Goal: Task Accomplishment & Management: Use online tool/utility

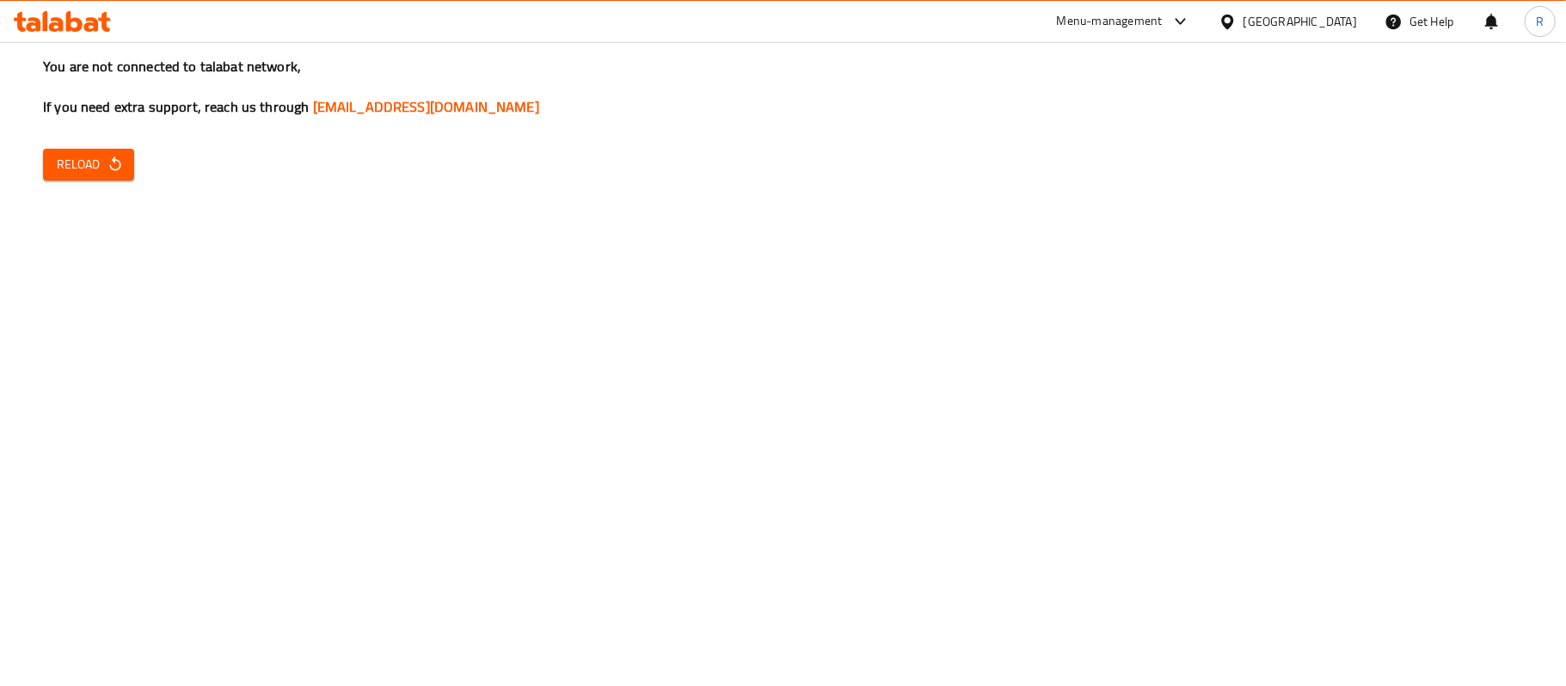
click at [41, 152] on div "You are not connected to talabat network, If you need extra support, reach us t…" at bounding box center [783, 343] width 1566 height 686
click at [114, 163] on icon "button" at bounding box center [115, 164] width 17 height 17
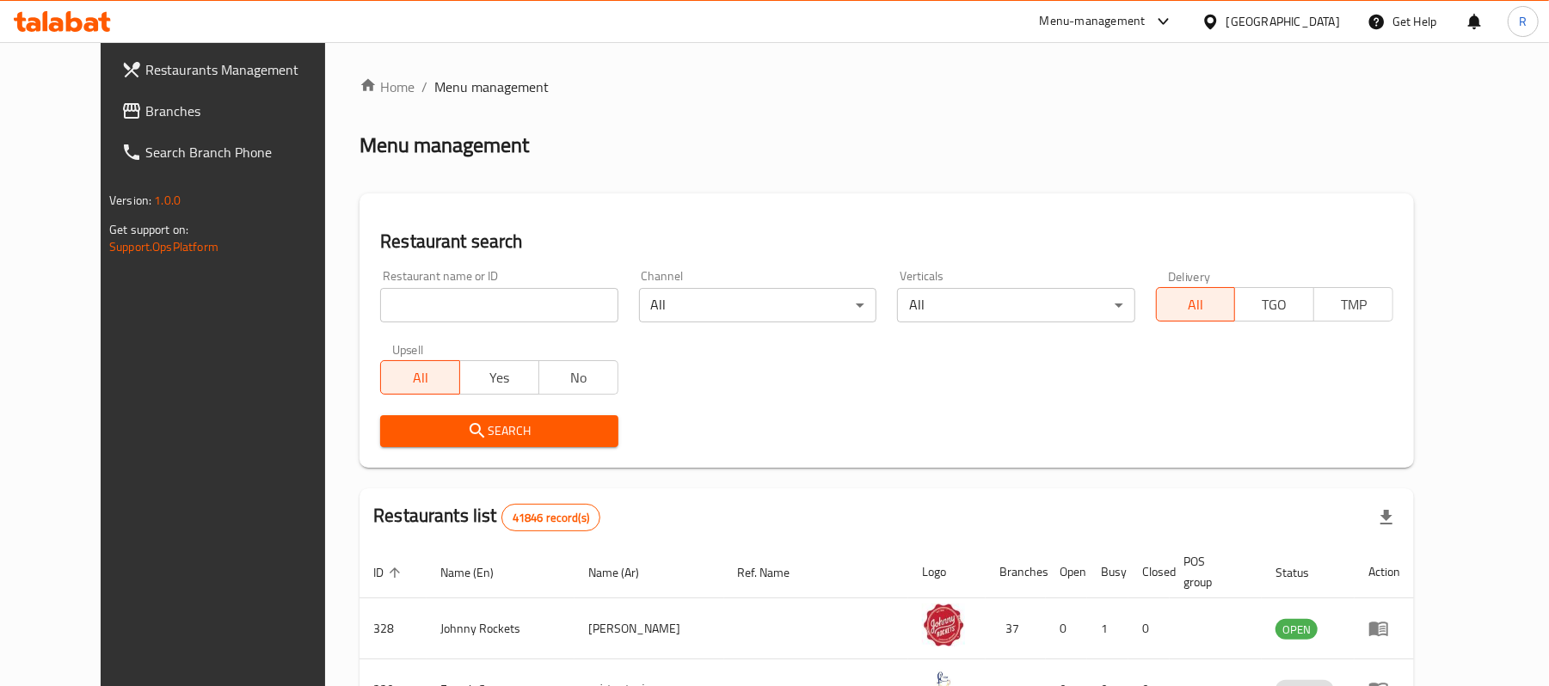
click at [1268, 25] on div "[GEOGRAPHIC_DATA]" at bounding box center [1283, 21] width 114 height 19
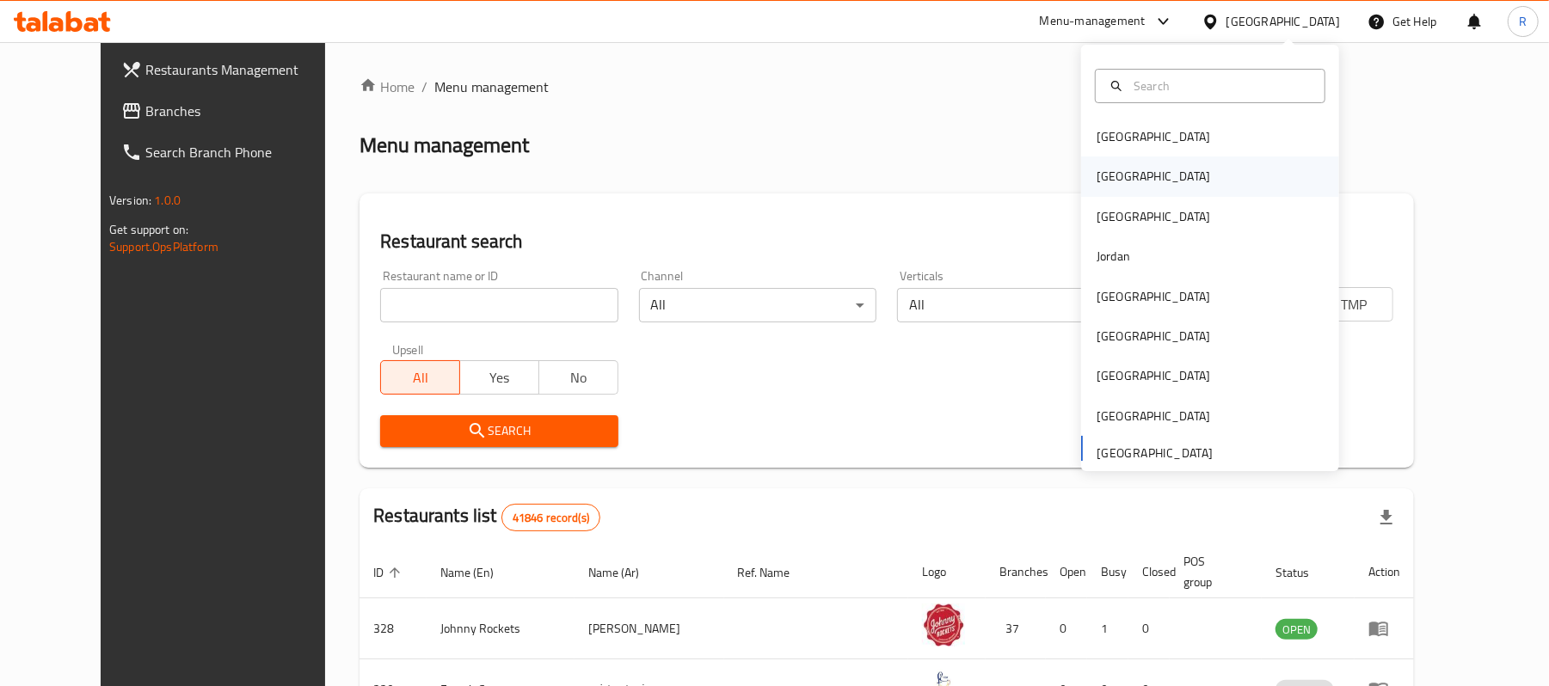
click at [1097, 172] on div "[GEOGRAPHIC_DATA]" at bounding box center [1154, 176] width 114 height 19
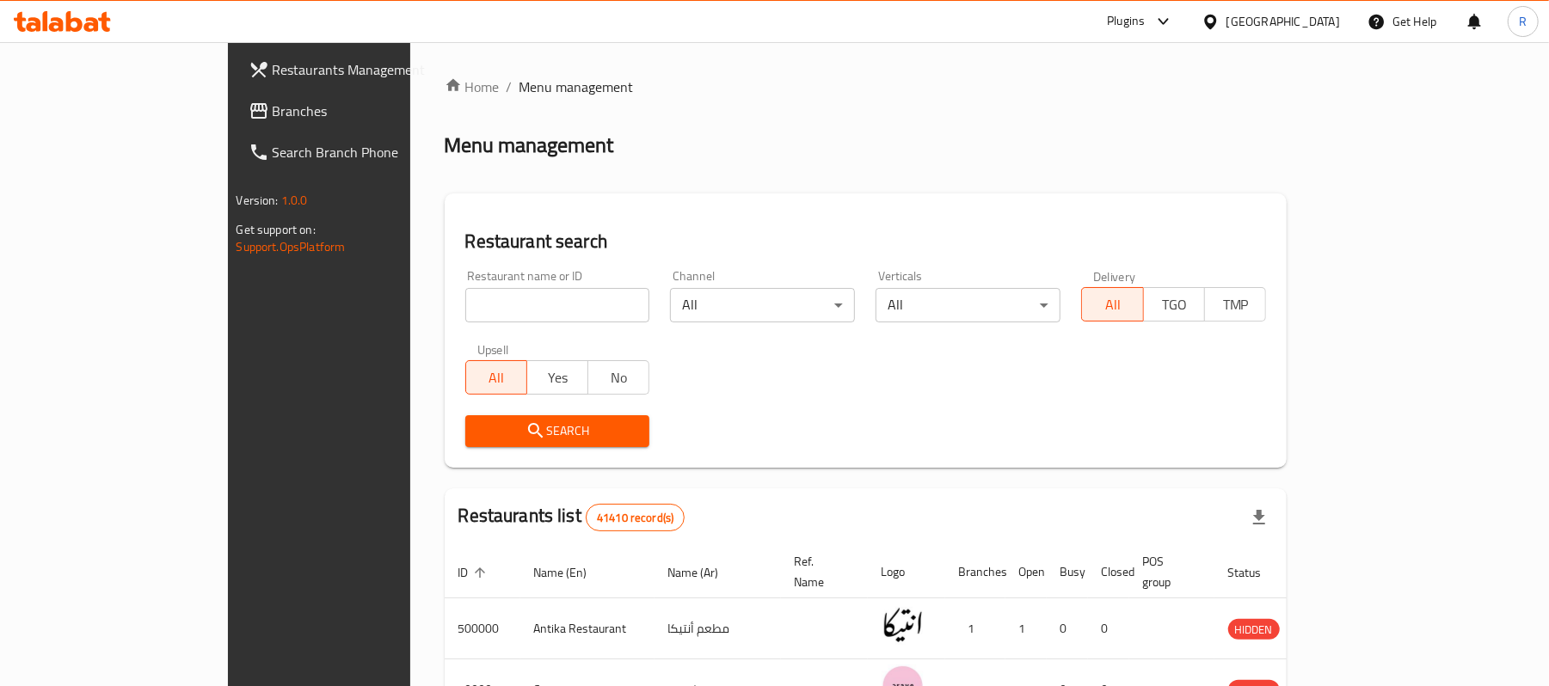
click at [273, 115] on span "Branches" at bounding box center [373, 111] width 200 height 21
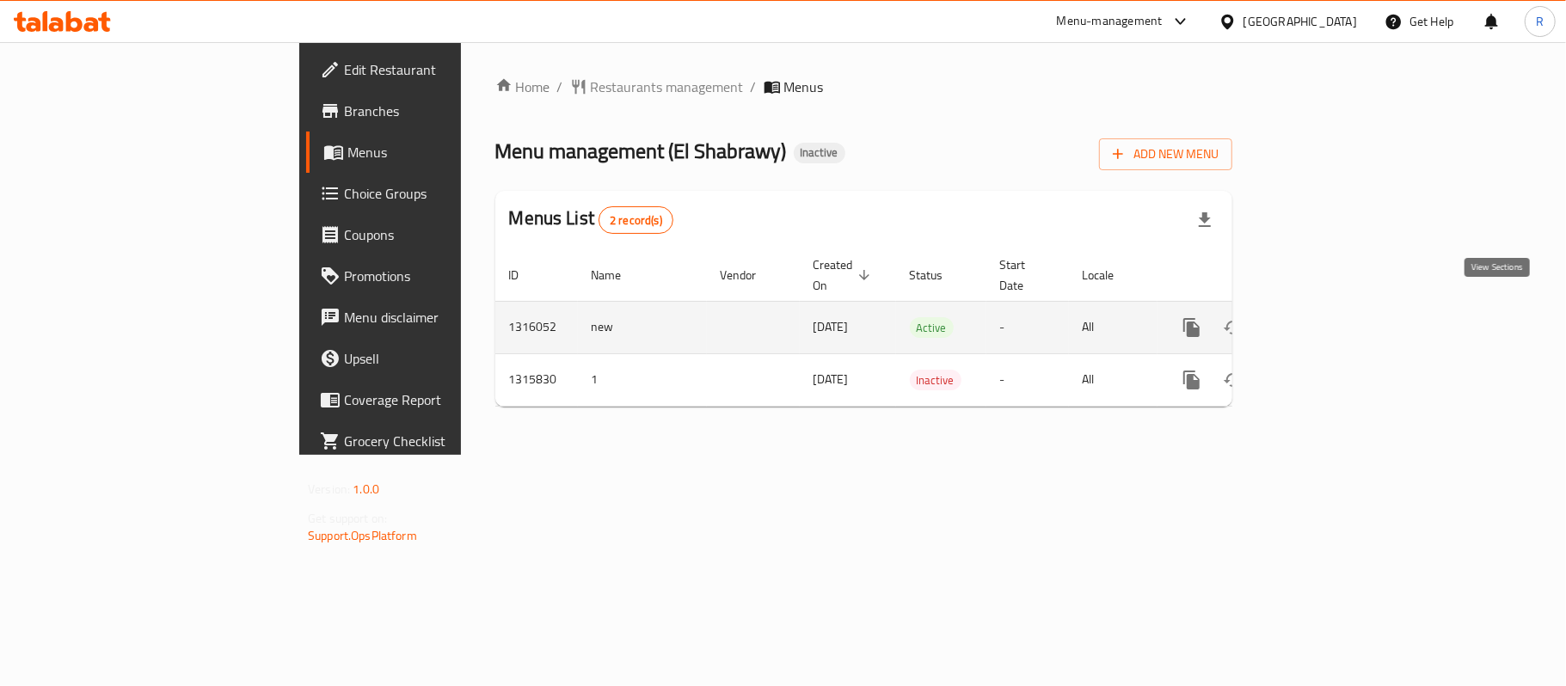
click at [1326, 317] on icon "enhanced table" at bounding box center [1316, 327] width 21 height 21
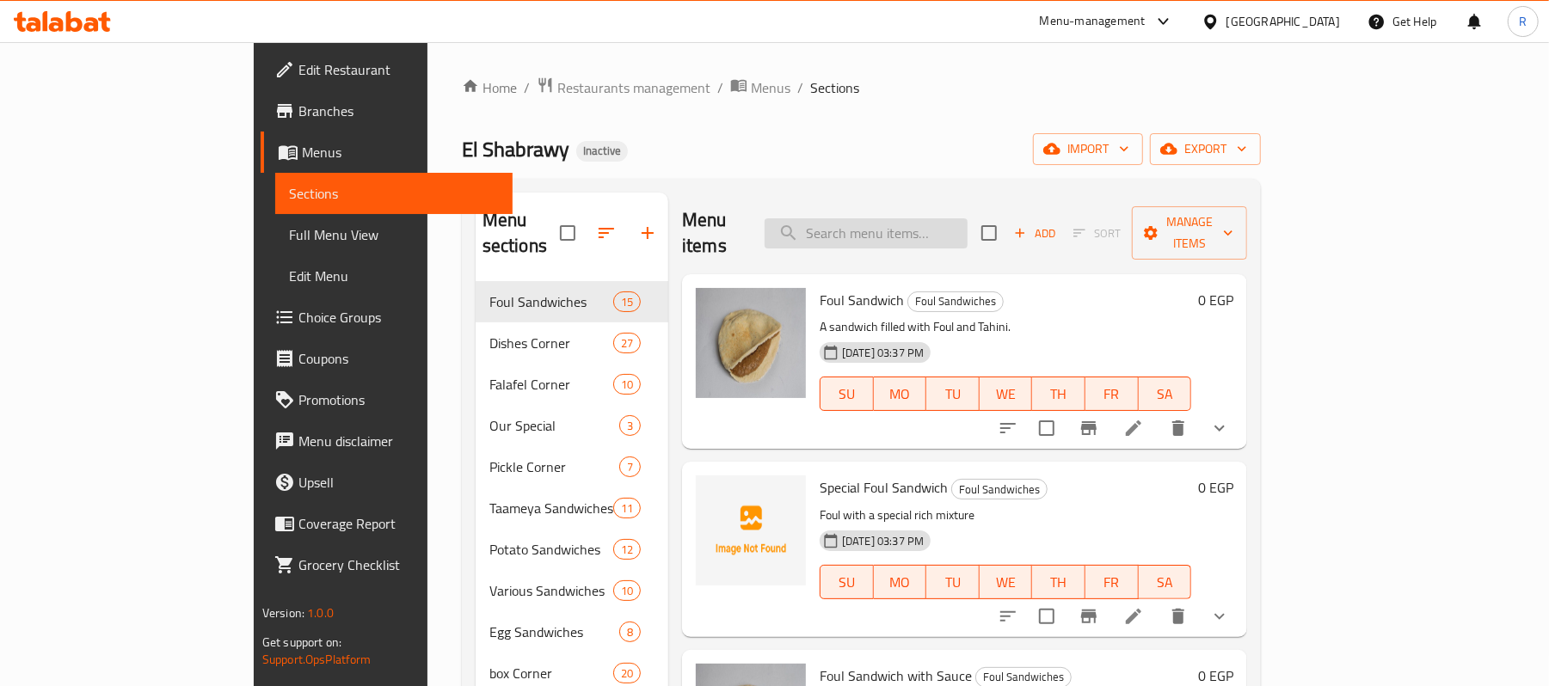
click at [943, 220] on input "search" at bounding box center [866, 233] width 203 height 30
paste input "Alexandrian Falafel Patty"
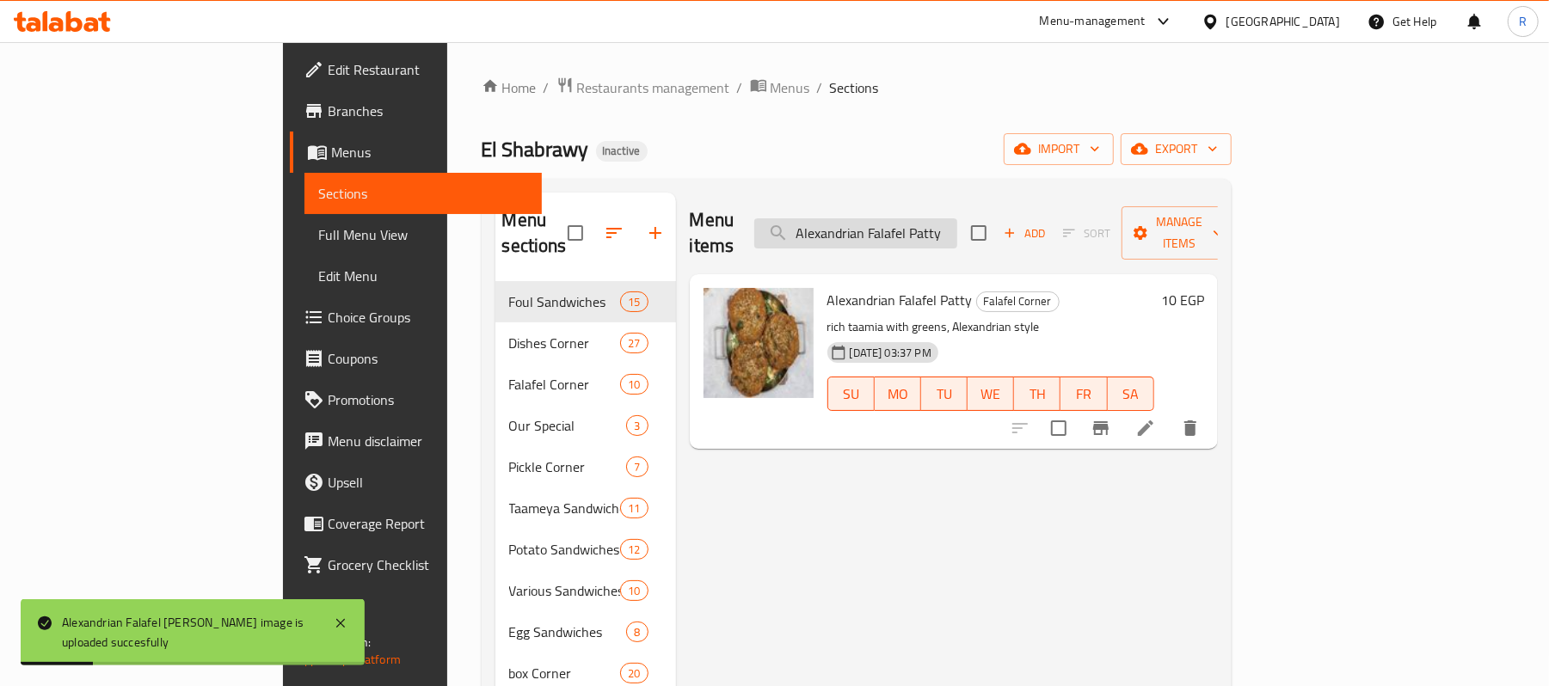
click at [957, 221] on input "Alexandrian Falafel Patty" at bounding box center [855, 233] width 203 height 30
paste input "baladi Salad box"
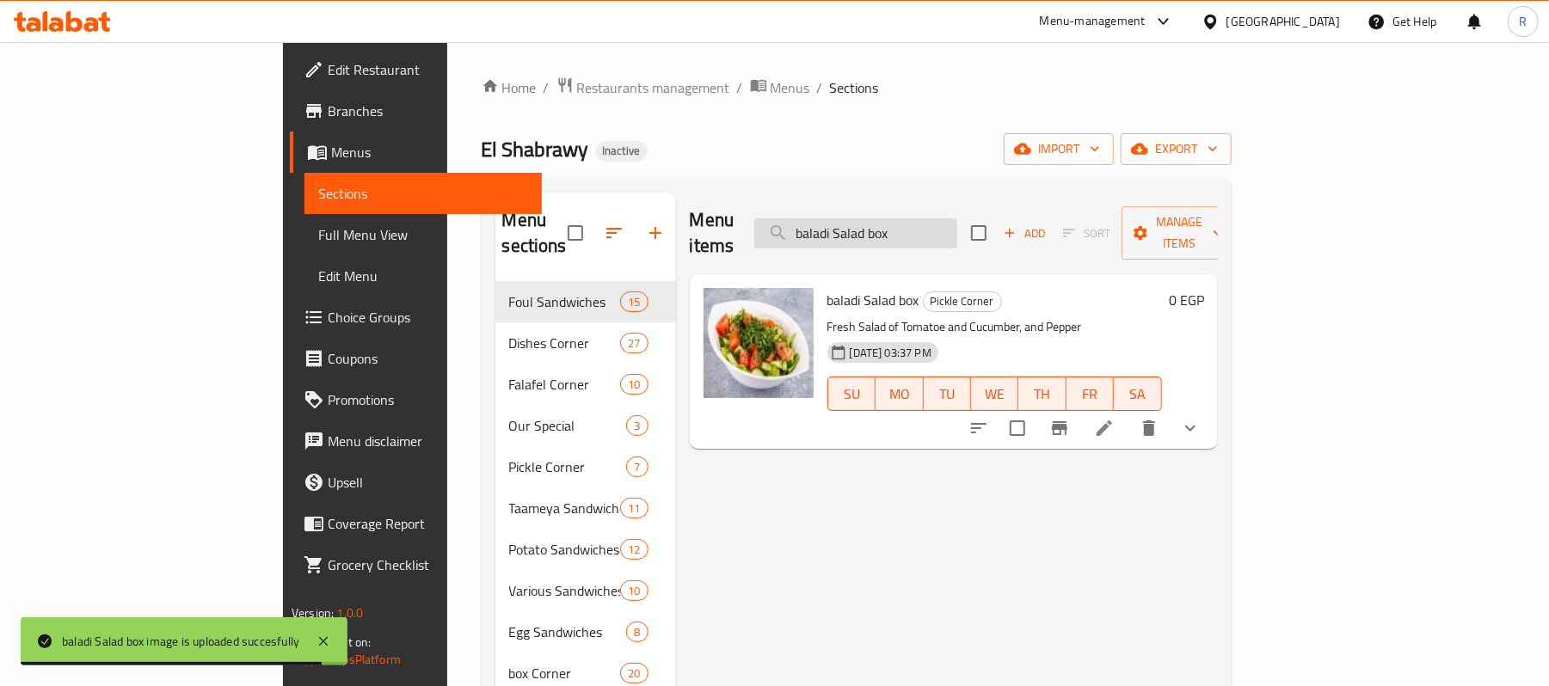
click at [957, 222] on input "baladi Salad box" at bounding box center [855, 233] width 203 height 30
paste input "f16"
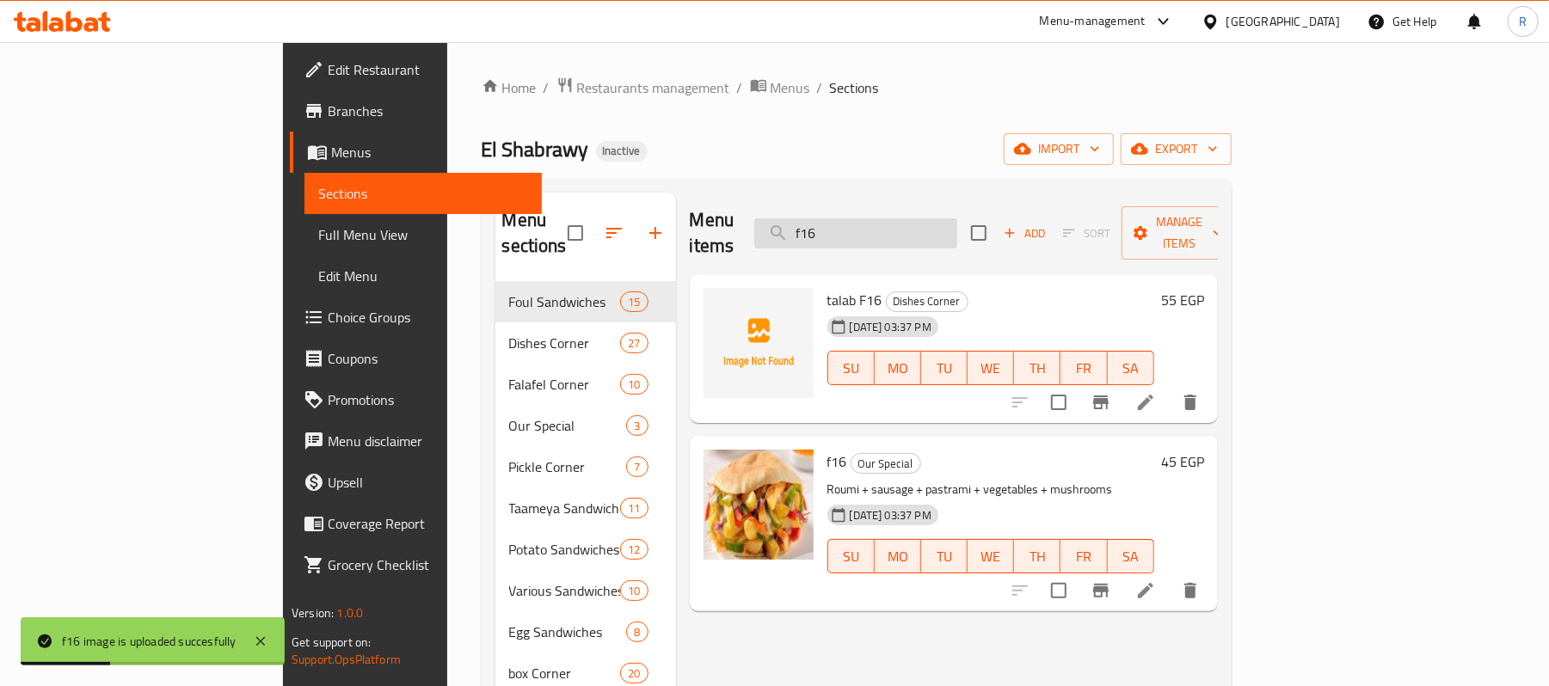
click at [957, 225] on input "f16" at bounding box center [855, 233] width 203 height 30
paste input "Foul Sandwich with Baladi Ghee"
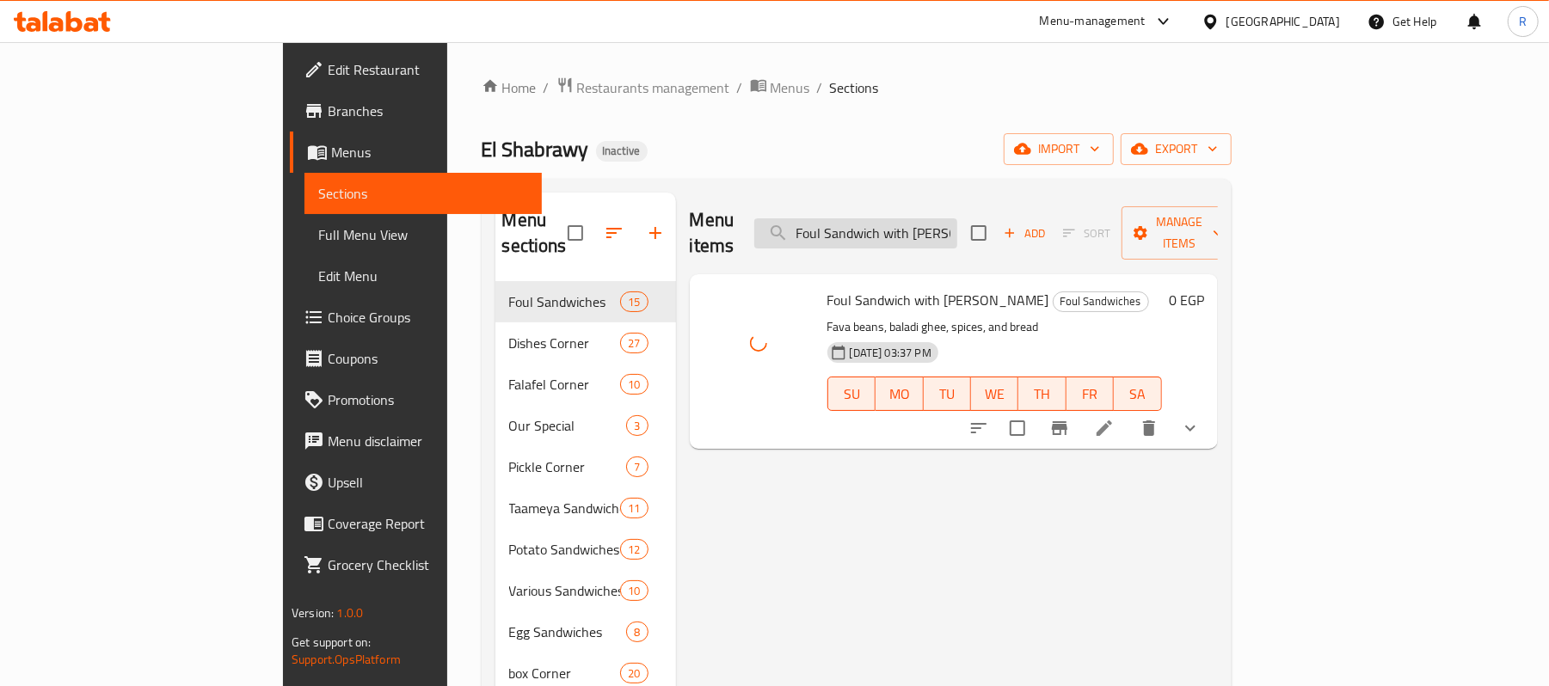
click at [957, 218] on input "Foul Sandwich with Baladi Ghee" at bounding box center [855, 233] width 203 height 30
paste input "With Leia"
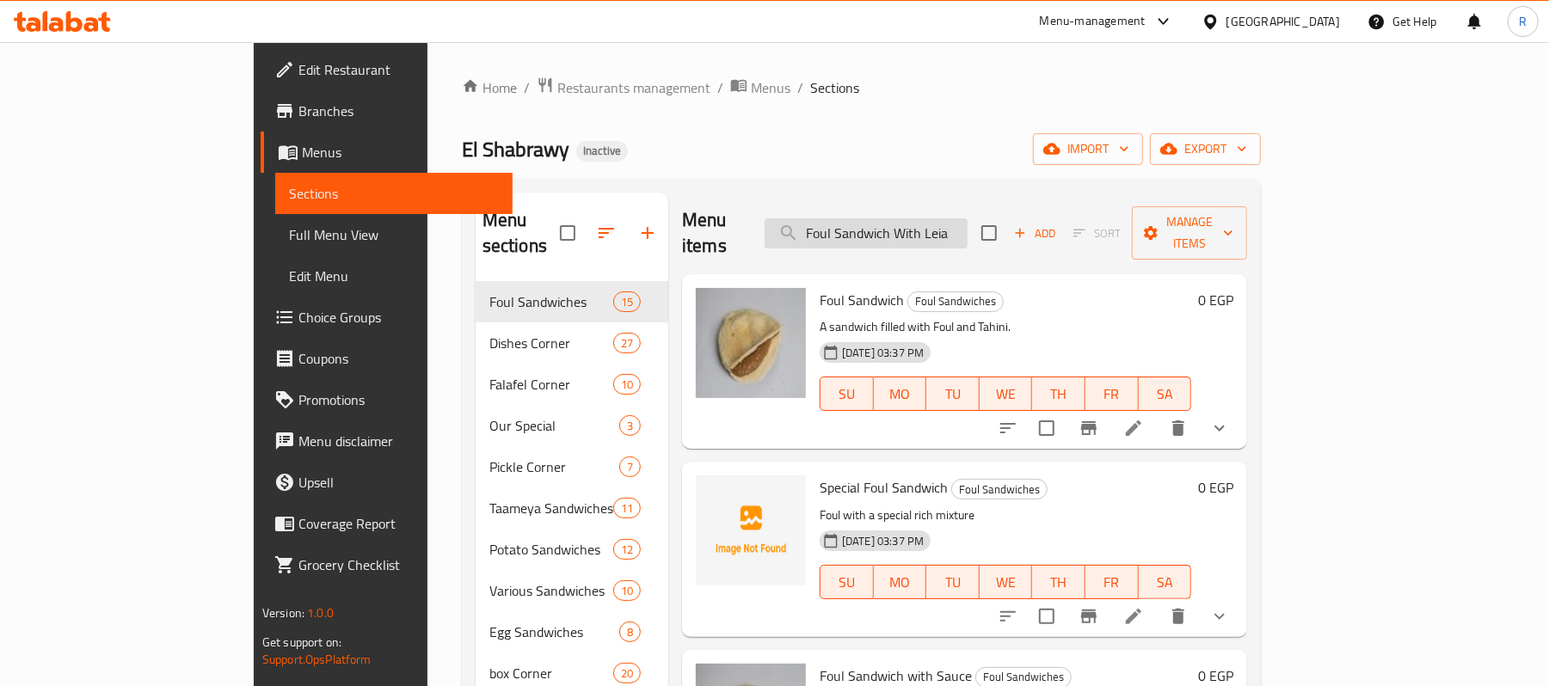
click at [956, 220] on input "Foul Sandwich With Leia" at bounding box center [866, 233] width 203 height 30
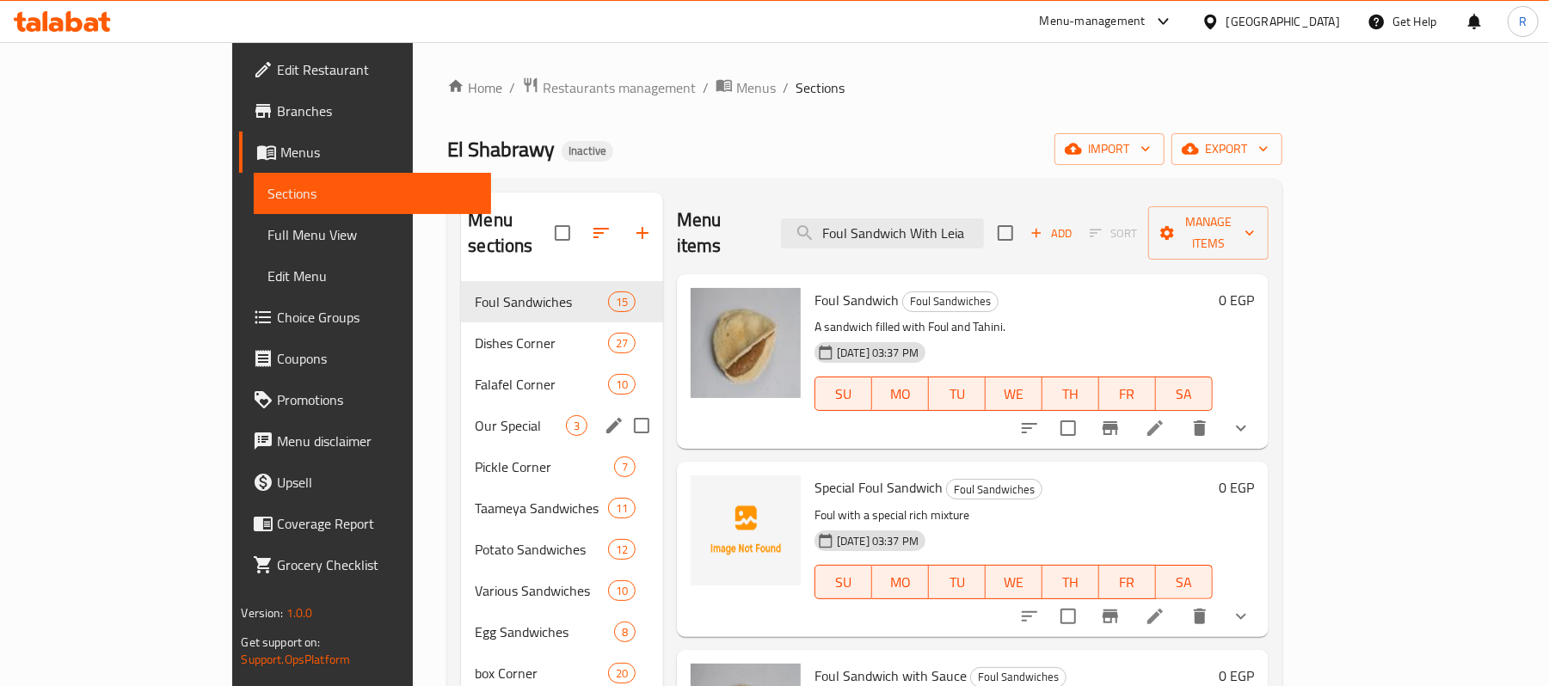
paste input "with Baladi Ghee"
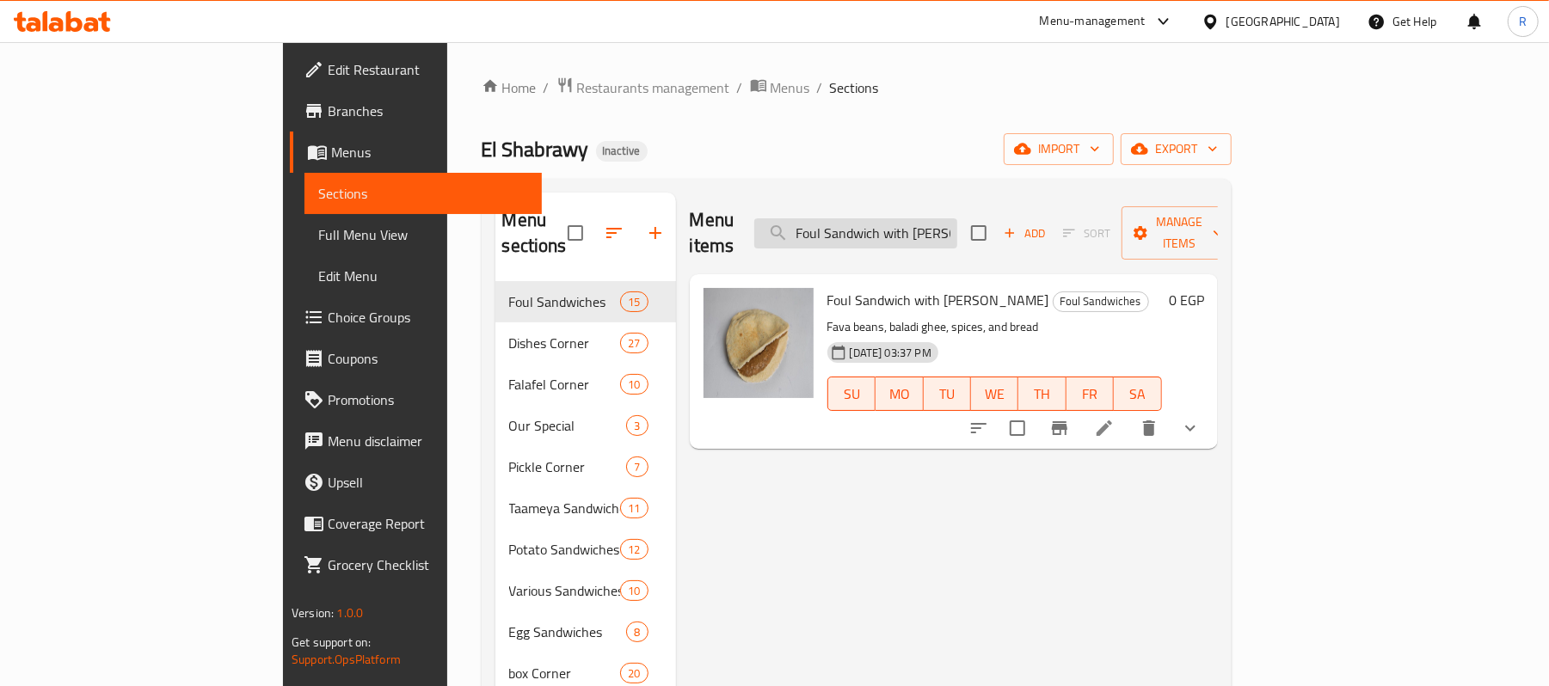
click at [912, 229] on input "Foul Sandwich with Baladi Ghee" at bounding box center [855, 233] width 203 height 30
paste input "With Leia"
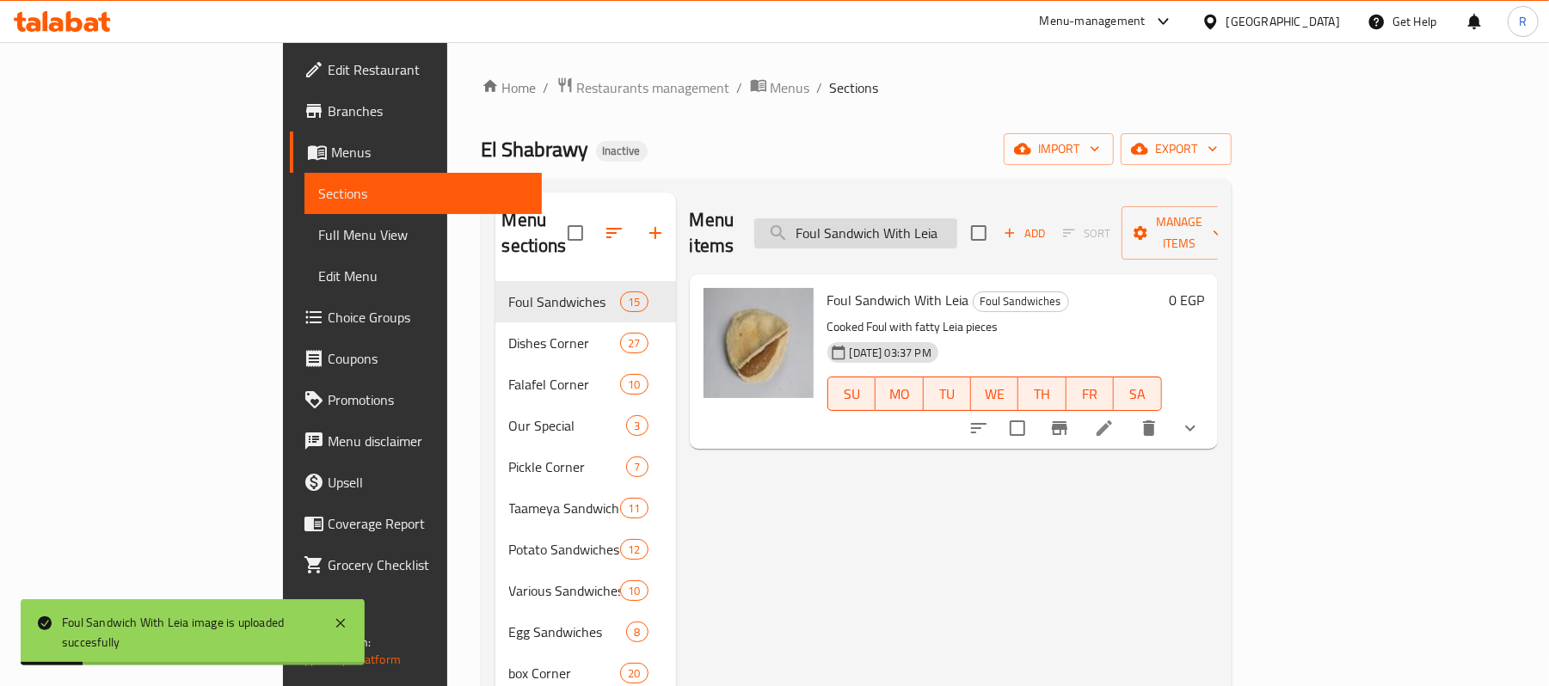
click at [929, 228] on input "Foul Sandwich With Leia" at bounding box center [855, 233] width 203 height 30
paste input "with Minced Meat"
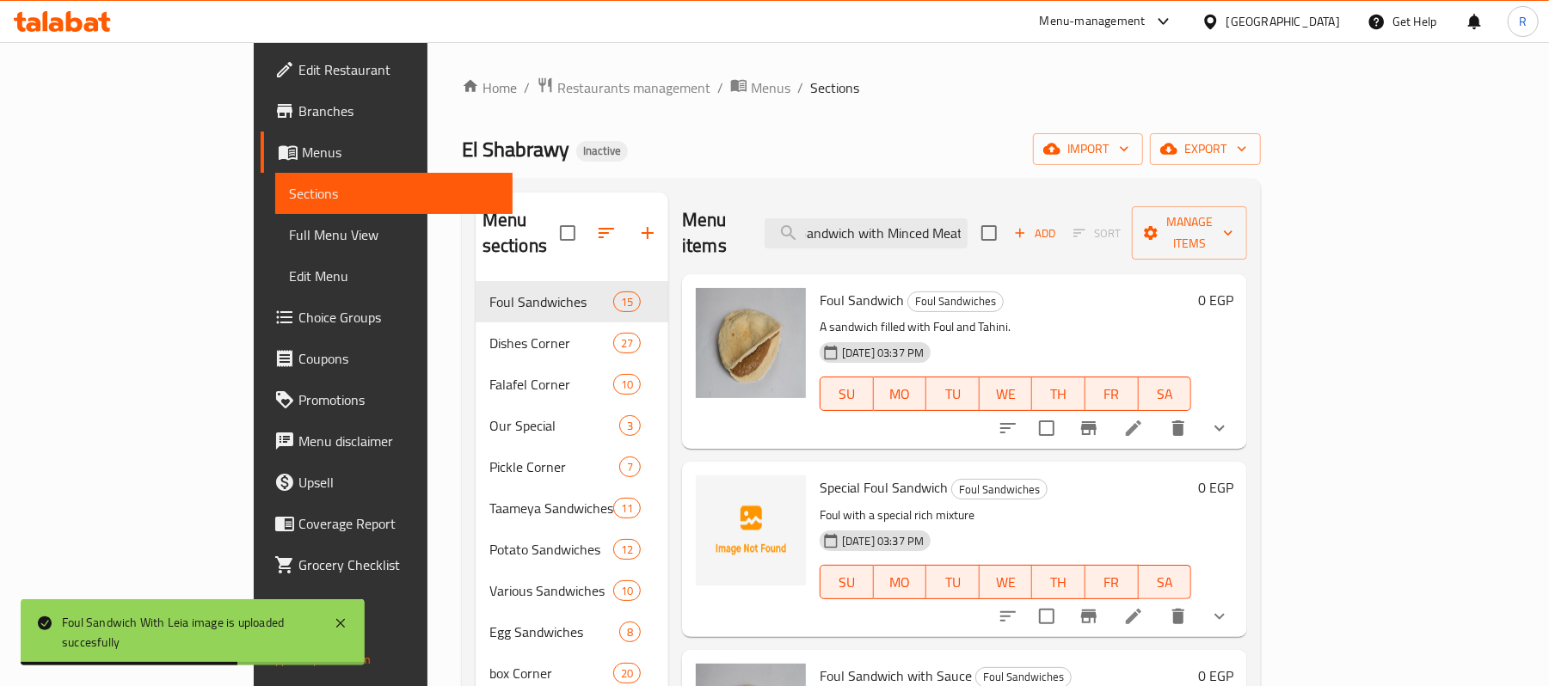
type input "Foul Sandwich with Minced Meat"
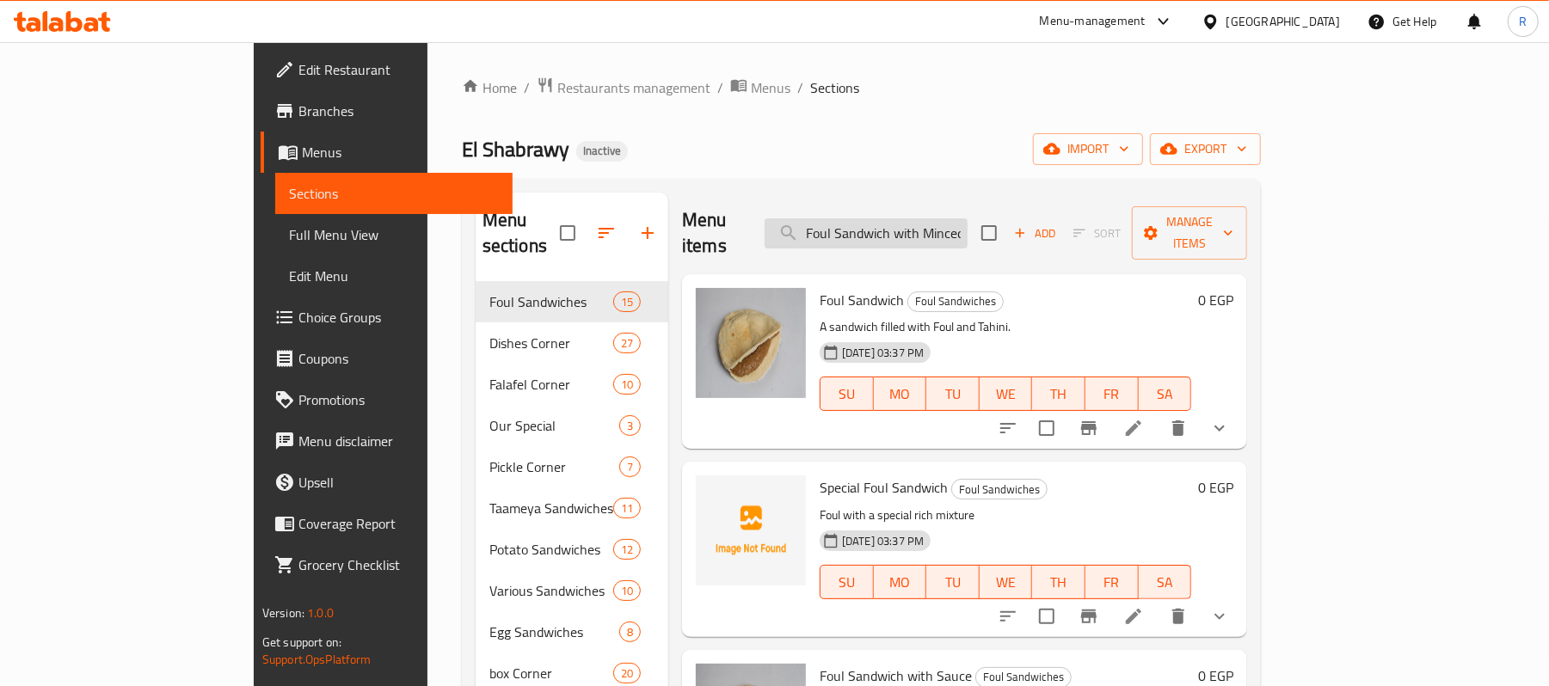
click at [968, 228] on input "Foul Sandwich with Minced Meat" at bounding box center [866, 233] width 203 height 30
click at [934, 142] on div "El Shabrawy Inactive import export" at bounding box center [861, 149] width 799 height 32
click at [931, 218] on input "search" at bounding box center [866, 233] width 203 height 30
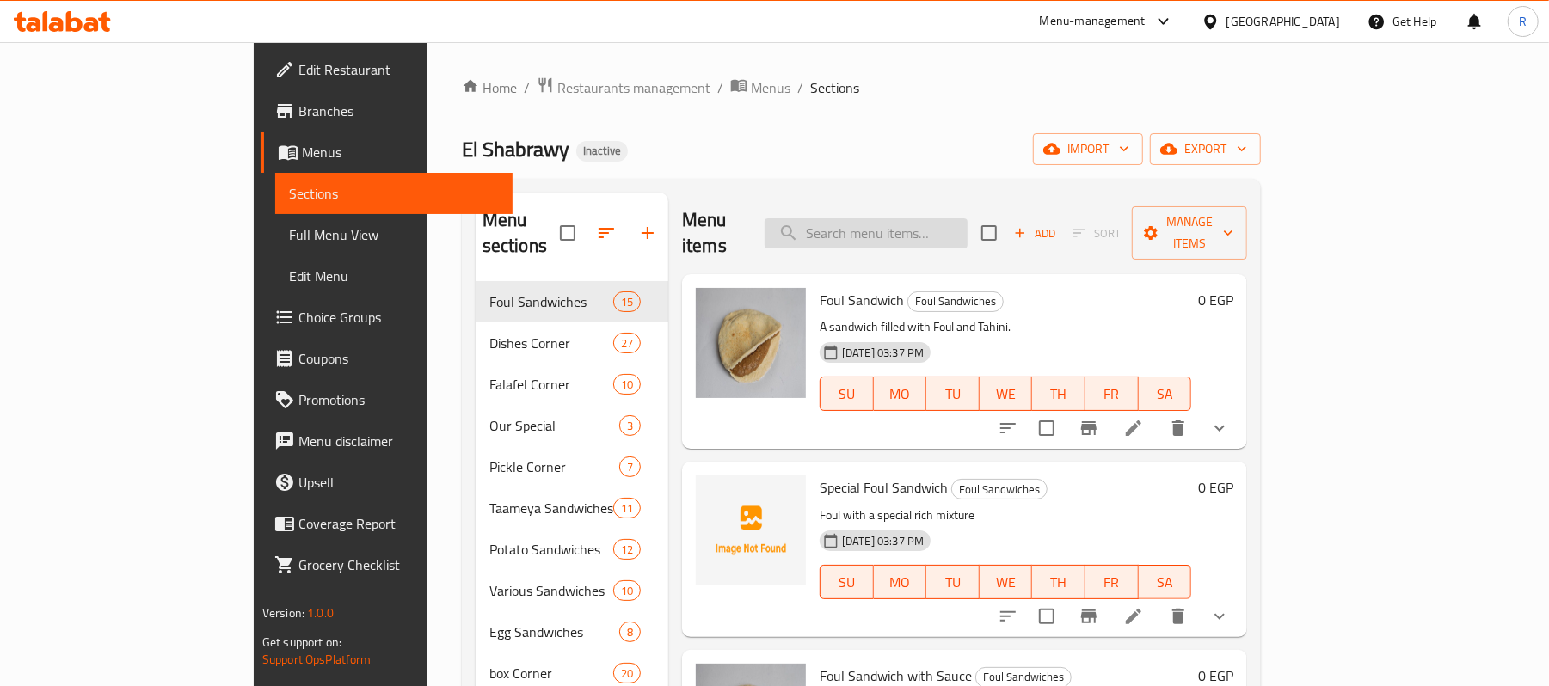
click at [931, 218] on input "search" at bounding box center [866, 233] width 203 height 30
paste input "Foul Sandwich with Minced Meat"
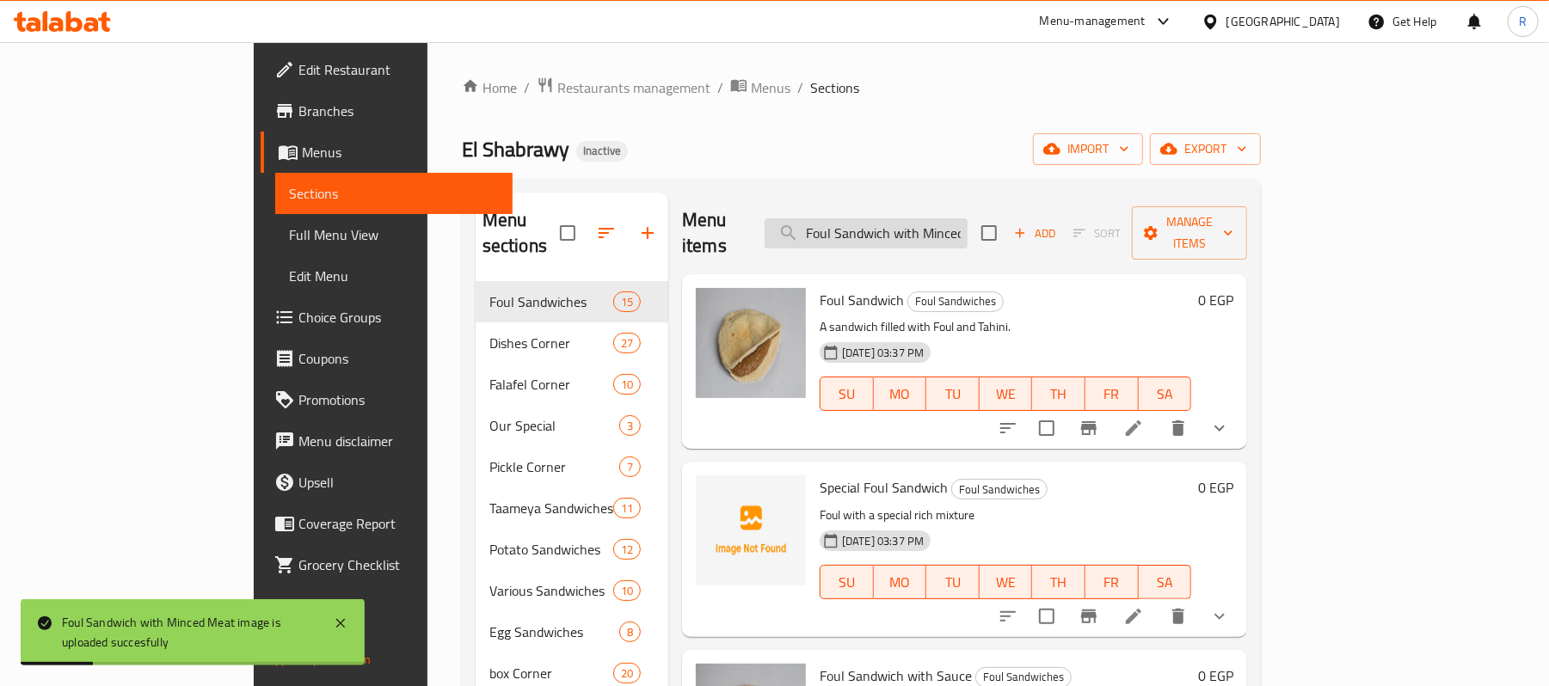
click at [964, 222] on input "Foul Sandwich with Minced Meat" at bounding box center [866, 233] width 203 height 30
paste input "usage Sandwich"
click at [968, 218] on input "Foul Sausage Sandwich" at bounding box center [866, 233] width 203 height 30
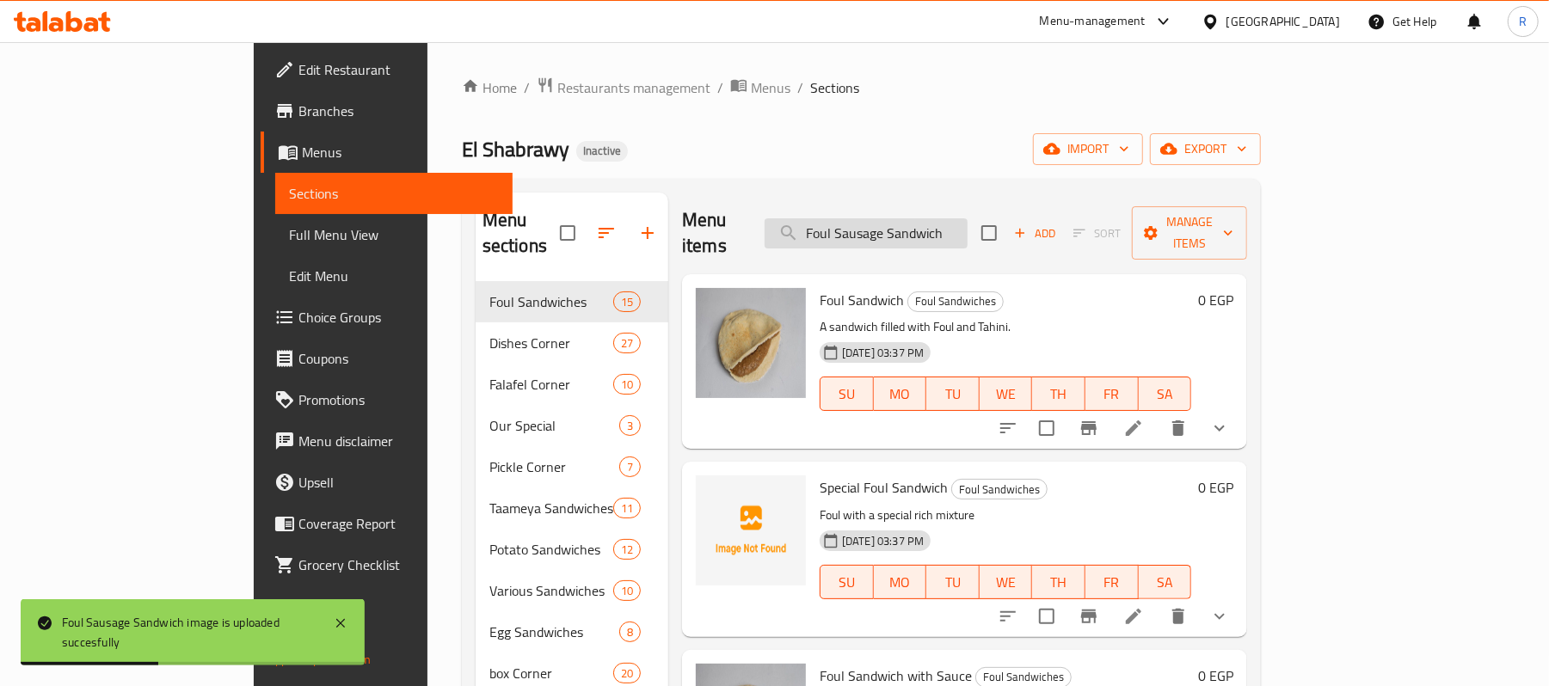
click at [968, 218] on input "Foul Sausage Sandwich" at bounding box center [866, 233] width 203 height 30
paste input "Mix Pickles Box"
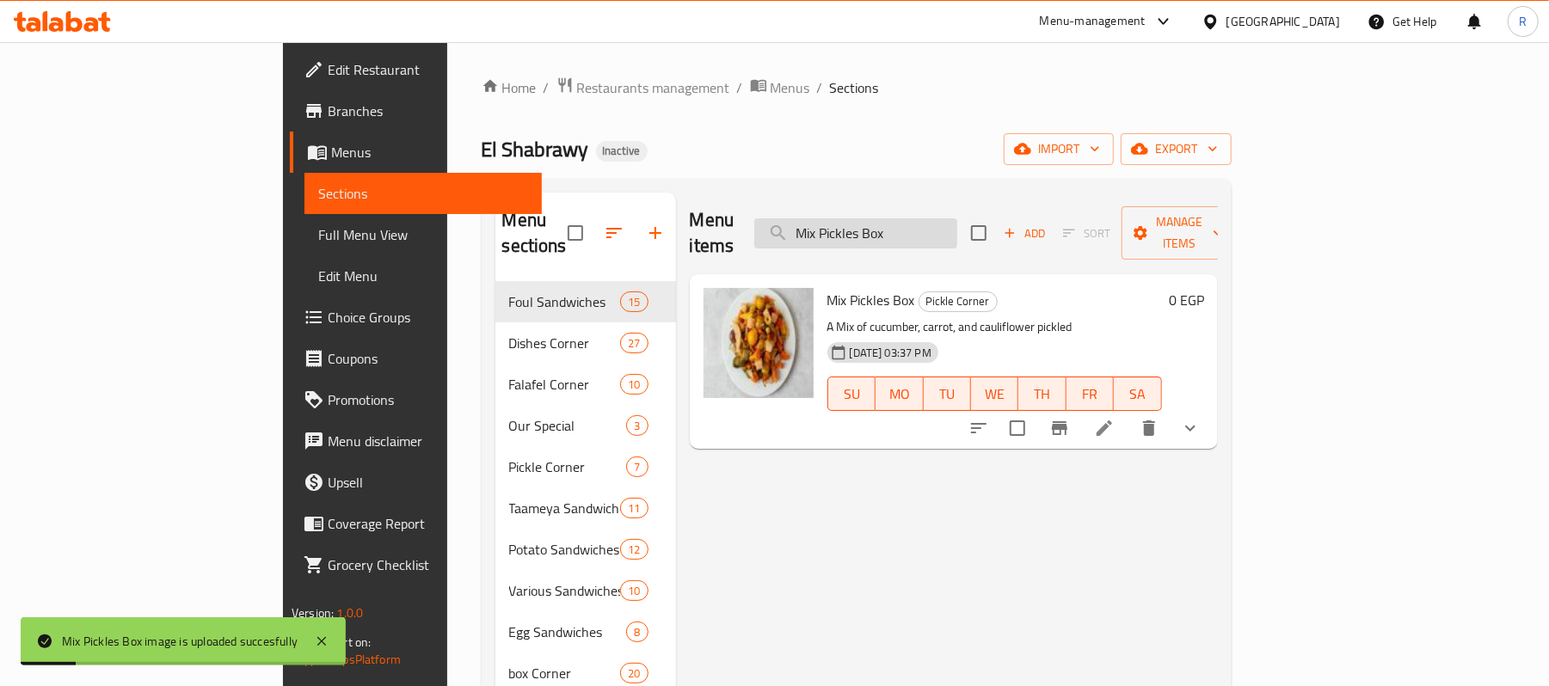
click at [924, 232] on input "Mix Pickles Box" at bounding box center [855, 233] width 203 height 30
paste input "ozzarella Falafel Patty"
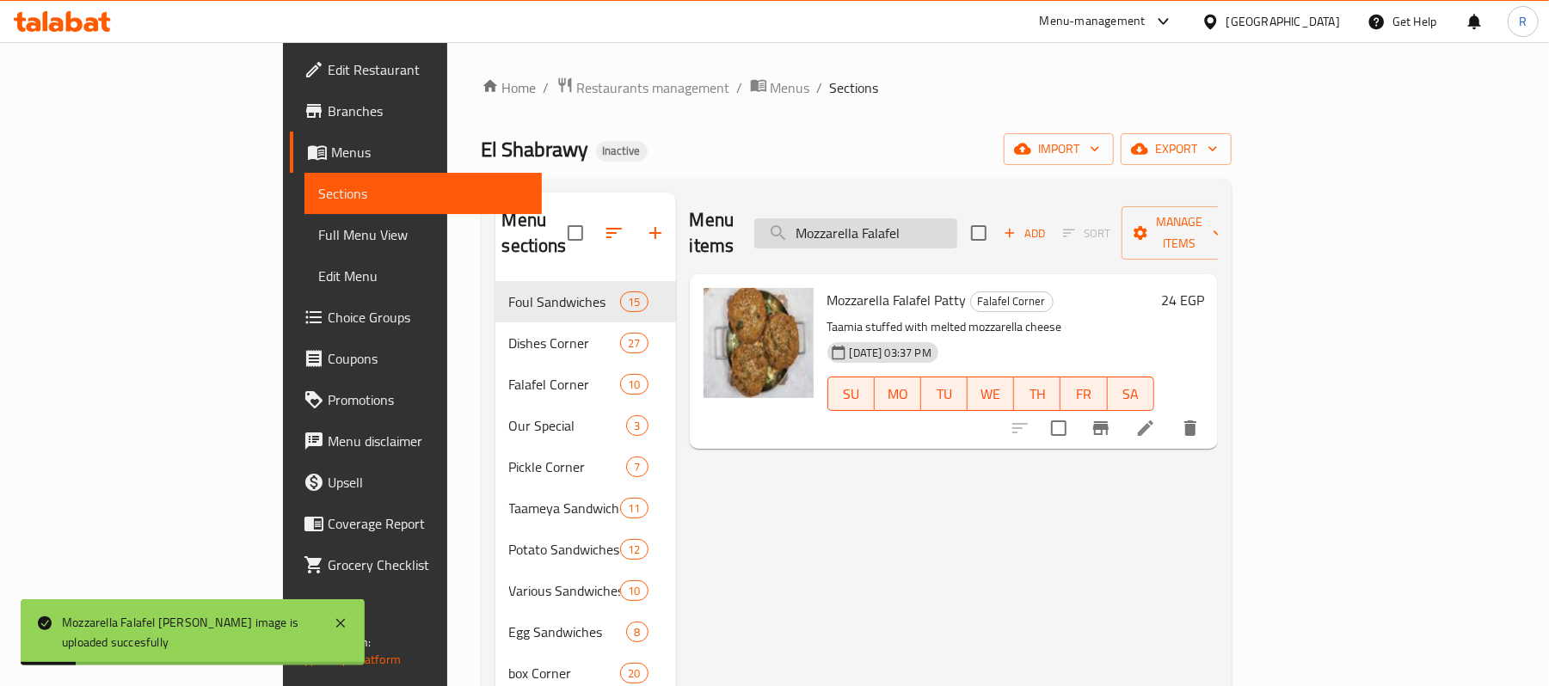
click at [957, 218] on input "Mozzarella Falafel" at bounding box center [855, 233] width 203 height 30
paste input "Normal Falafel Patty"
click at [957, 229] on input "Normal Falafel Patty" at bounding box center [855, 233] width 203 height 30
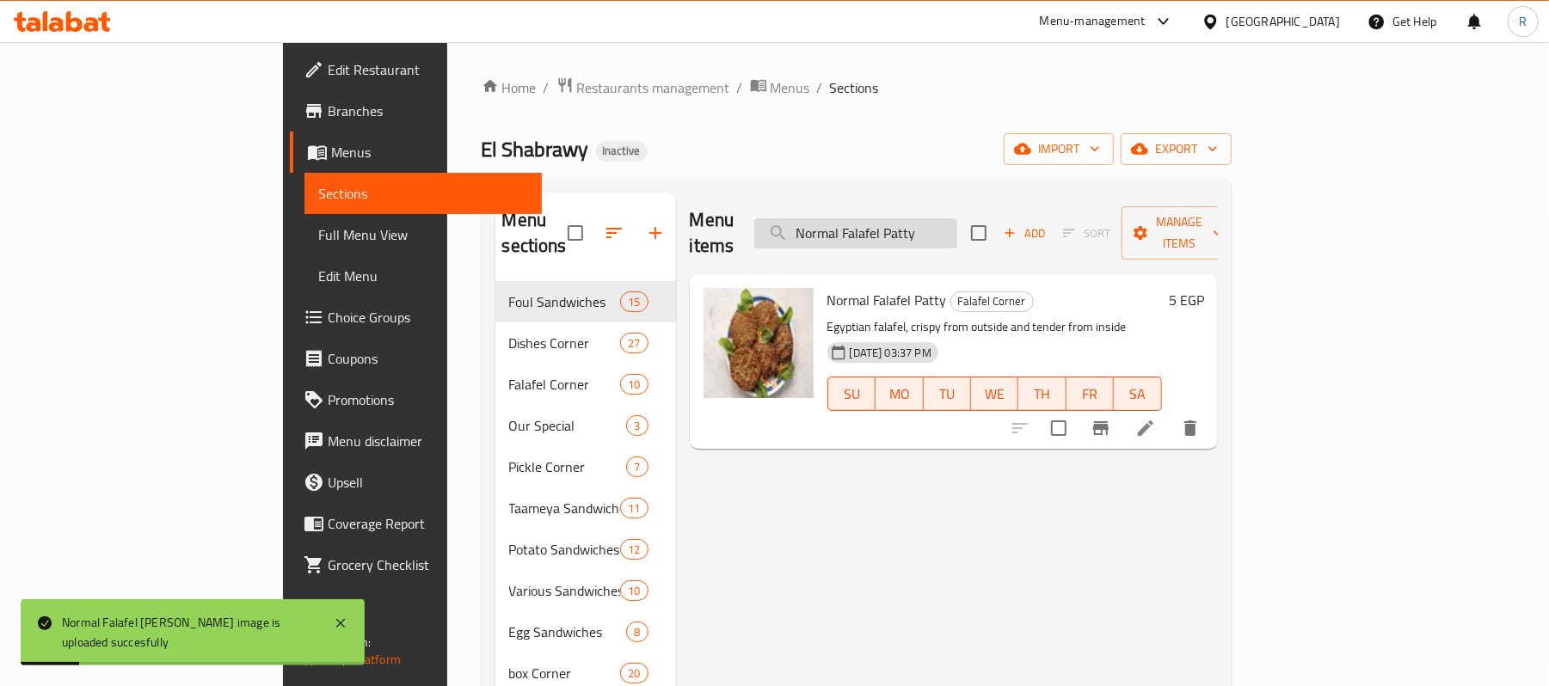
click at [957, 229] on input "Normal Falafel Patty" at bounding box center [855, 233] width 203 height 30
paste input "oul Corn Sandwich"
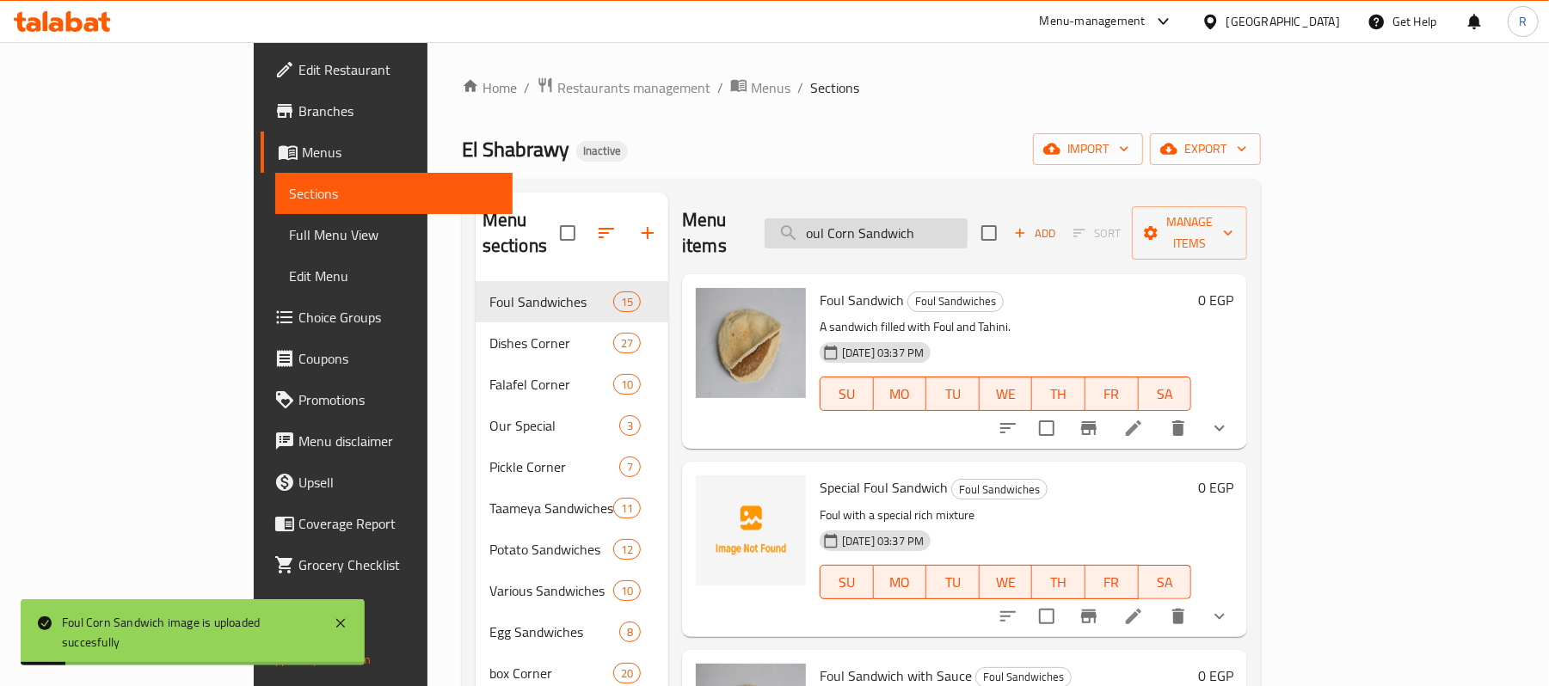
click at [968, 218] on input "oul Corn Sandwich" at bounding box center [866, 233] width 203 height 30
paste input "Packet Chips"
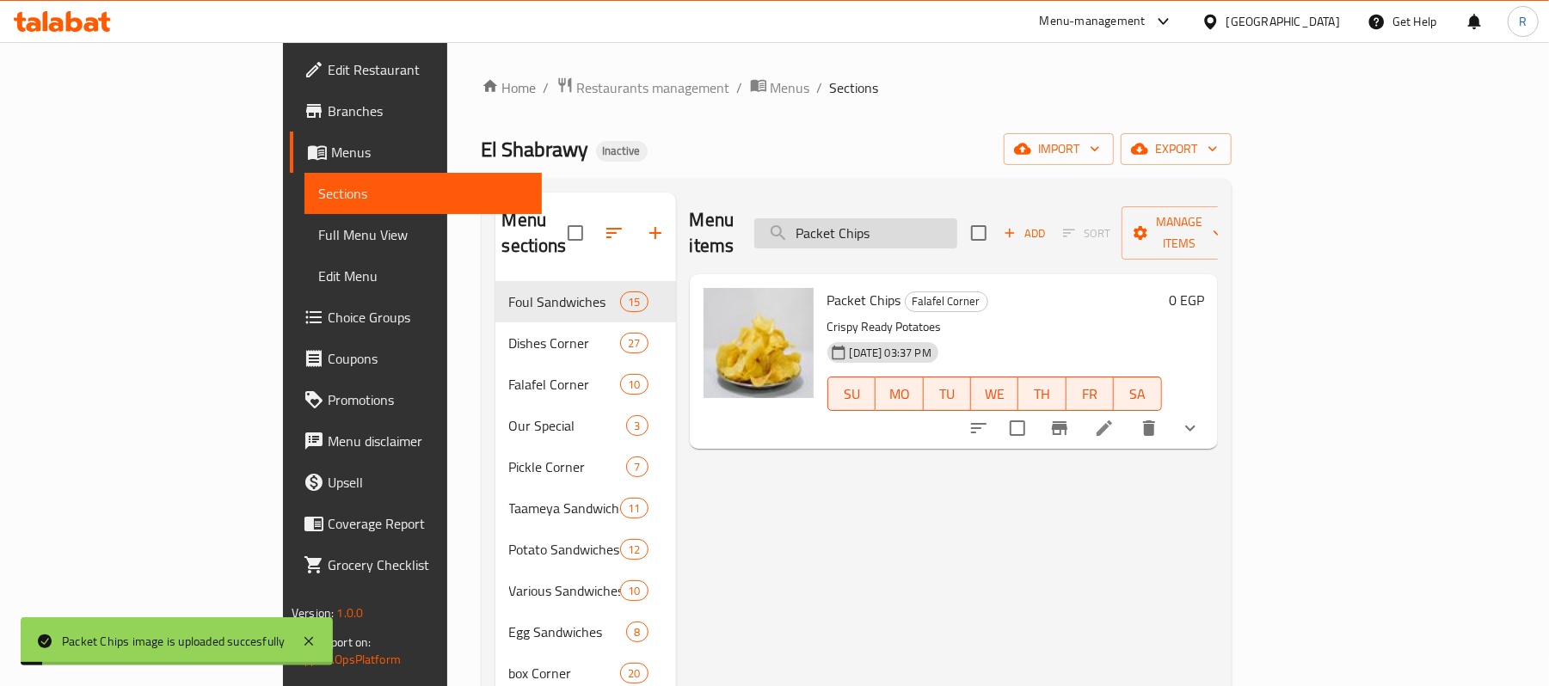
click at [943, 220] on input "Packet Chips" at bounding box center [855, 233] width 203 height 30
paste input "Potato Finger"
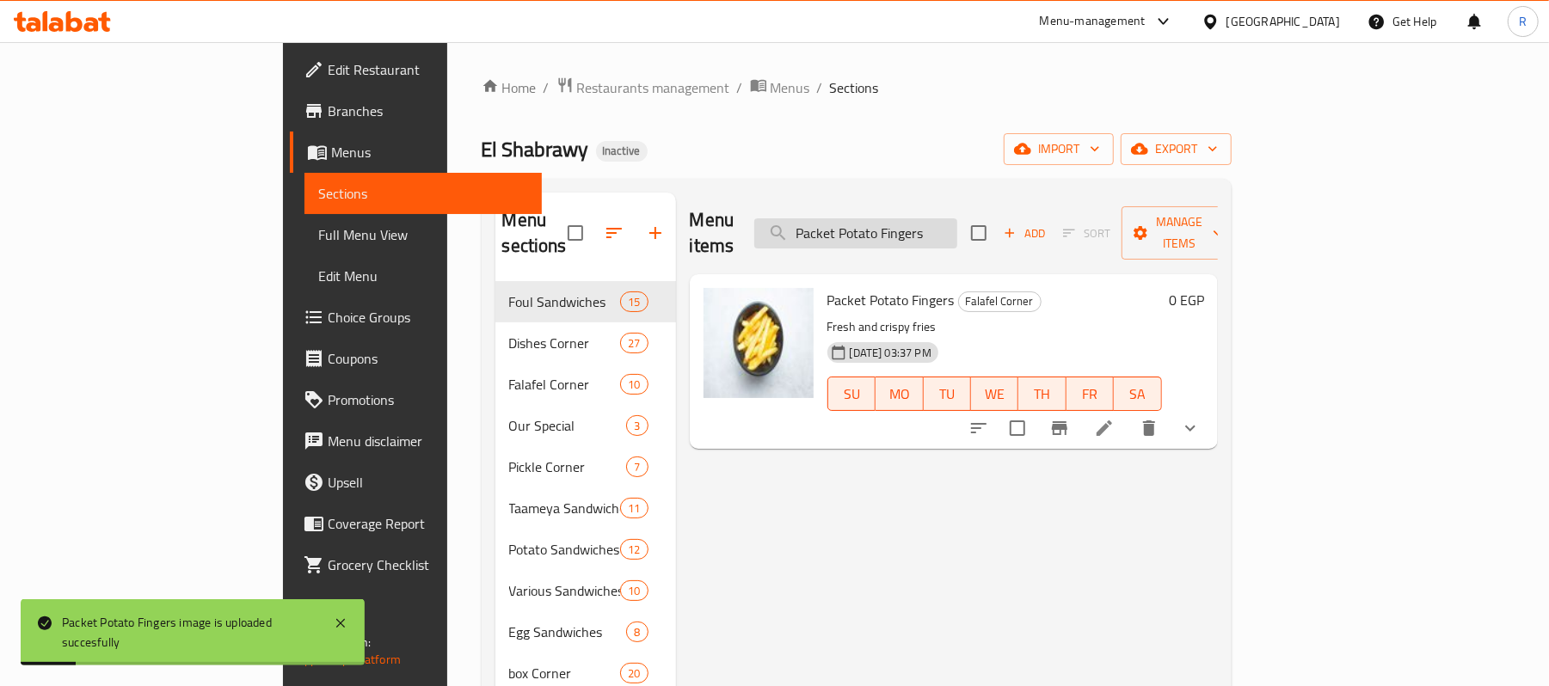
click at [957, 218] on input "Packet Potato Fingers" at bounding box center [855, 233] width 203 height 30
paste input "Shrimp"
click at [941, 224] on input "Packet Potato Shrimp" at bounding box center [855, 233] width 203 height 30
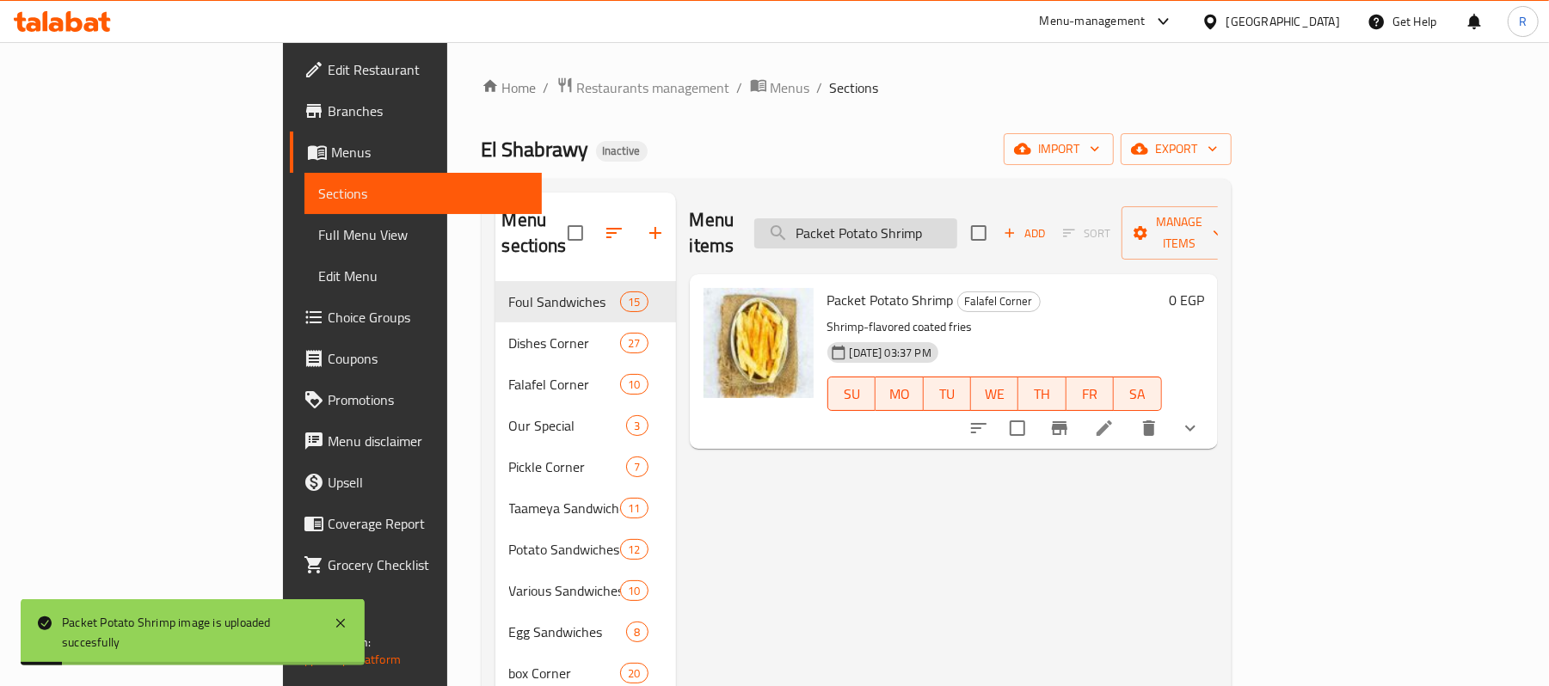
click at [941, 224] on input "Packet Potato Shrimp" at bounding box center [855, 233] width 203 height 30
paste input "strami Falafel Patty"
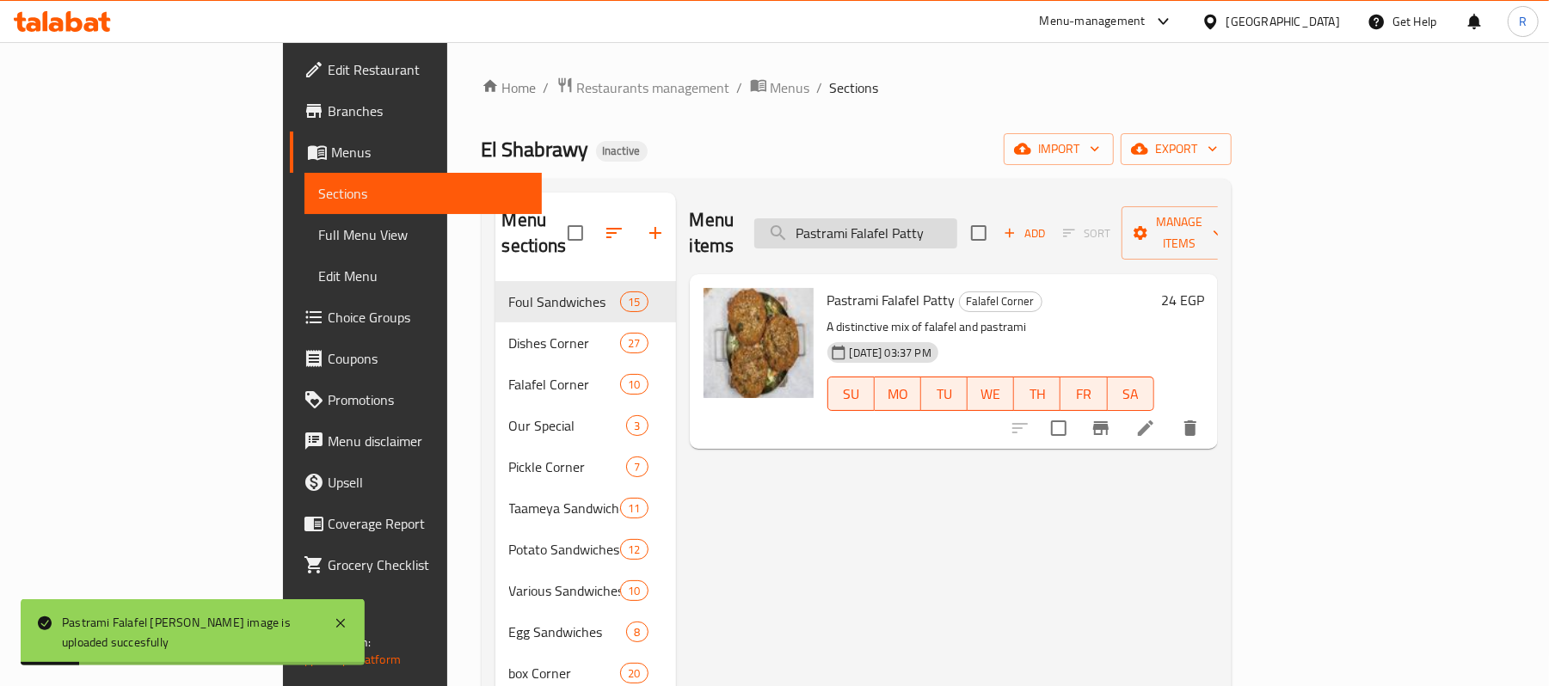
click at [957, 222] on input "Pastrami Falafel Patty" at bounding box center [855, 233] width 203 height 30
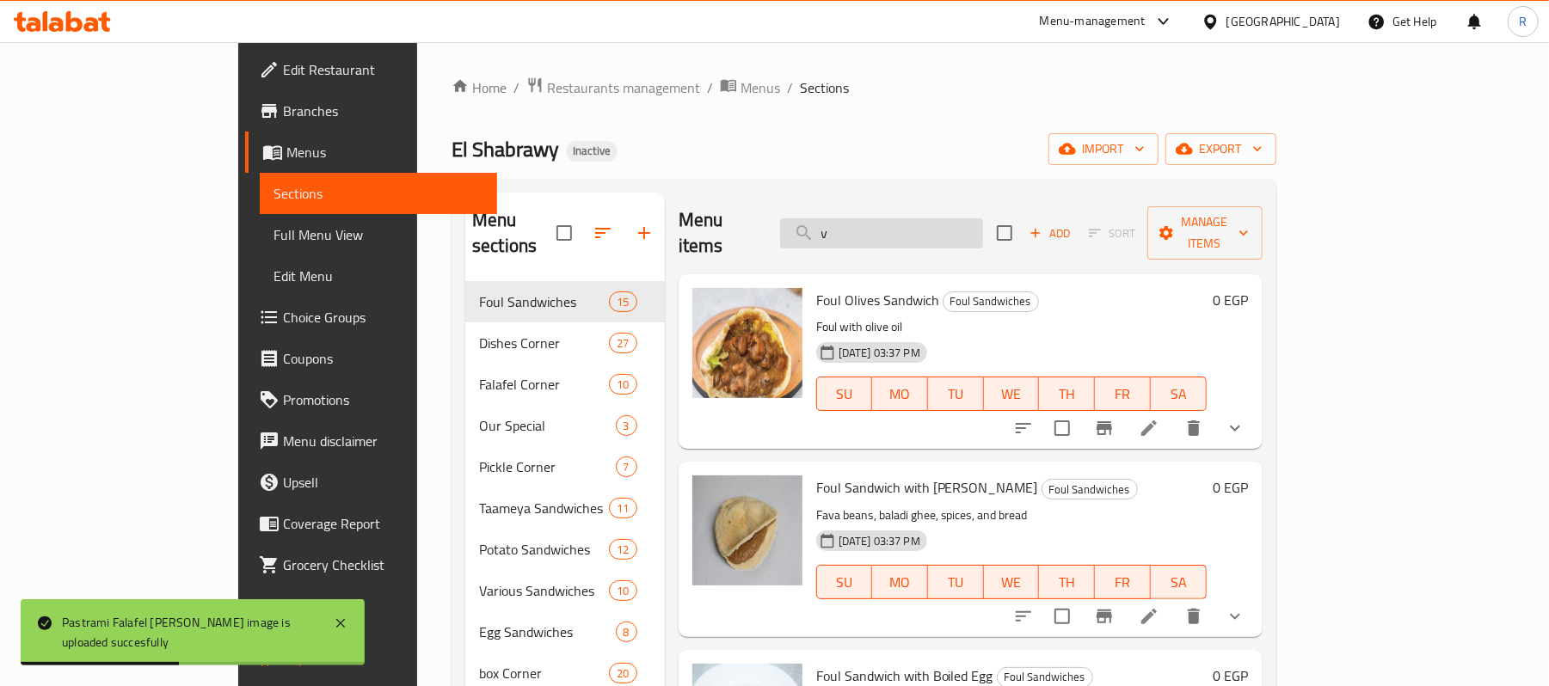
drag, startPoint x: 908, startPoint y: 231, endPoint x: 878, endPoint y: 232, distance: 30.1
click at [878, 232] on input "v" at bounding box center [881, 233] width 203 height 30
paste input "Pickled Eggplant Box"
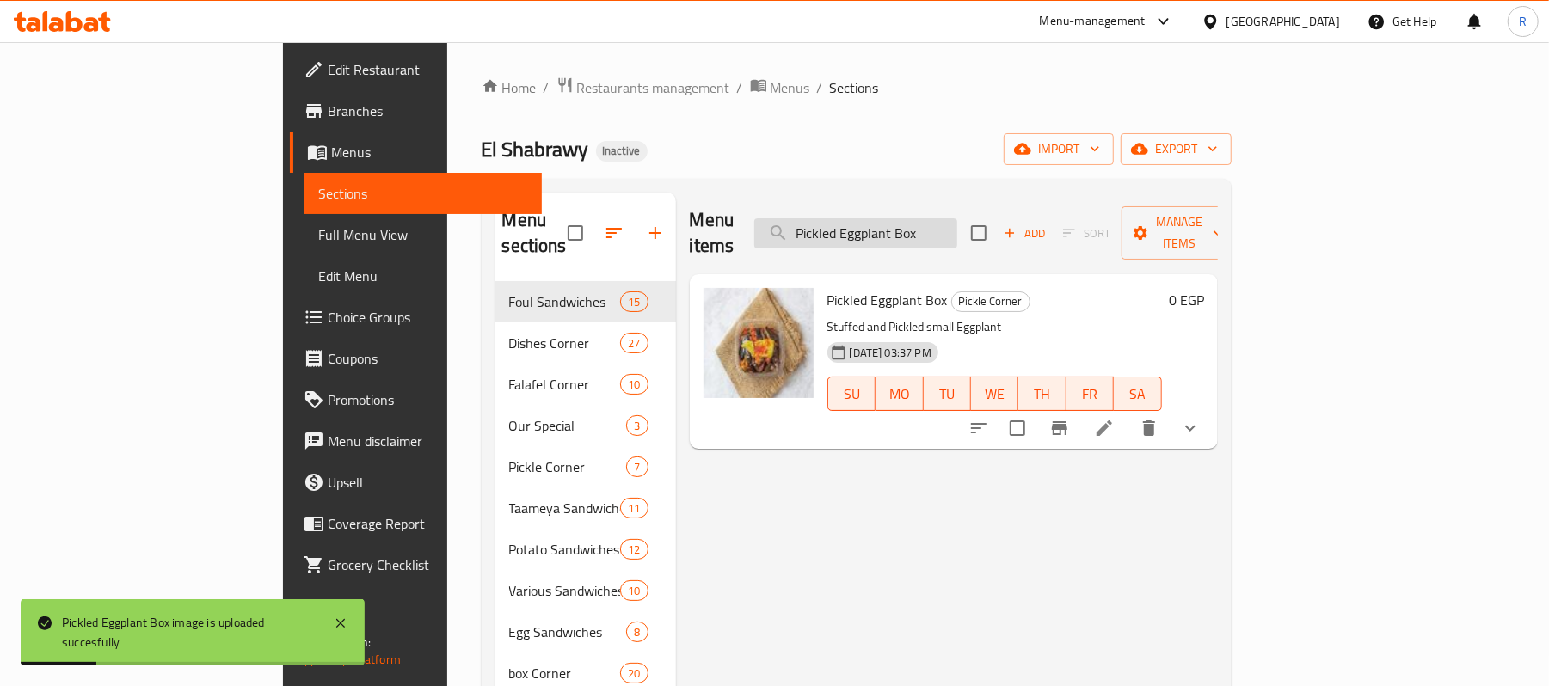
click at [946, 218] on input "Pickled Eggplant Box" at bounding box center [855, 233] width 203 height 30
paste input "Special Foul Sandwich"
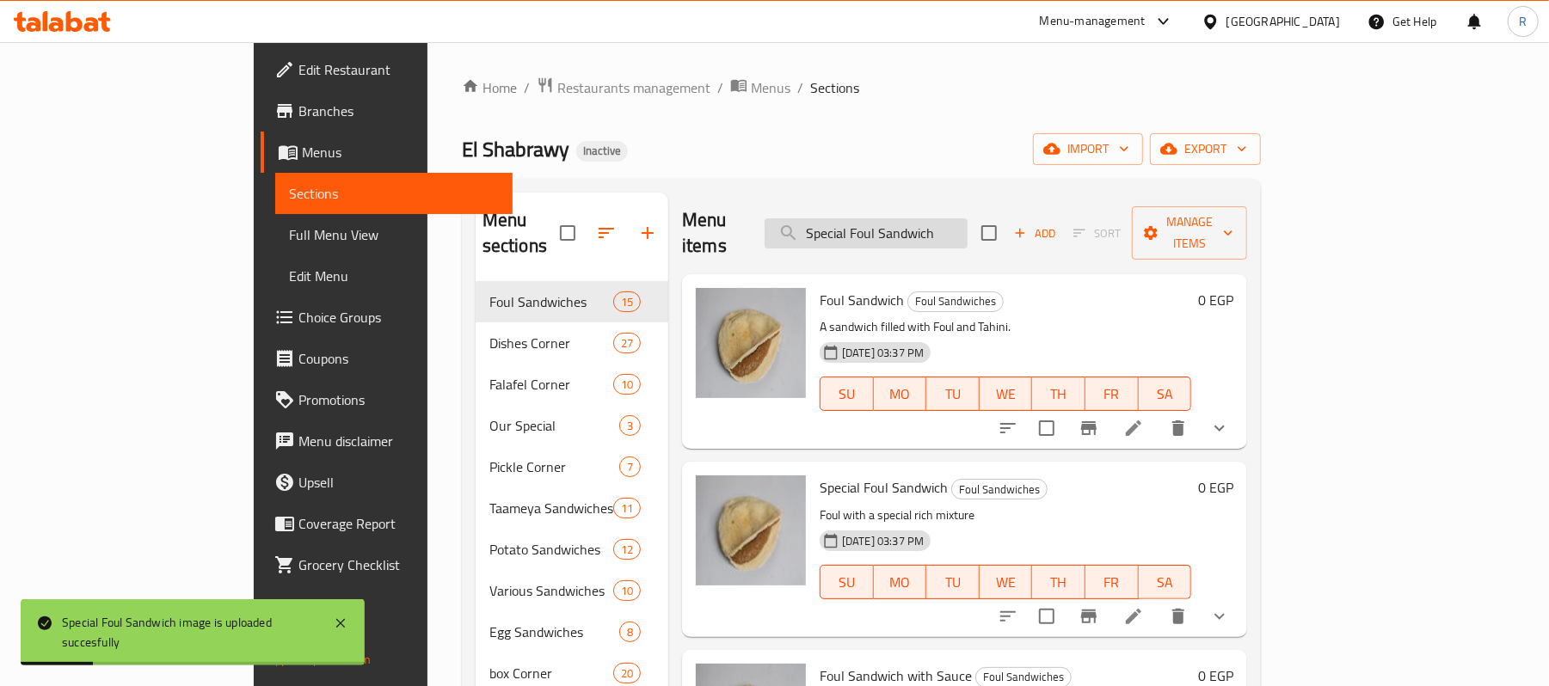
click at [968, 218] on input "Special Foul Sandwich" at bounding box center [866, 233] width 203 height 30
paste input "icy Foul s"
click at [962, 224] on input "Spicy Foul sandwich" at bounding box center [866, 233] width 203 height 30
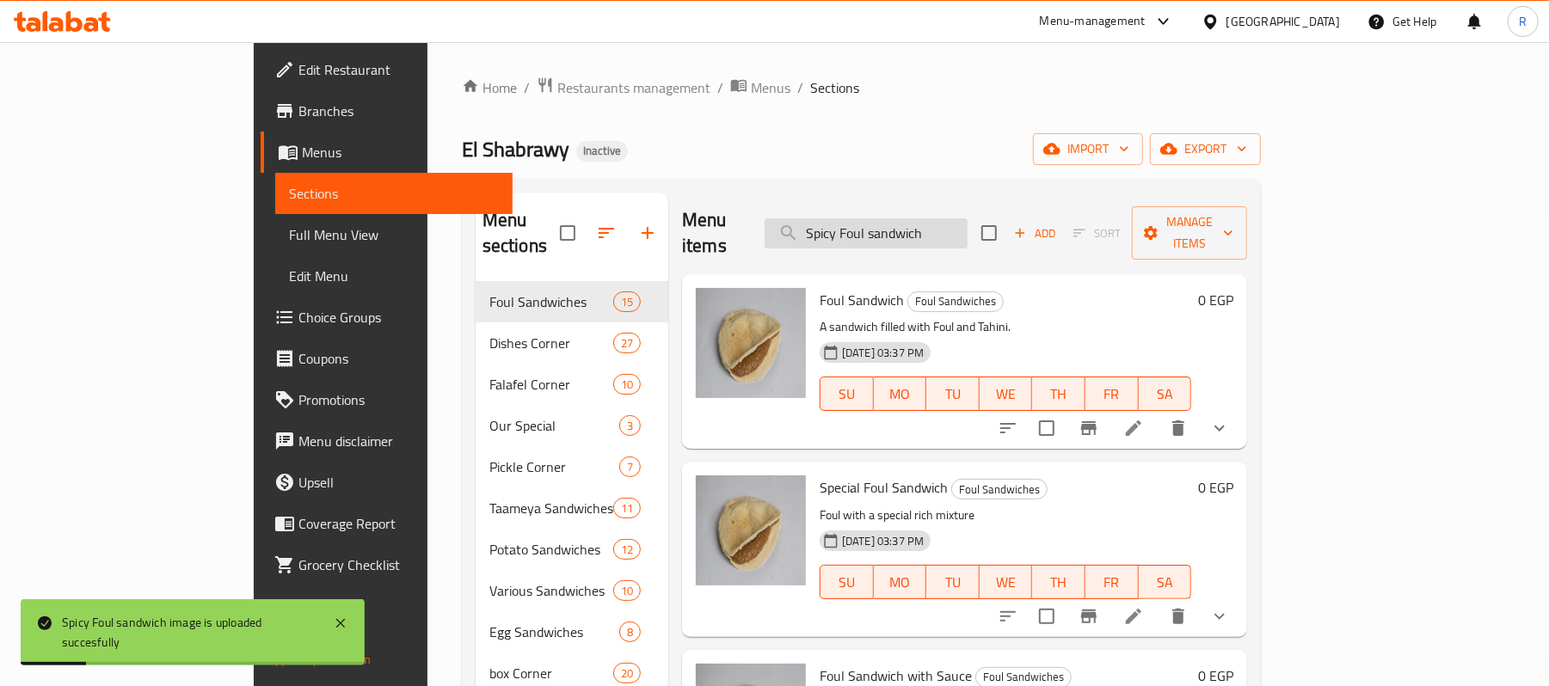
click at [962, 224] on input "Spicy Foul sandwich" at bounding box center [866, 233] width 203 height 30
paste input "Stuffed Falafel Patty"
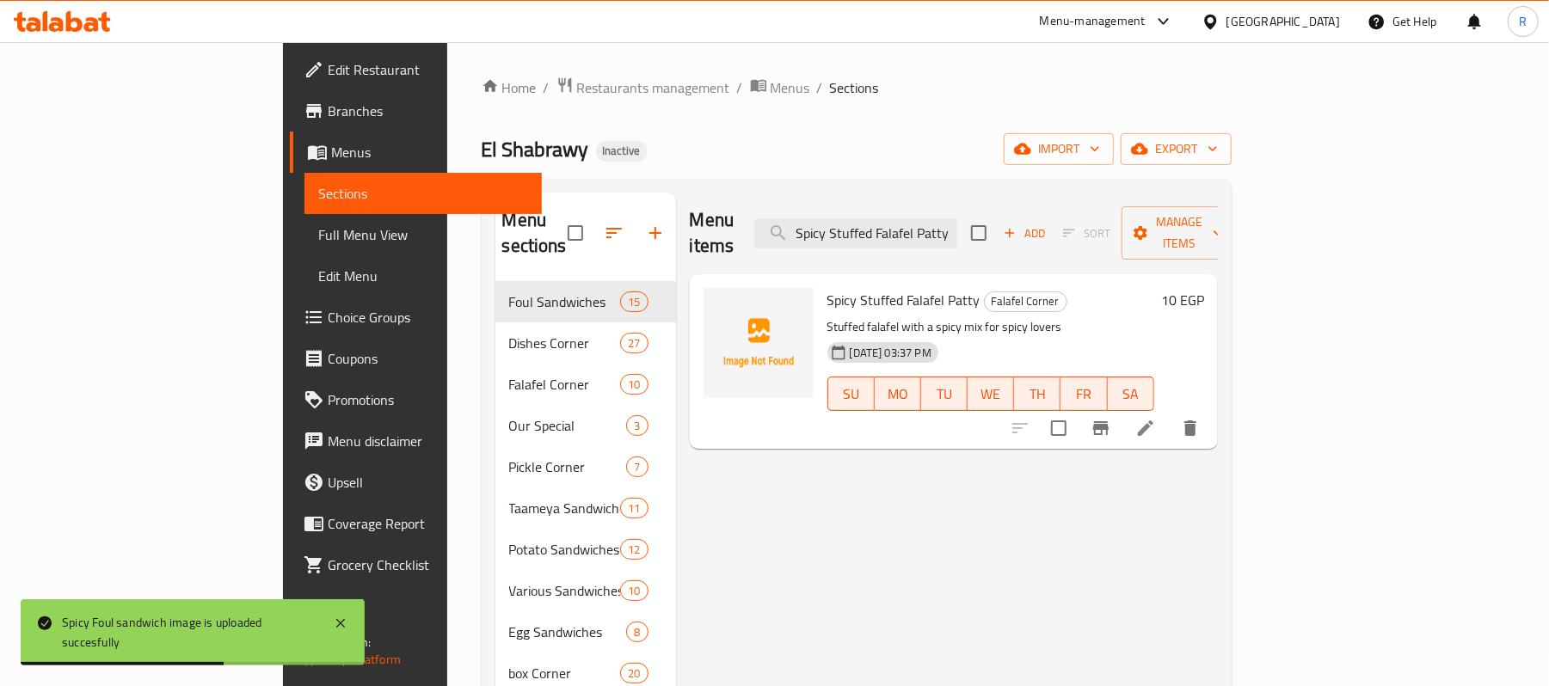
type input "Spicy Stuffed Falafel Patty"
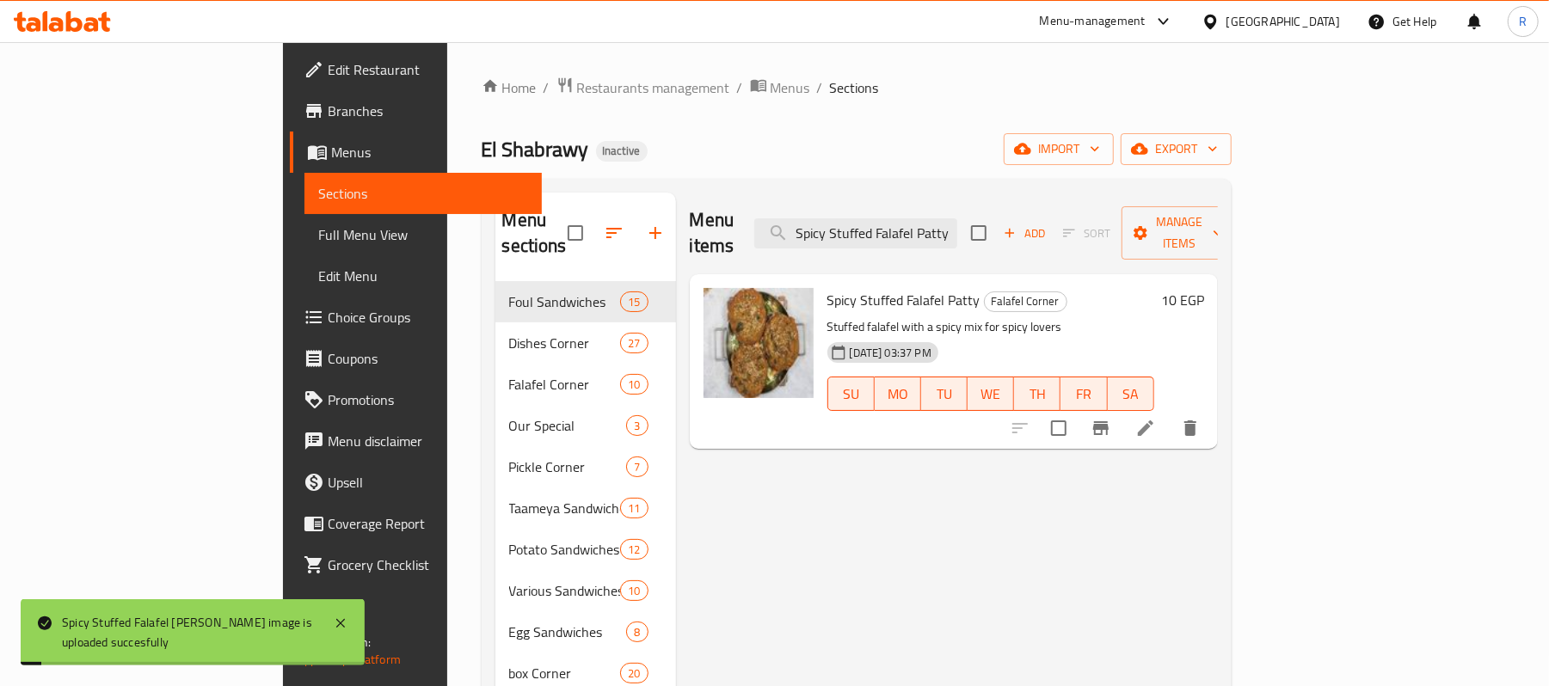
click at [318, 238] on span "Full Menu View" at bounding box center [423, 234] width 210 height 21
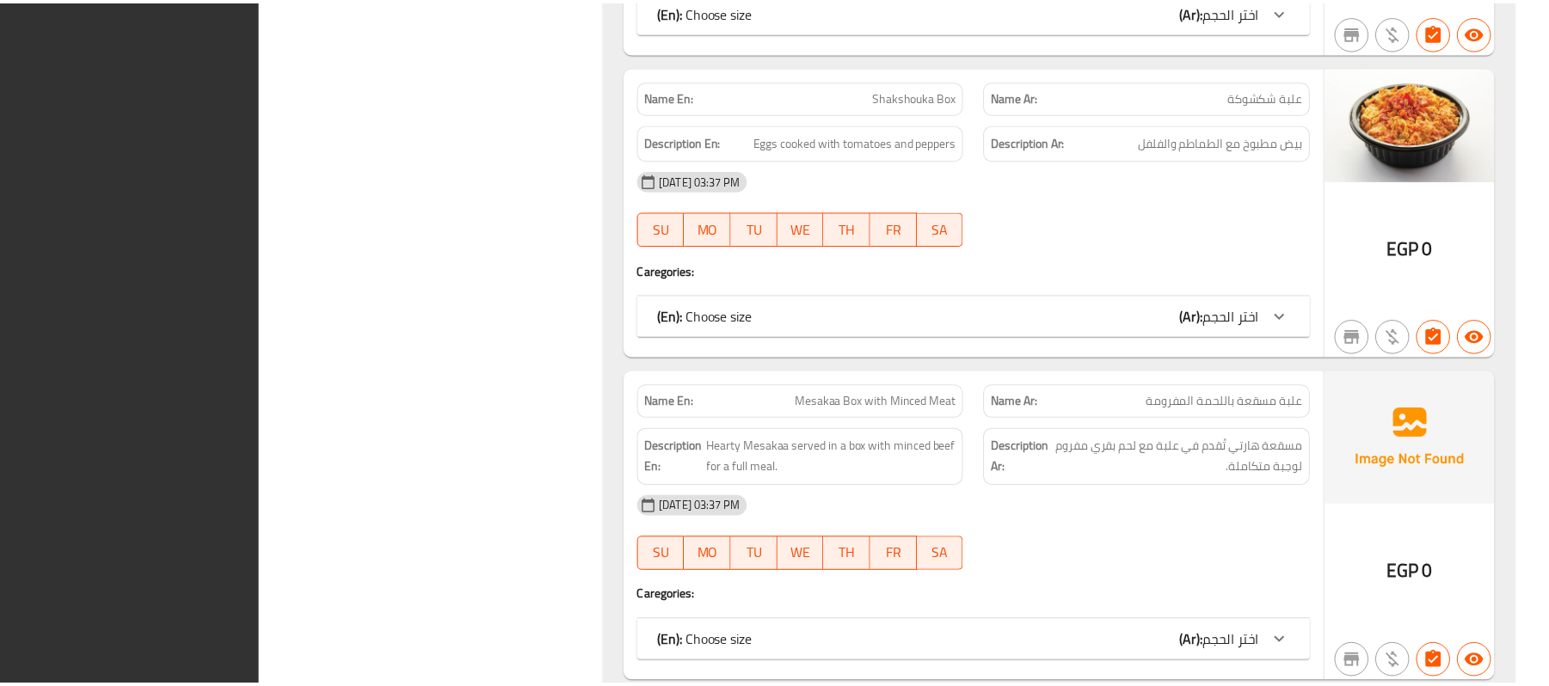
scroll to position [35967, 0]
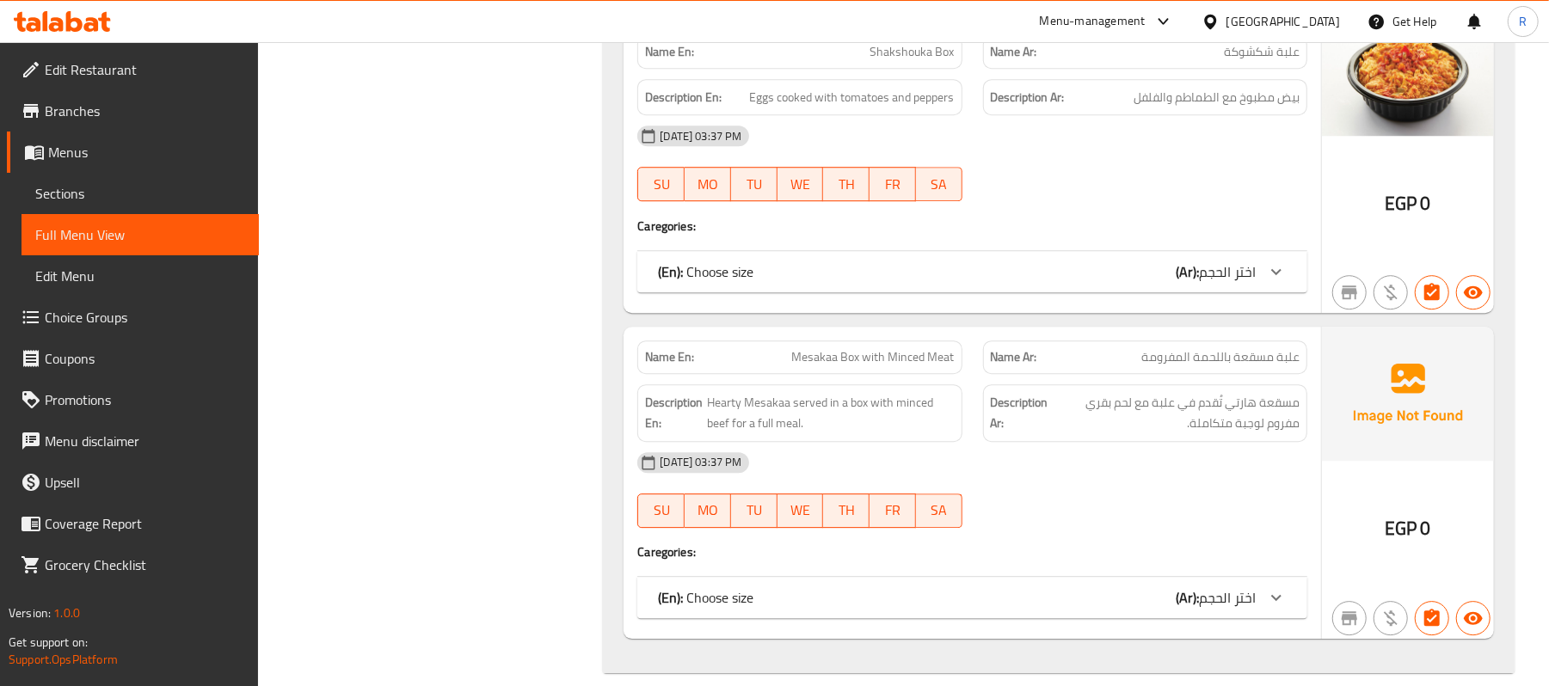
click at [1342, 22] on div "Egypt" at bounding box center [1271, 21] width 166 height 41
click at [1333, 18] on div "Egypt" at bounding box center [1283, 21] width 114 height 19
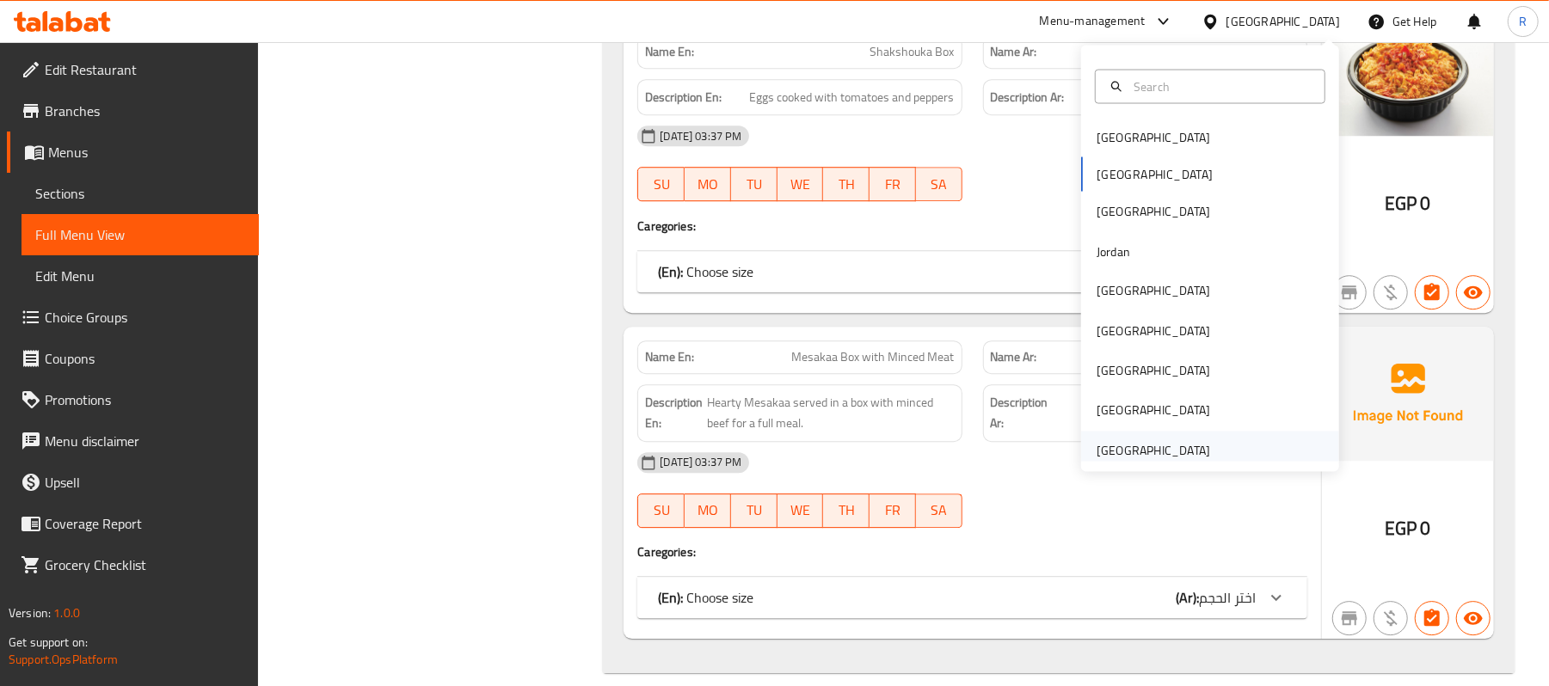
click at [1170, 452] on div "[GEOGRAPHIC_DATA]" at bounding box center [1154, 450] width 114 height 19
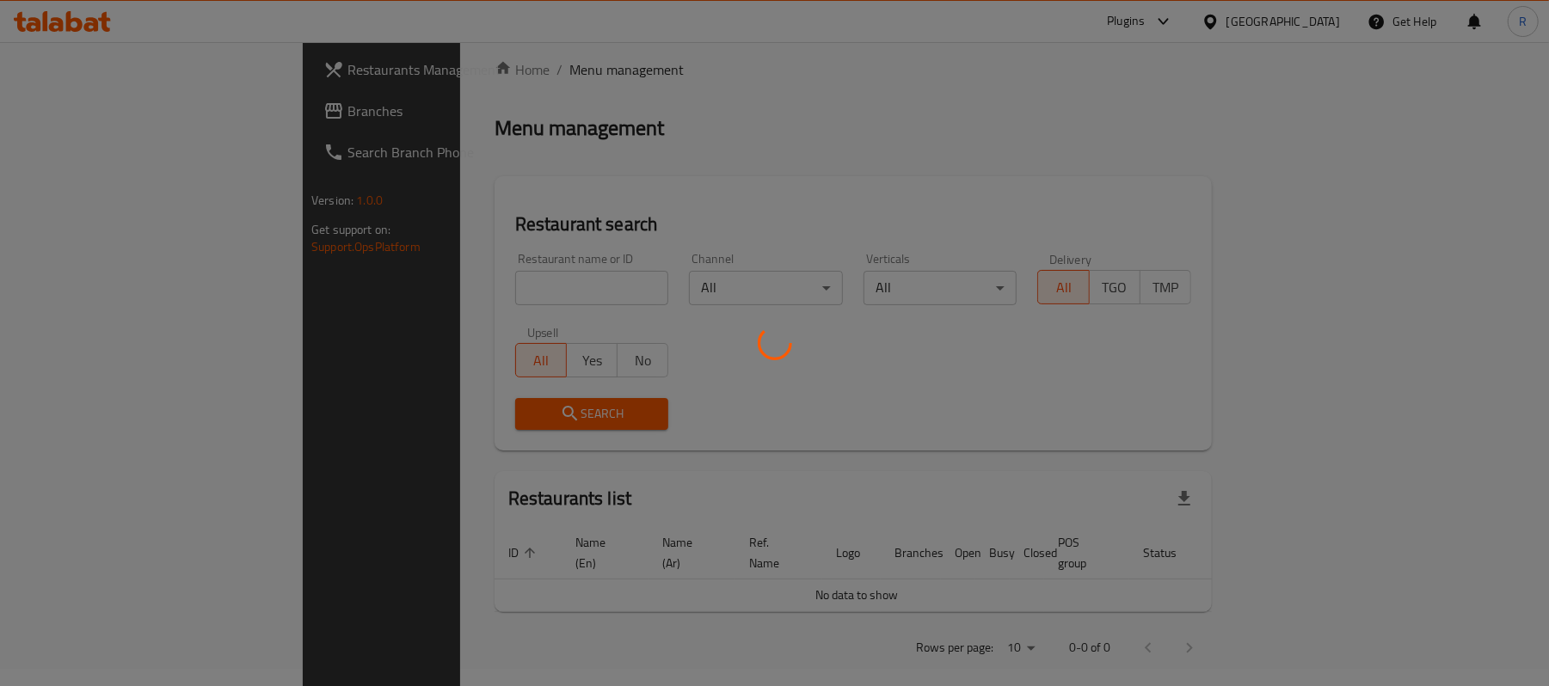
scroll to position [597, 0]
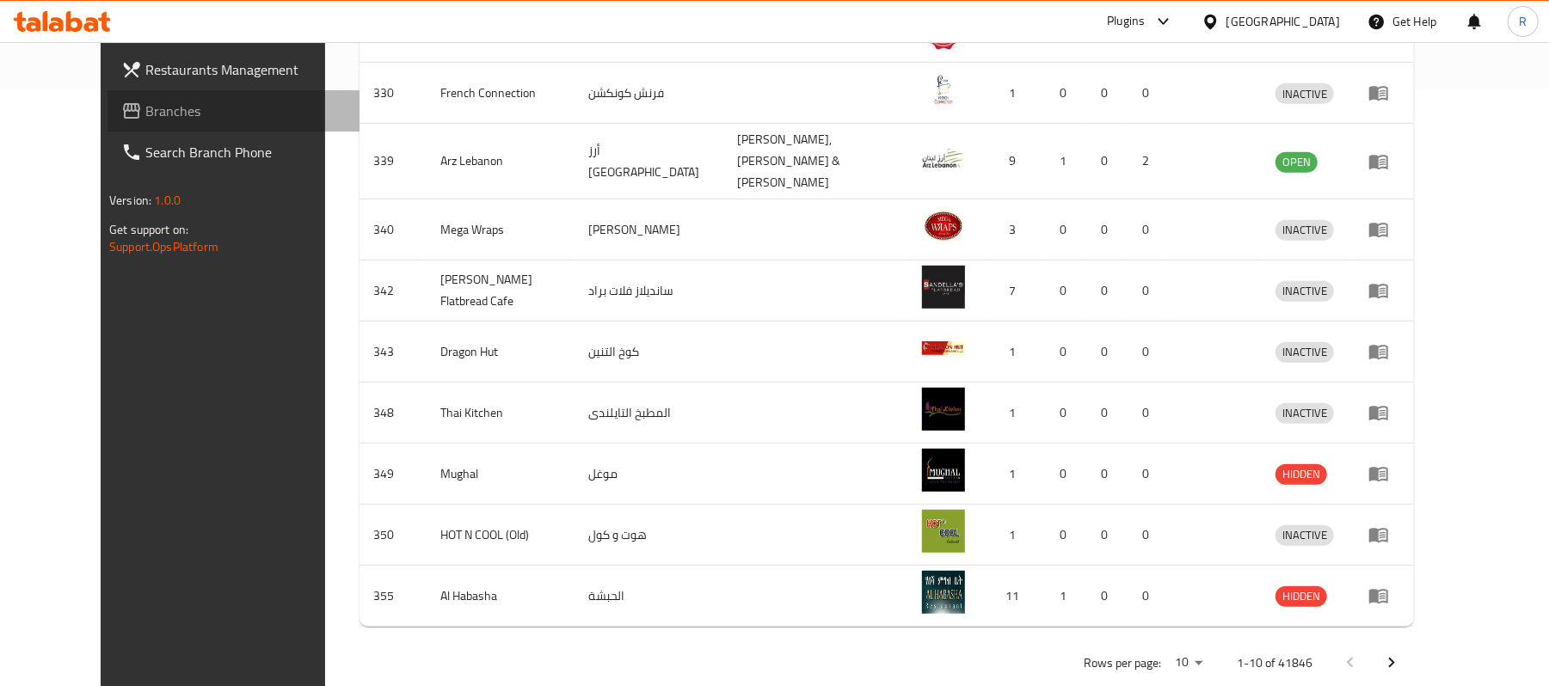
click at [155, 107] on span "Branches" at bounding box center [245, 111] width 200 height 21
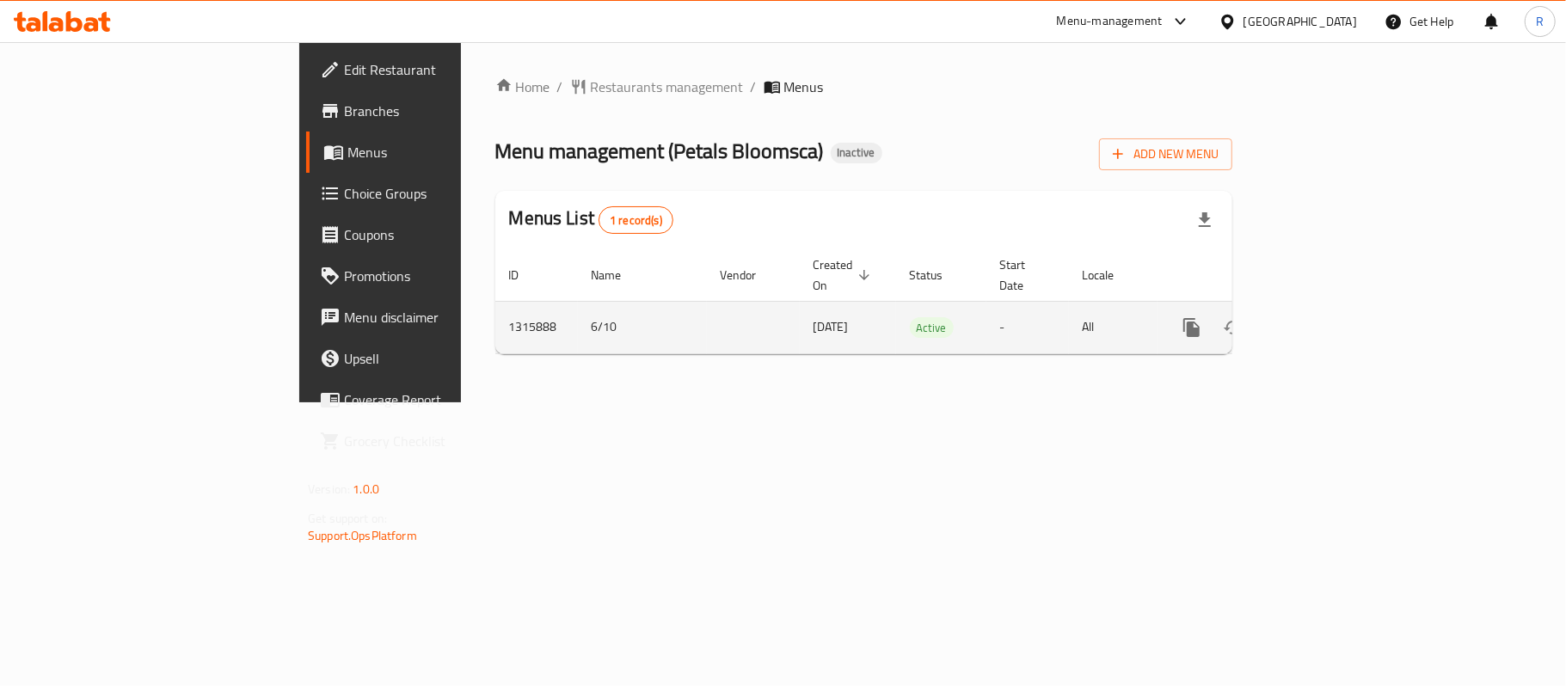
click at [1326, 317] on icon "enhanced table" at bounding box center [1316, 327] width 21 height 21
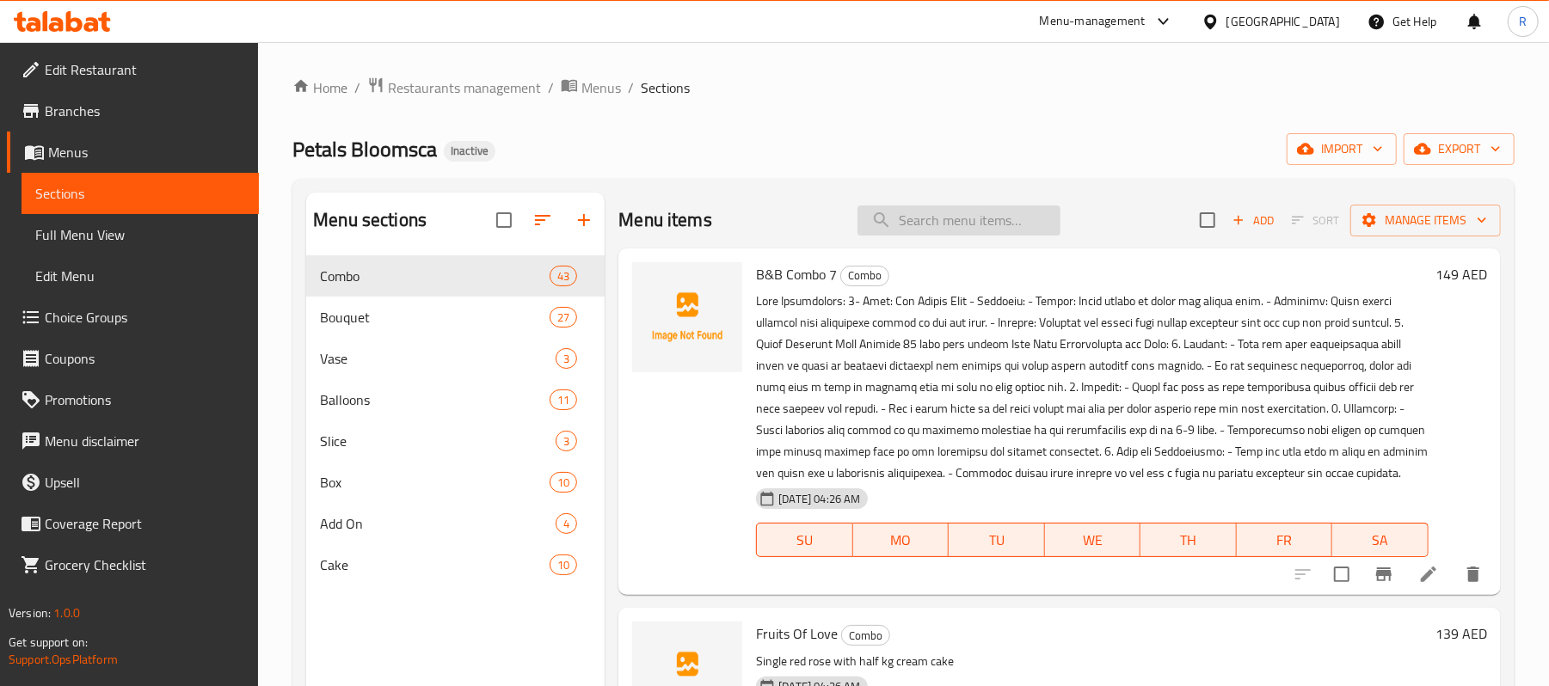
click at [965, 225] on input "search" at bounding box center [958, 221] width 203 height 30
paste input "RED AND PINK"
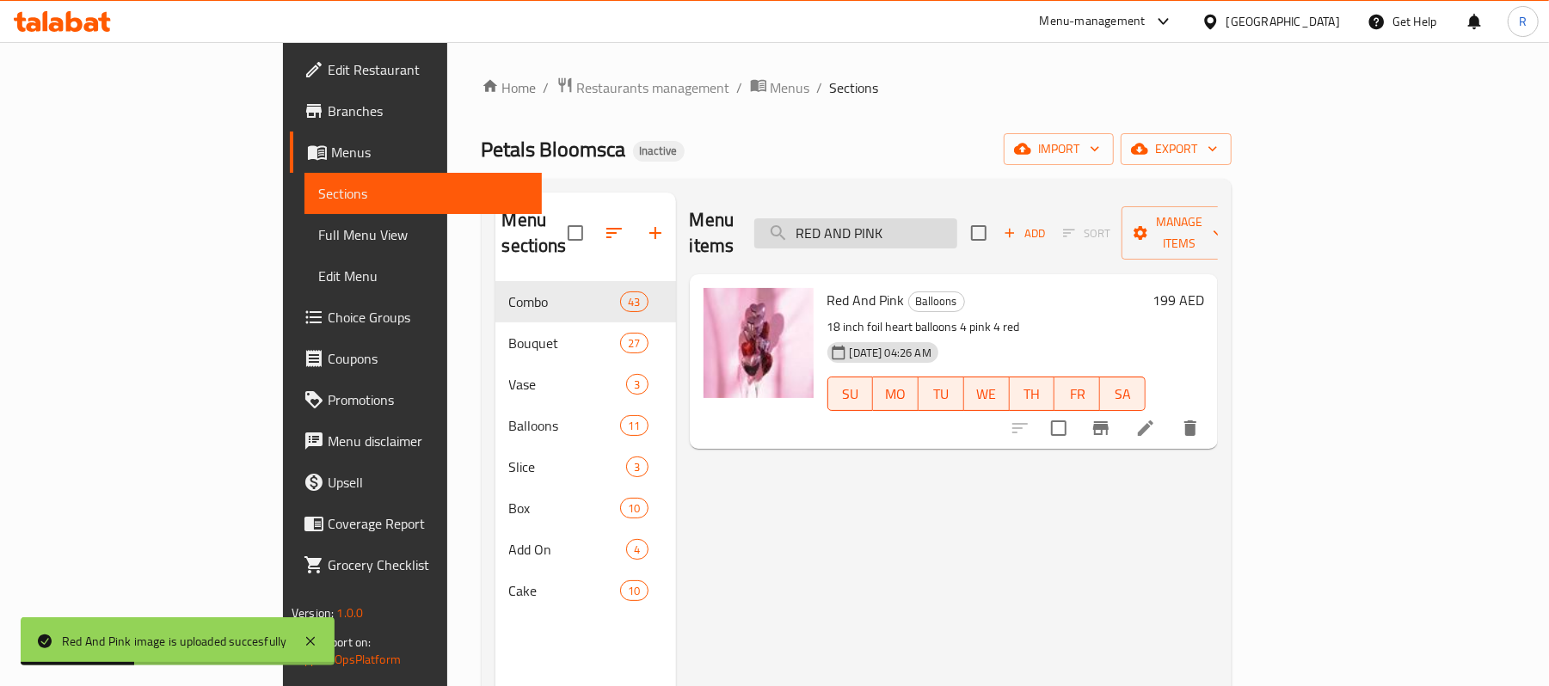
click at [957, 228] on input "RED AND PINK" at bounding box center [855, 233] width 203 height 30
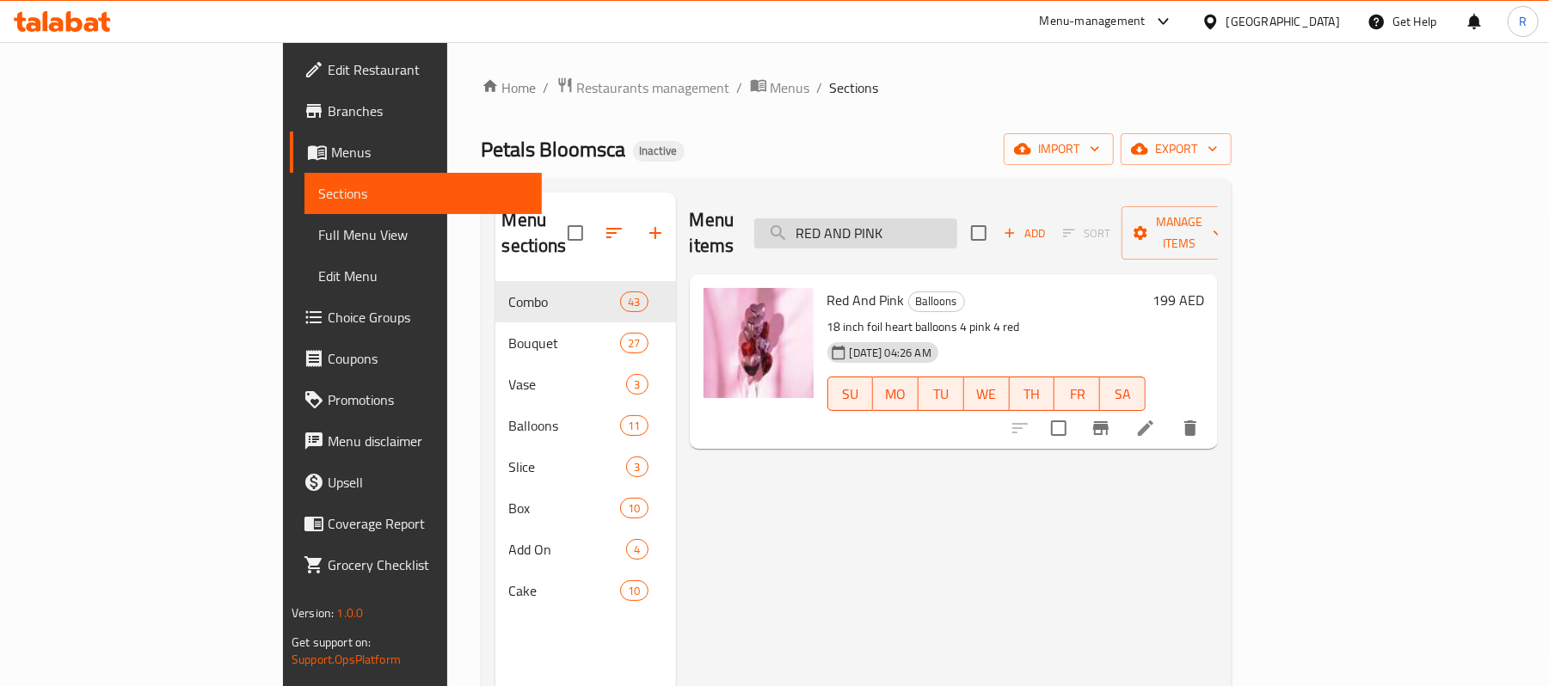
click at [957, 230] on input "RED AND PINK" at bounding box center [855, 233] width 203 height 30
paste input "VASE"
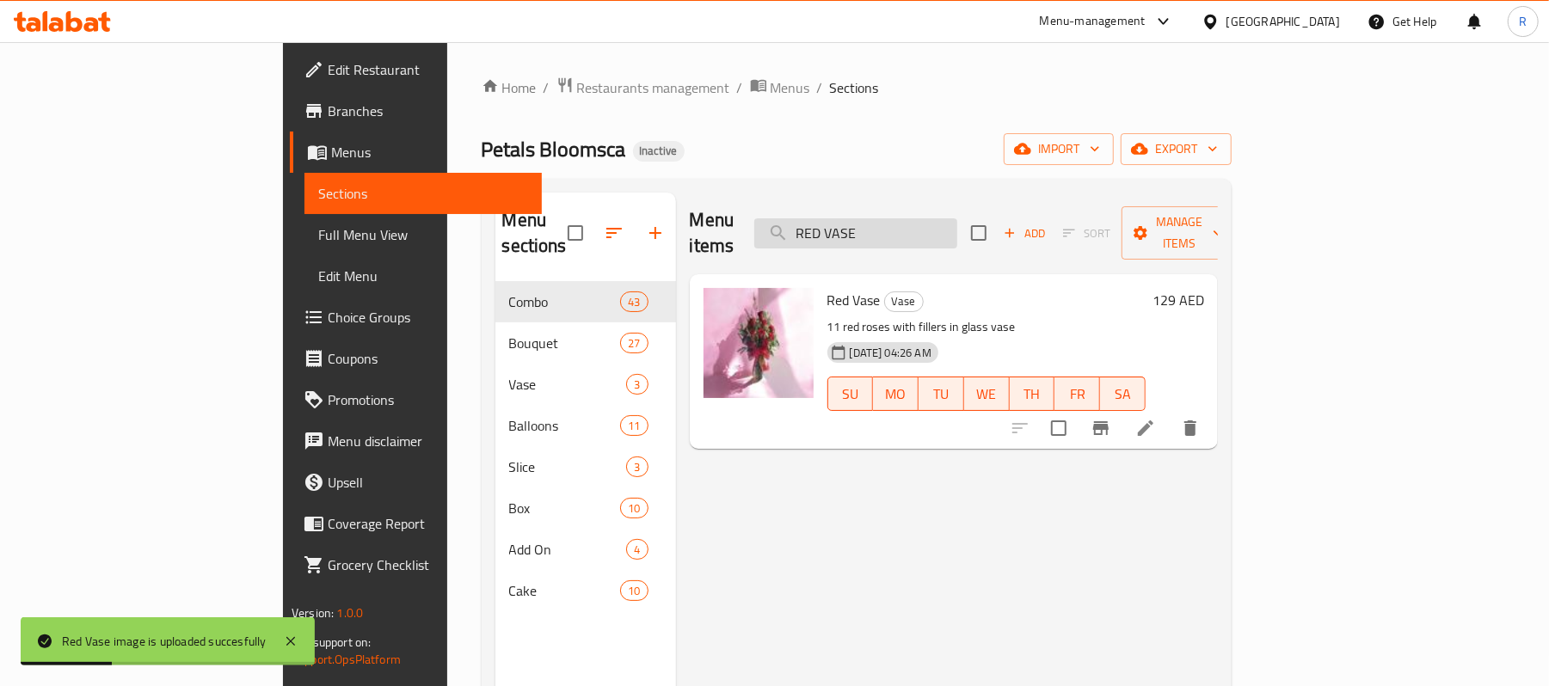
click at [957, 218] on input "RED VASE" at bounding box center [855, 233] width 203 height 30
paste input "SIMPLY RED"
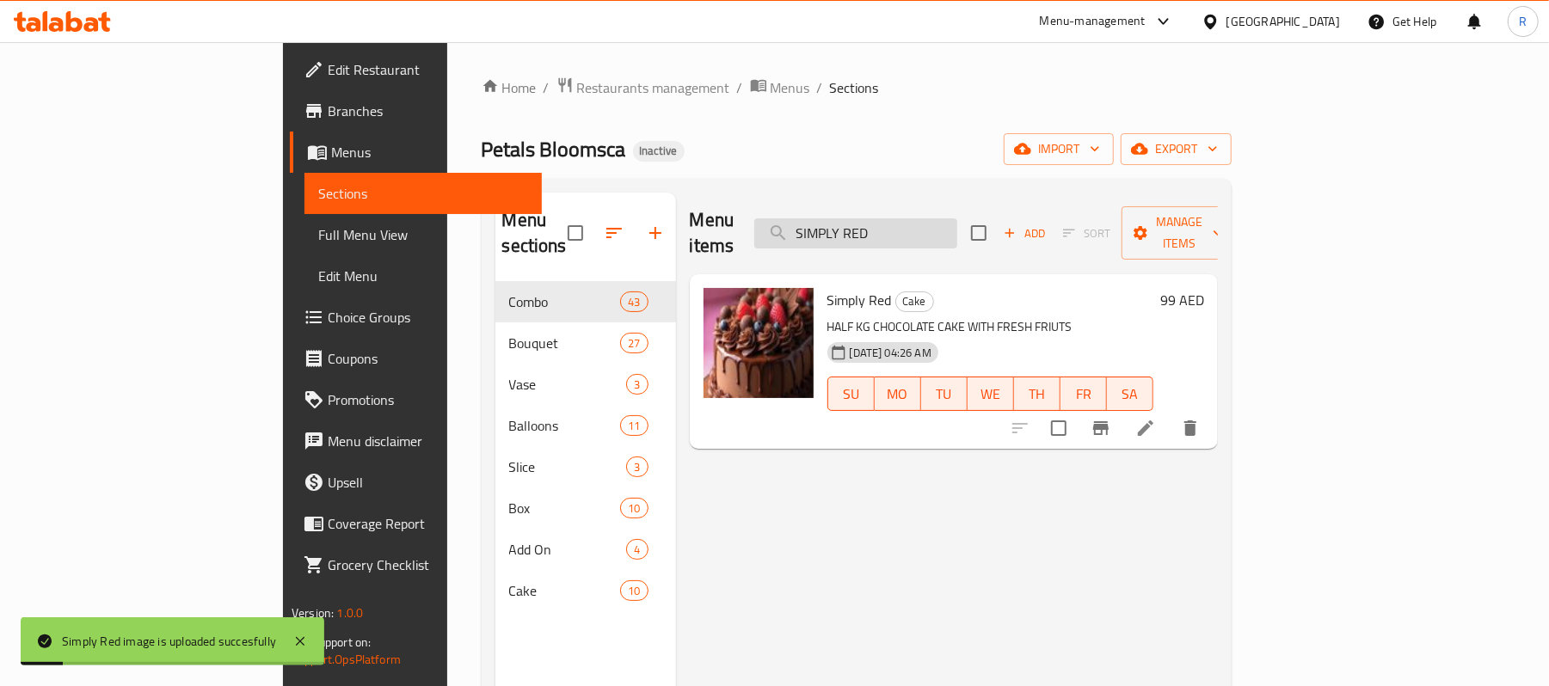
click at [957, 220] on input "SIMPLY RED" at bounding box center [855, 233] width 203 height 30
paste input "VASE"
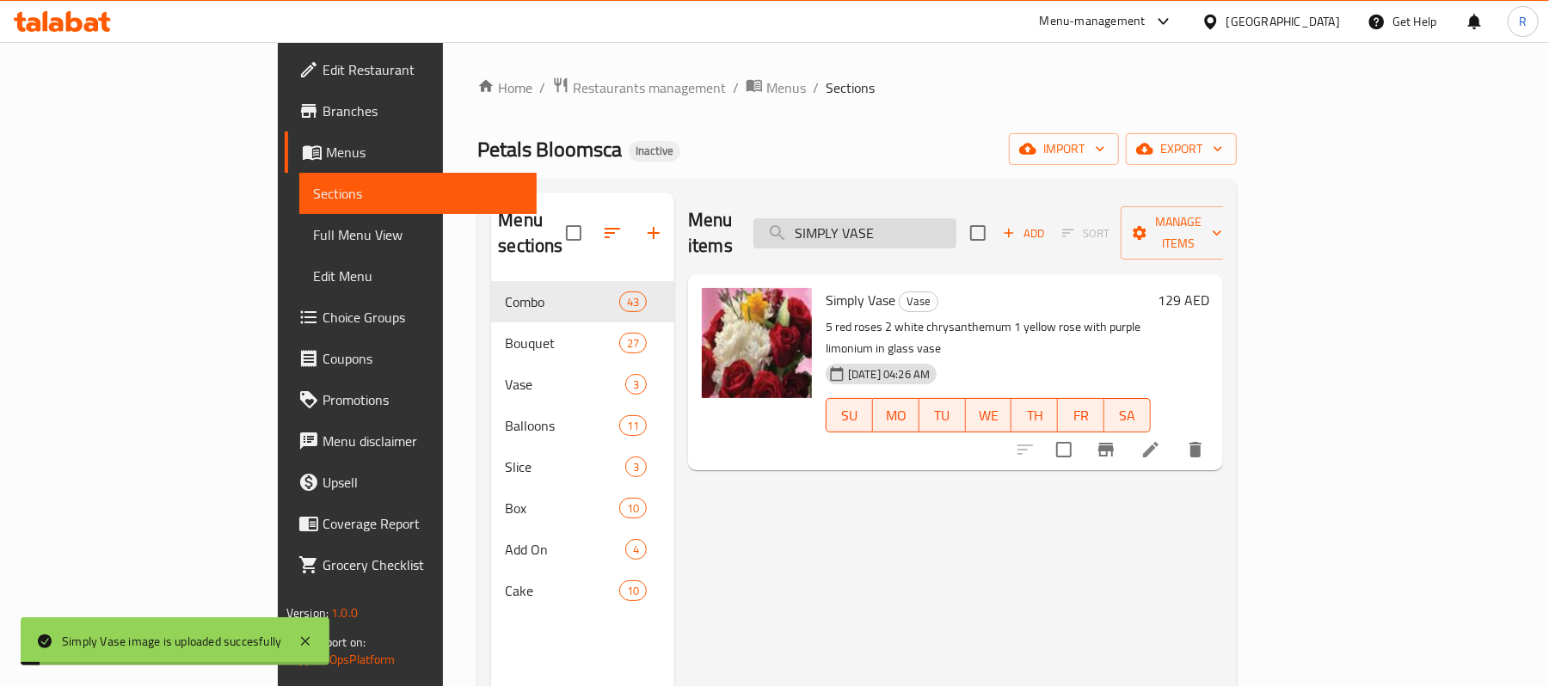
click at [956, 224] on input "SIMPLY VASE" at bounding box center [854, 233] width 203 height 30
paste input "PRING MORNING"
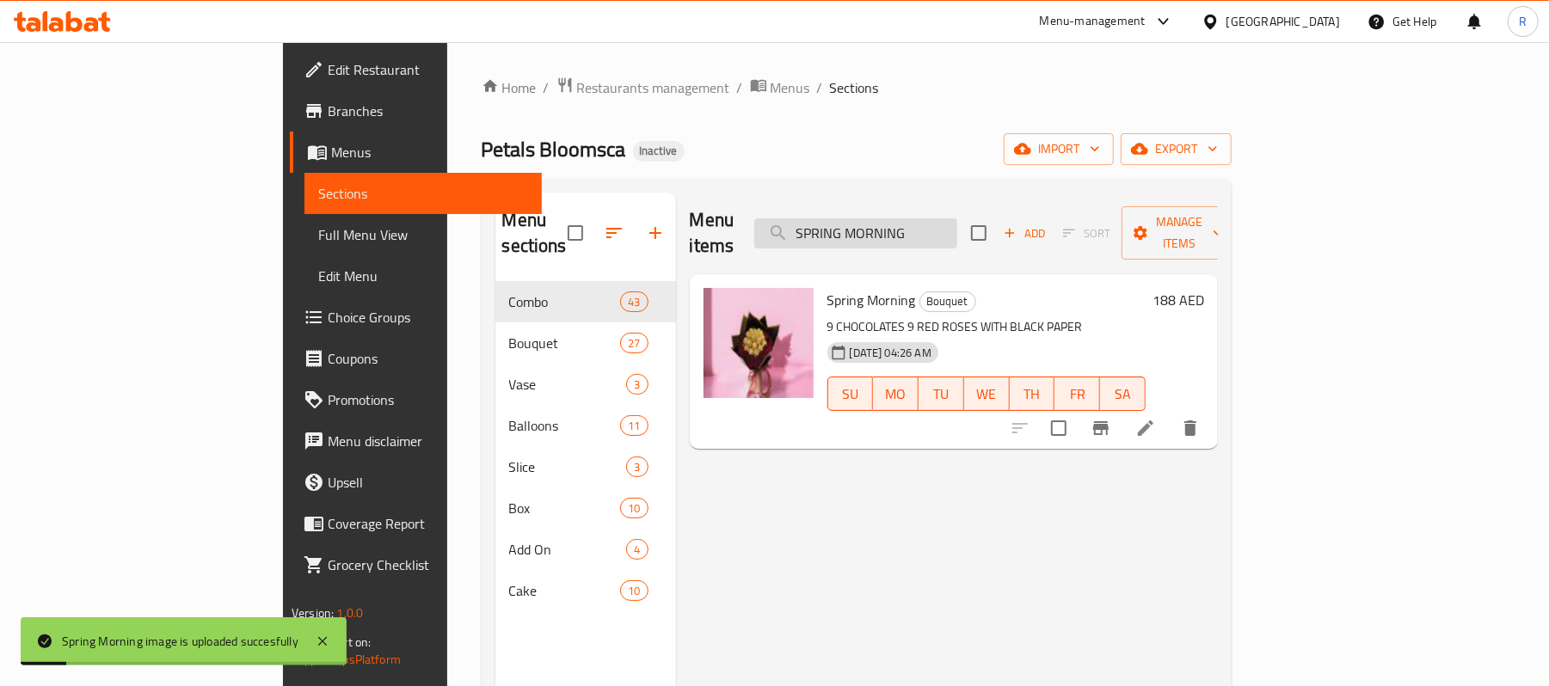
click at [957, 218] on input "SPRING MORNING" at bounding box center [855, 233] width 203 height 30
paste input "TAR IN LOVE"
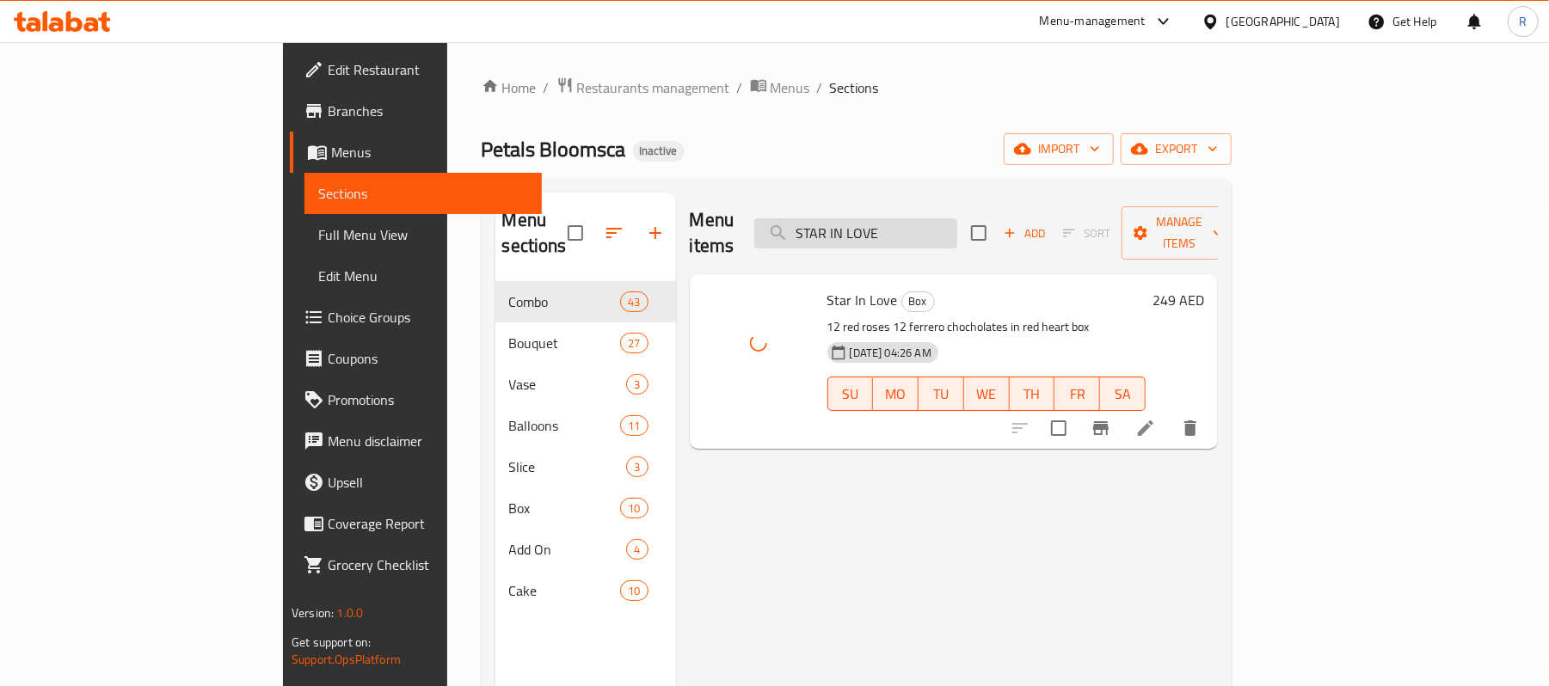
click at [957, 218] on input "STAR IN LOVE" at bounding box center [855, 233] width 203 height 30
paste input "OF THE DAY"
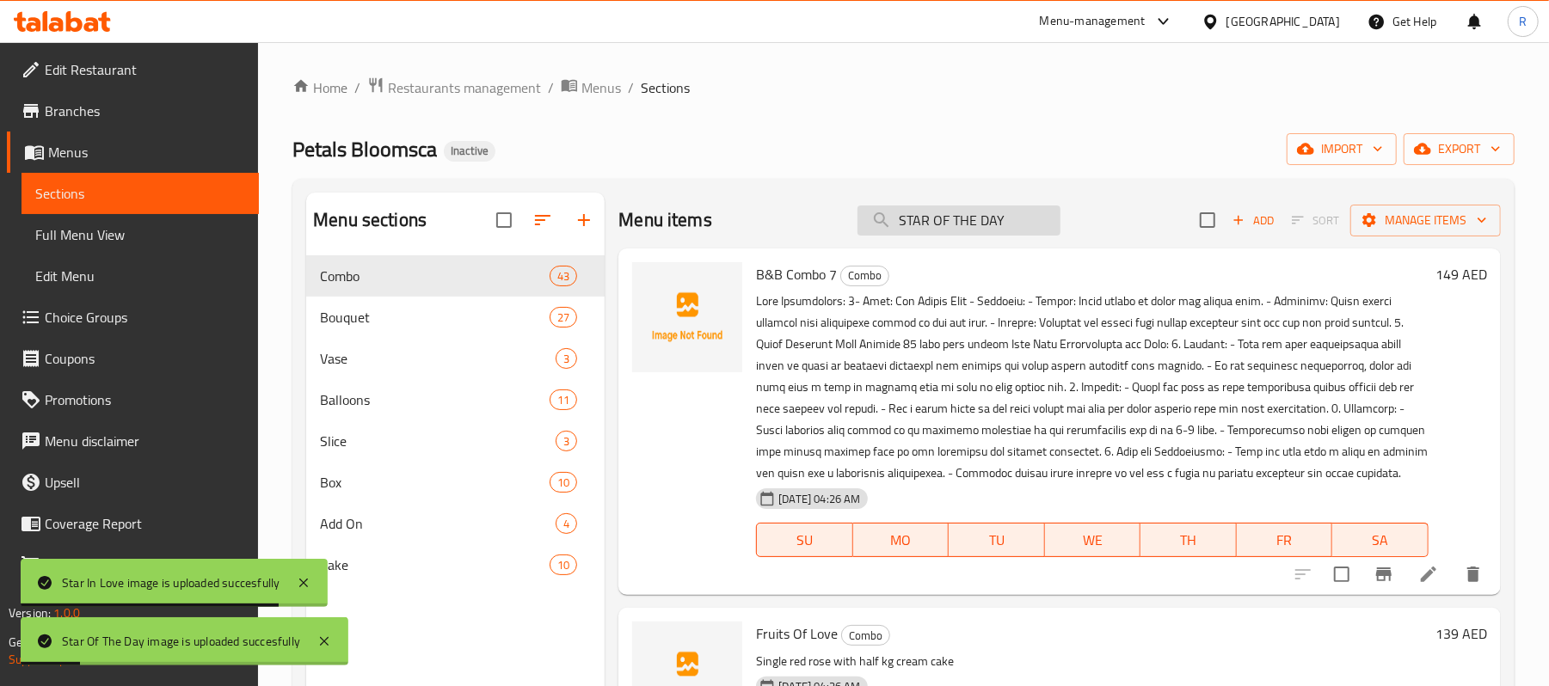
click at [988, 221] on input "STAR OF THE DAY" at bounding box center [958, 221] width 203 height 30
paste input "UCCESS"
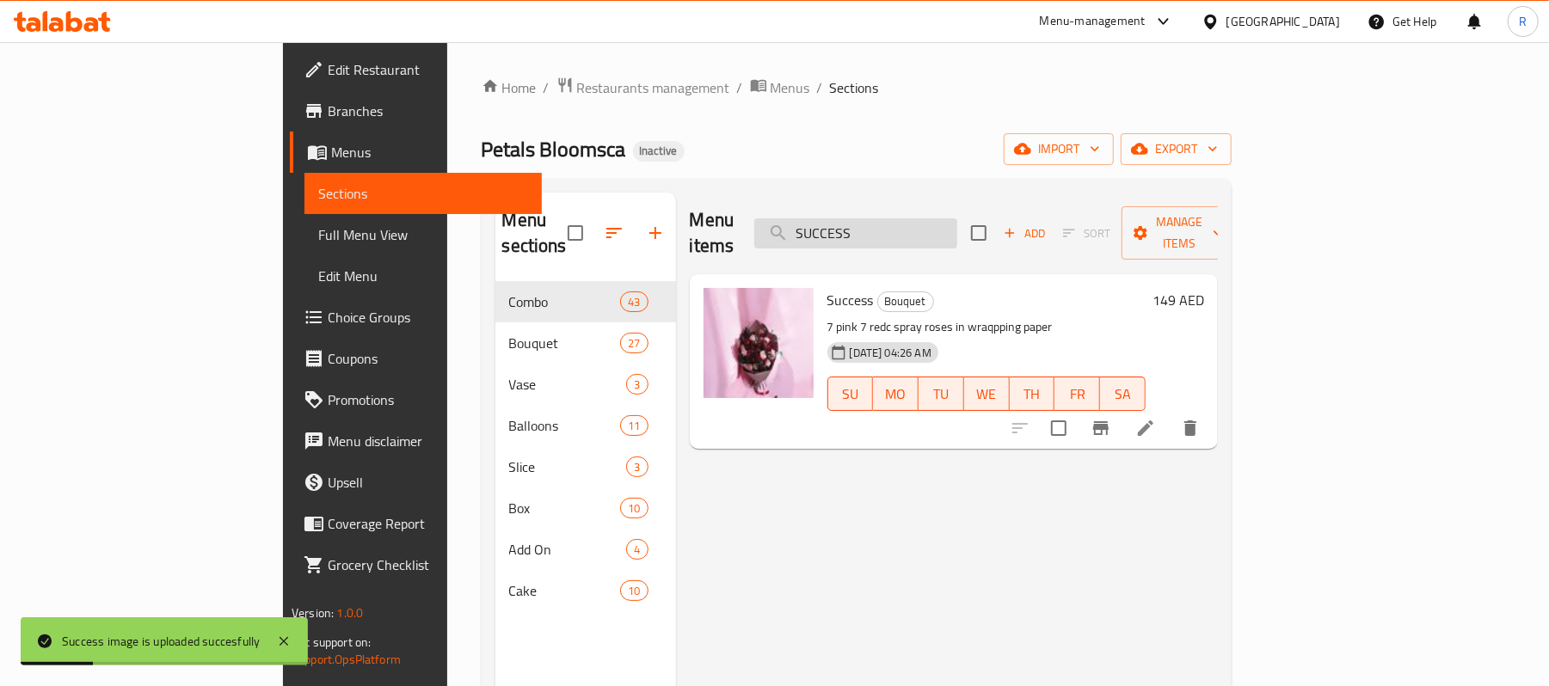
click at [943, 228] on input "SUCCESS" at bounding box center [855, 233] width 203 height 30
paste input "MMER GLOW"
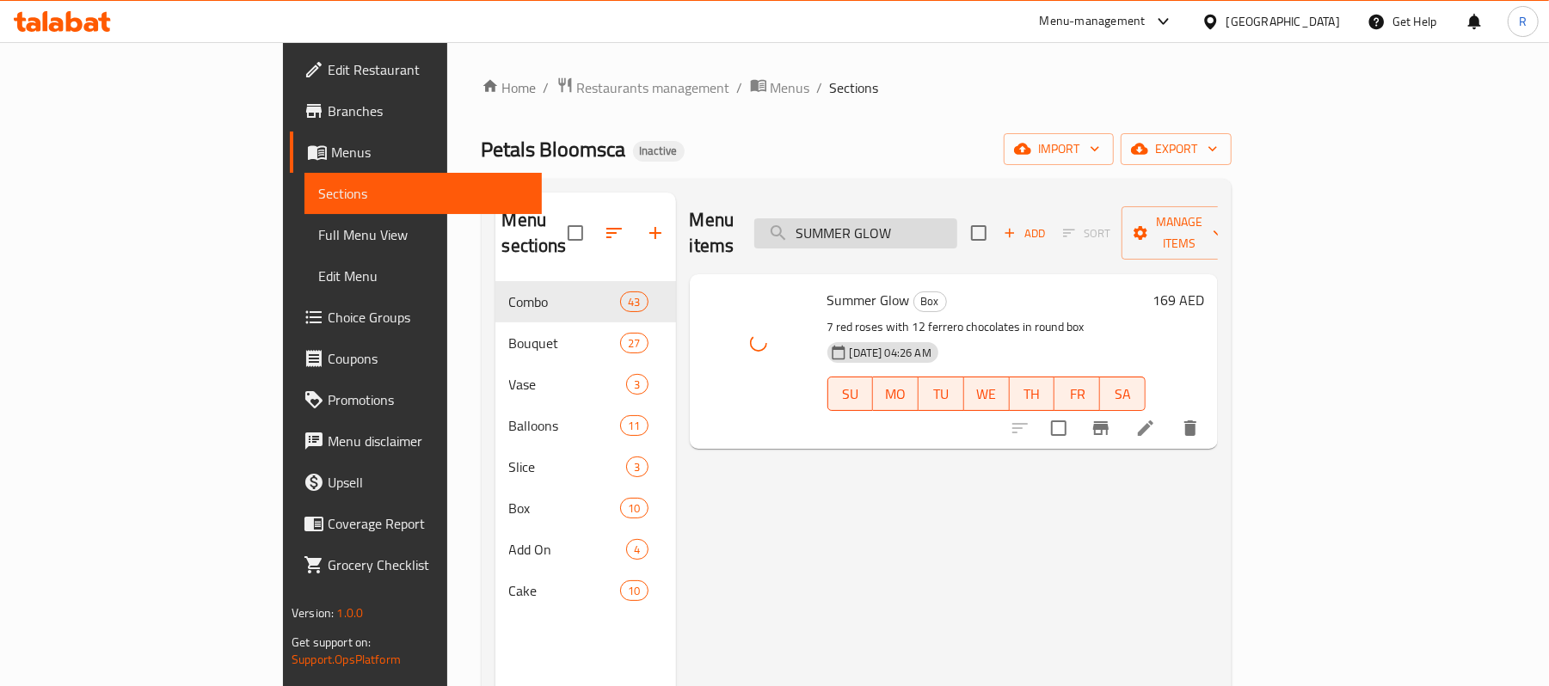
click at [957, 221] on input "SUMMER GLOW" at bounding box center [855, 233] width 203 height 30
paste input "SUN"
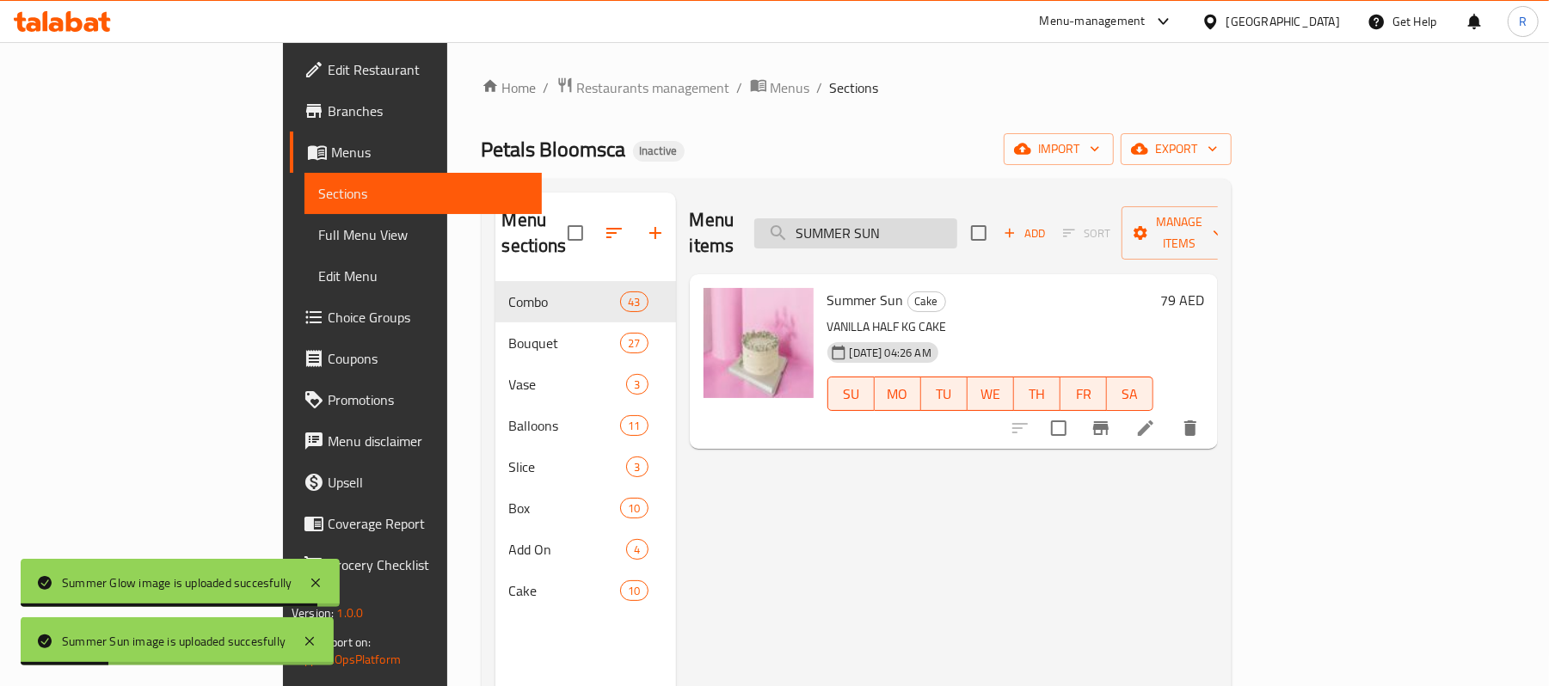
click at [957, 224] on input "SUMMER SUN" at bounding box center [855, 233] width 203 height 30
paste input "search"
type input "SUN"
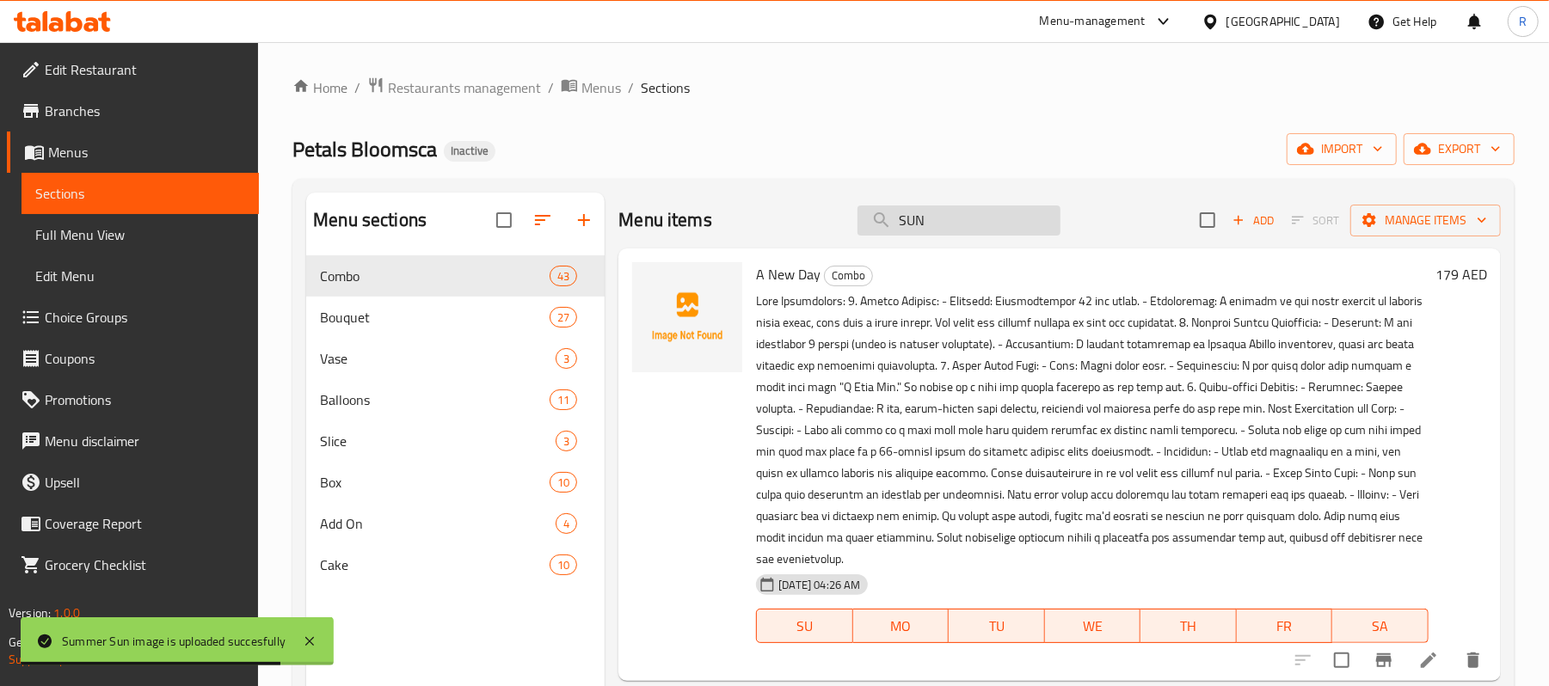
click at [896, 231] on input "SUN" at bounding box center [958, 221] width 203 height 30
paste input "search"
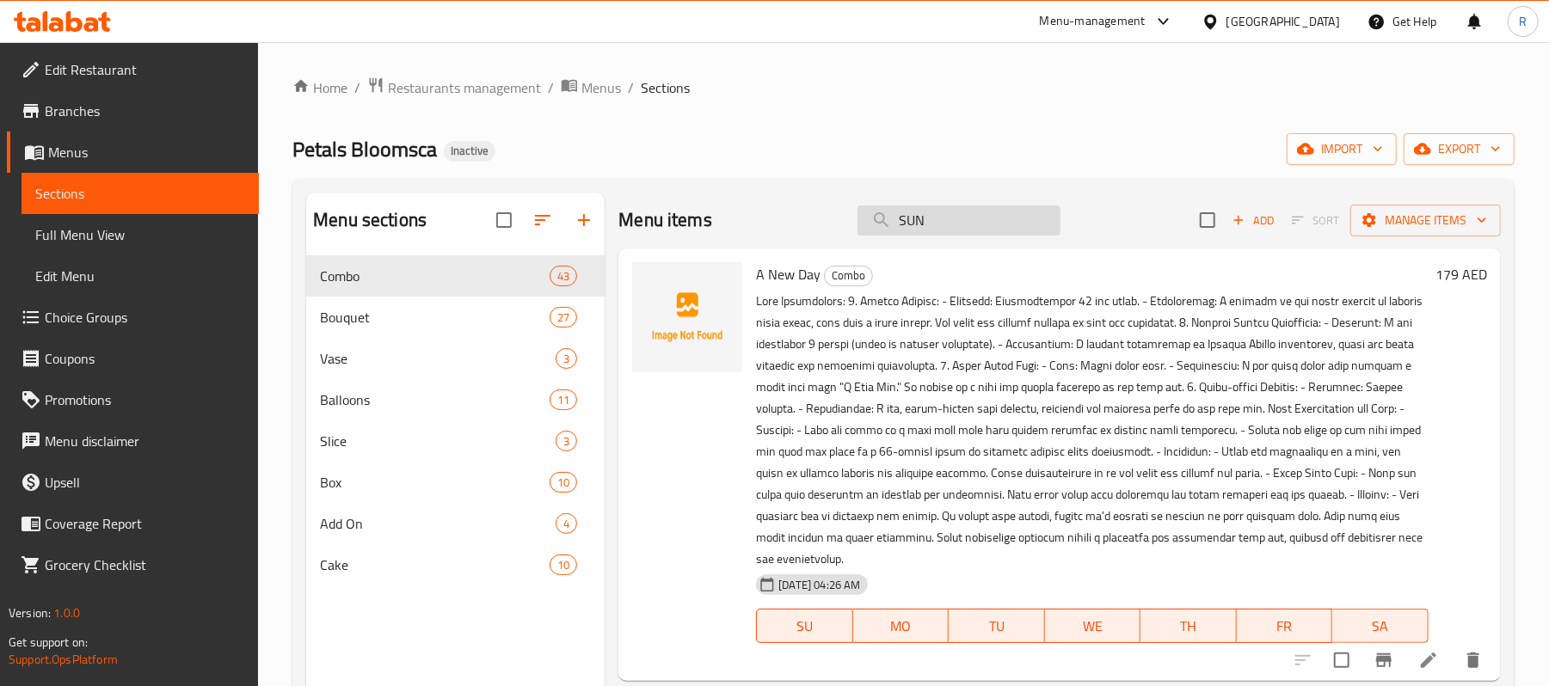
click at [948, 225] on input "SUN" at bounding box center [958, 221] width 203 height 30
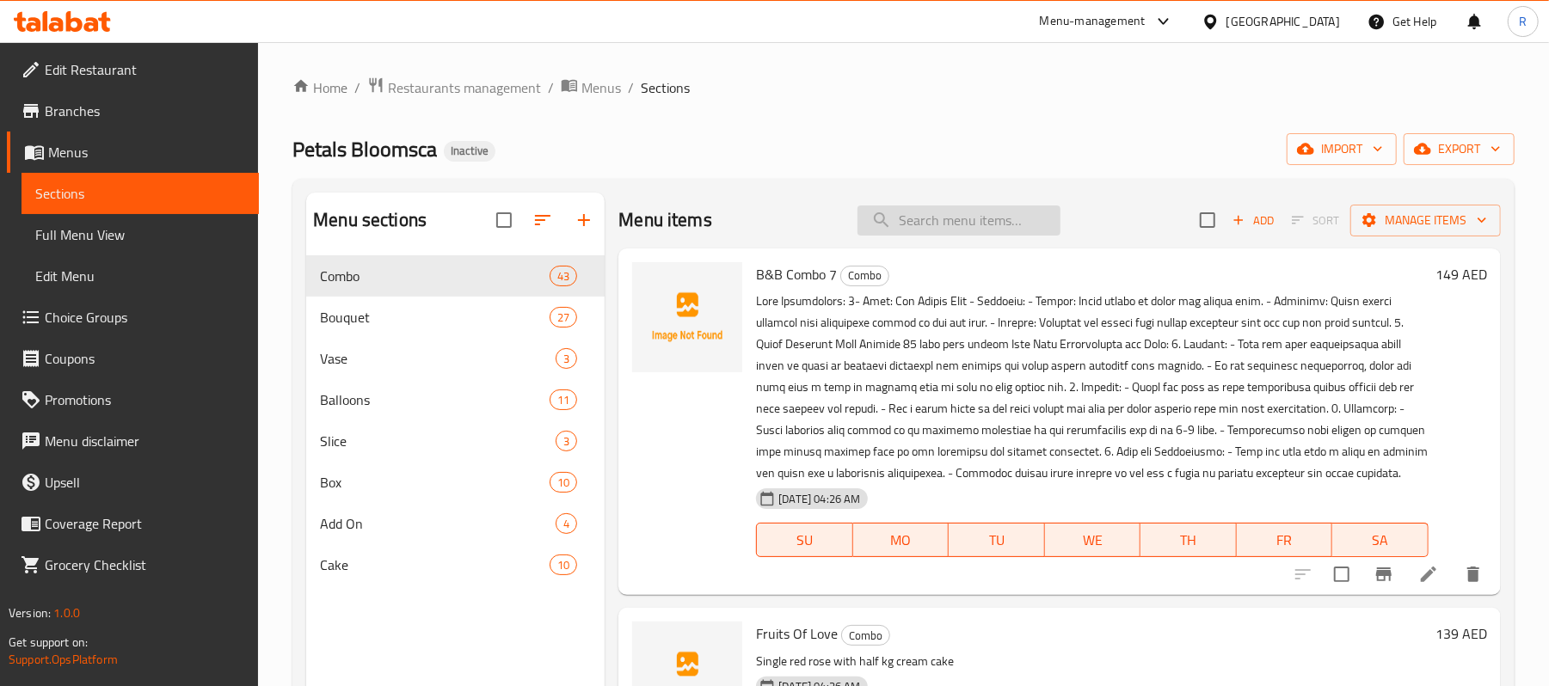
click at [948, 229] on input "search" at bounding box center [958, 221] width 203 height 30
paste input "SUN"
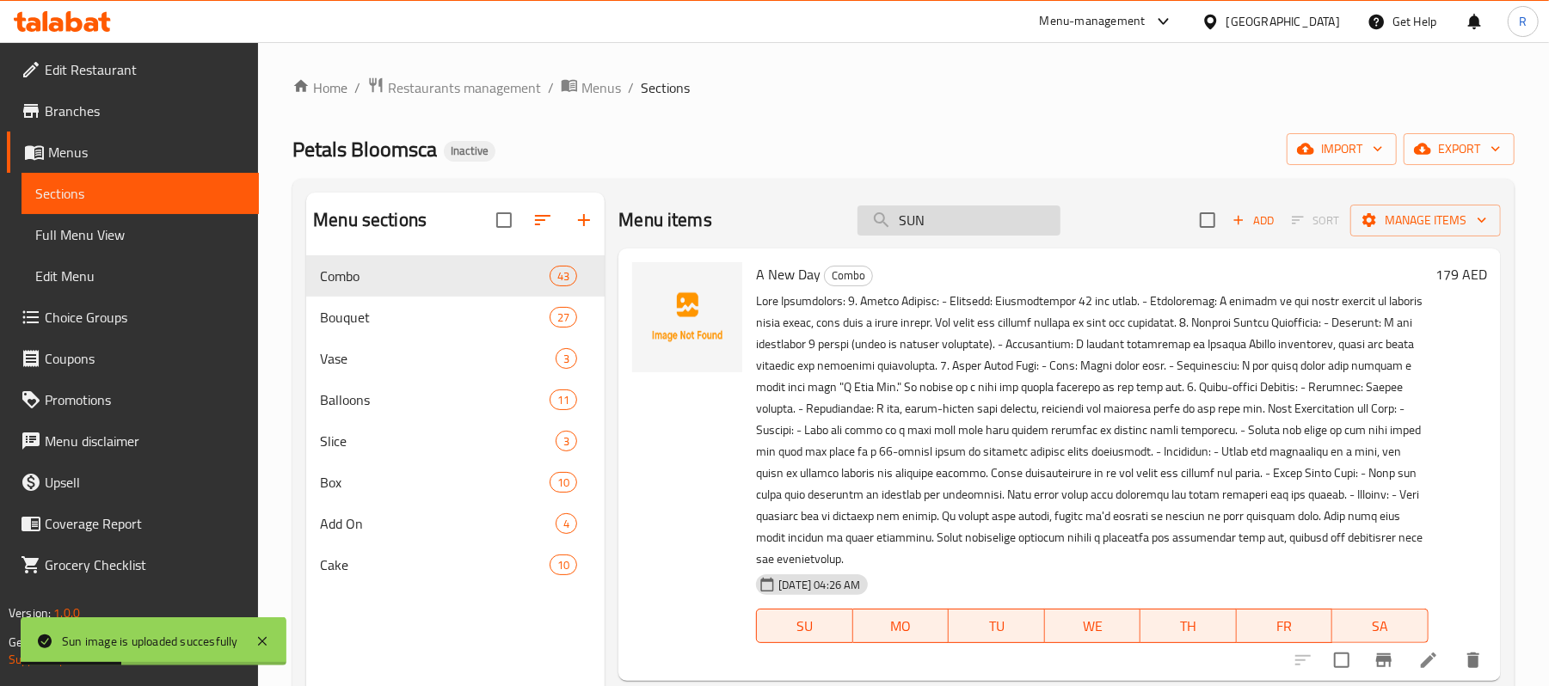
click at [947, 222] on input "SUN" at bounding box center [958, 221] width 203 height 30
paste input "WEET BABY"
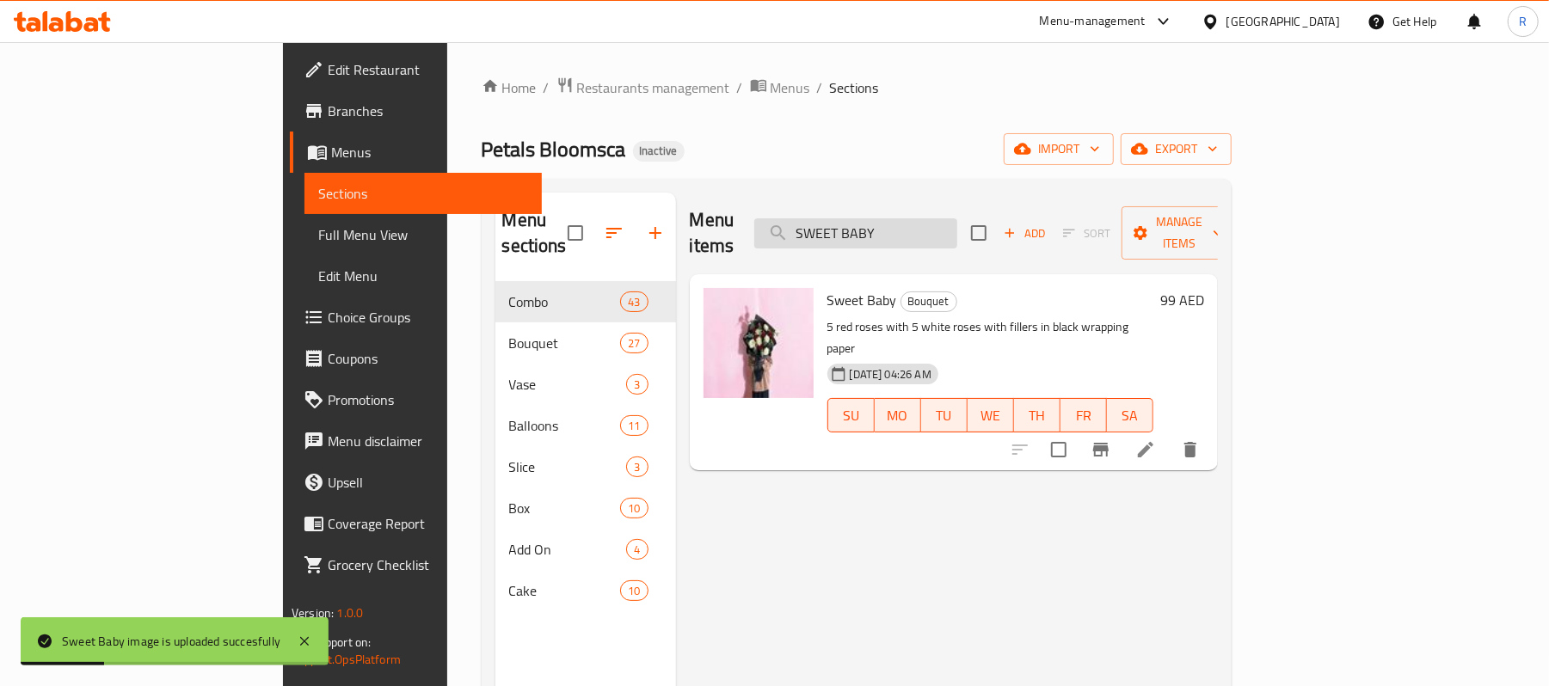
click at [957, 218] on input "SWEET BABY" at bounding box center [855, 233] width 203 height 30
paste input "HOME"
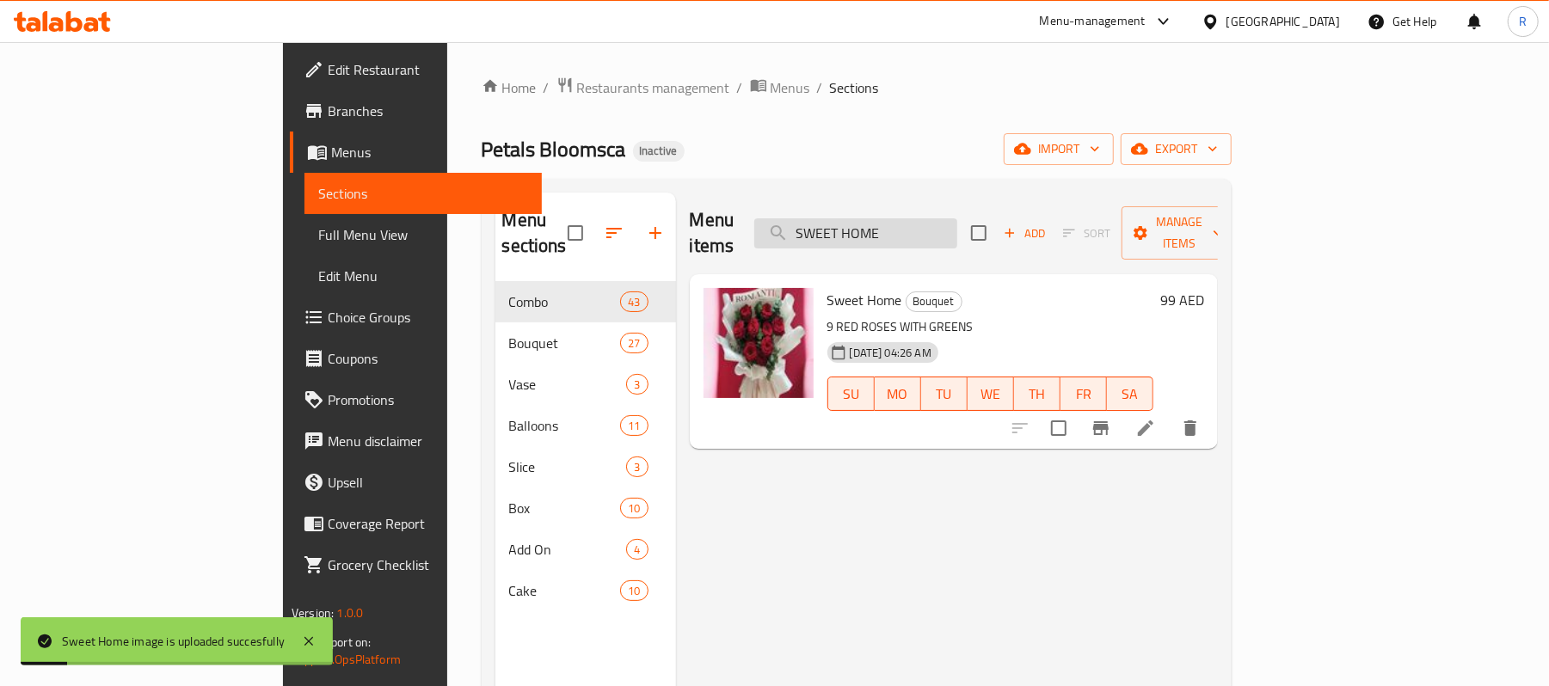
click at [950, 222] on input "SWEET HOME" at bounding box center [855, 233] width 203 height 30
paste input "THANK YOU"
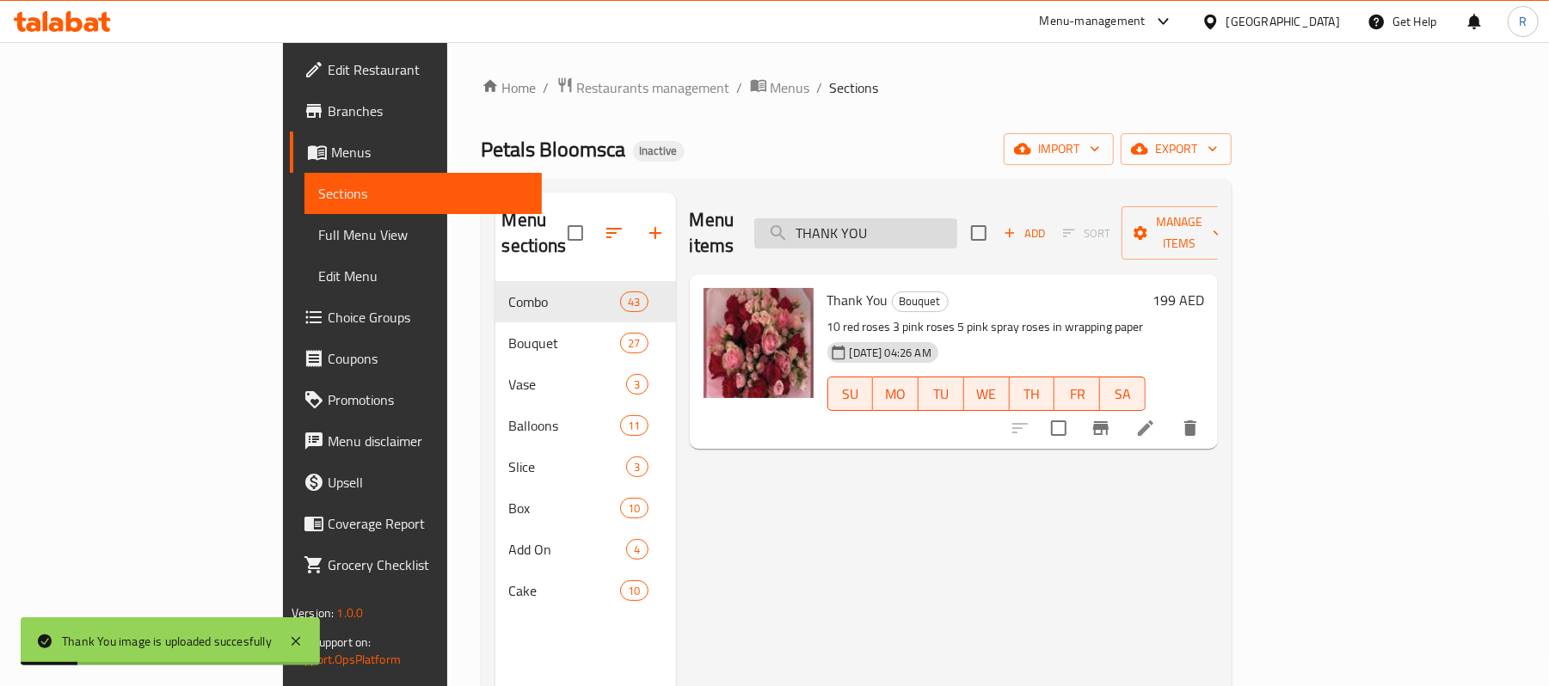
click at [953, 231] on input "THANK YOU" at bounding box center [855, 233] width 203 height 30
paste input "E LOVE"
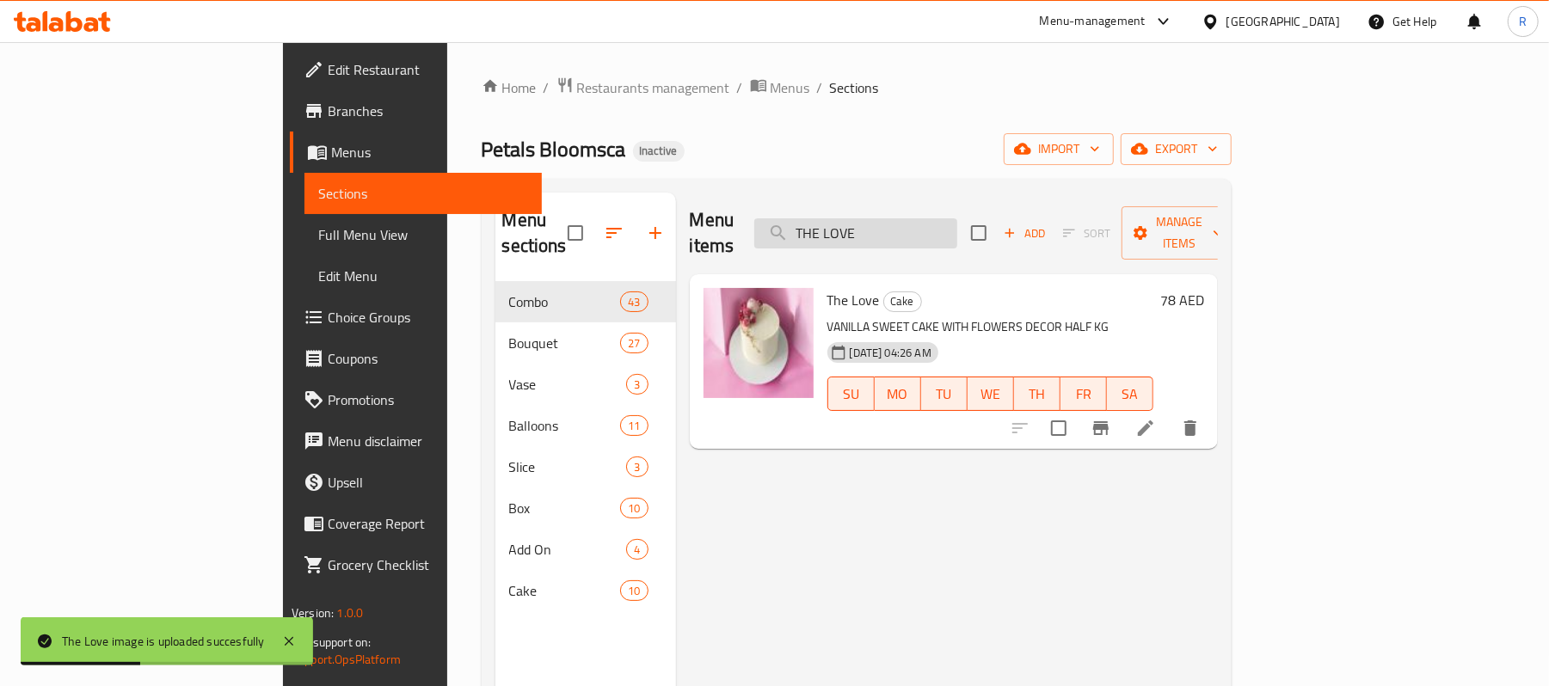
click at [957, 221] on input "THE LOVE" at bounding box center [855, 233] width 203 height 30
paste input "O MUM"
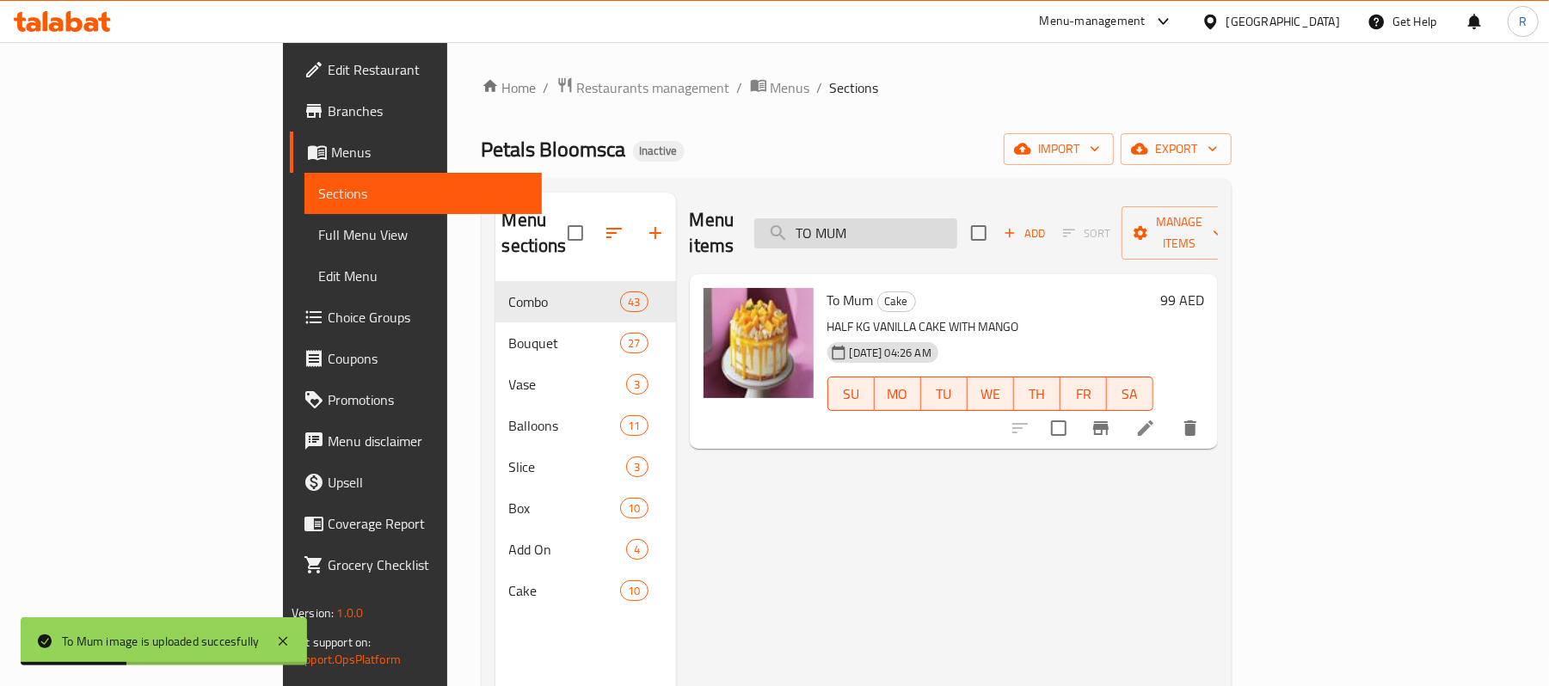
click at [940, 224] on input "TO MUM" at bounding box center [855, 233] width 203 height 30
paste input "TRIMMINGS"
click at [950, 224] on input "TO TRIMMINGS" at bounding box center [855, 233] width 203 height 30
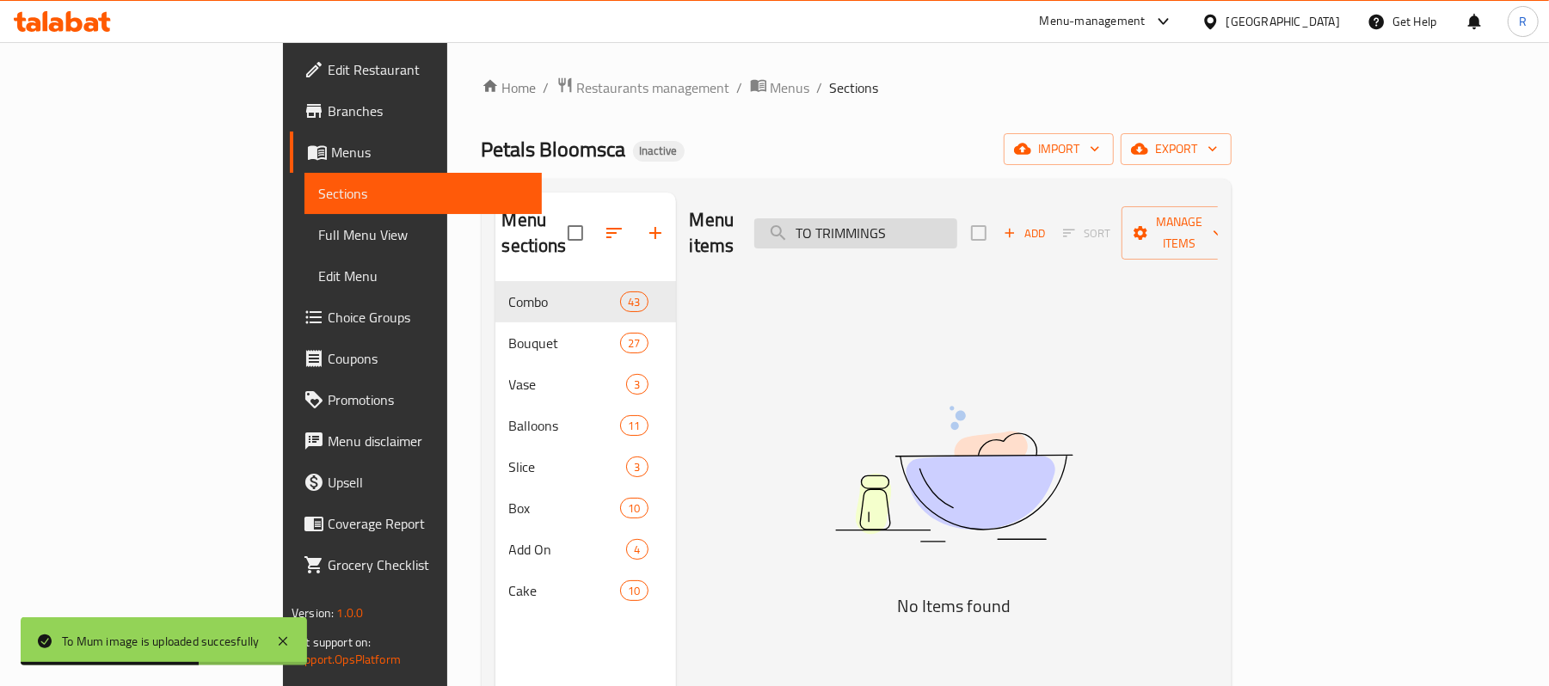
click at [950, 224] on input "TO TRIMMINGS" at bounding box center [855, 233] width 203 height 30
paste input "search"
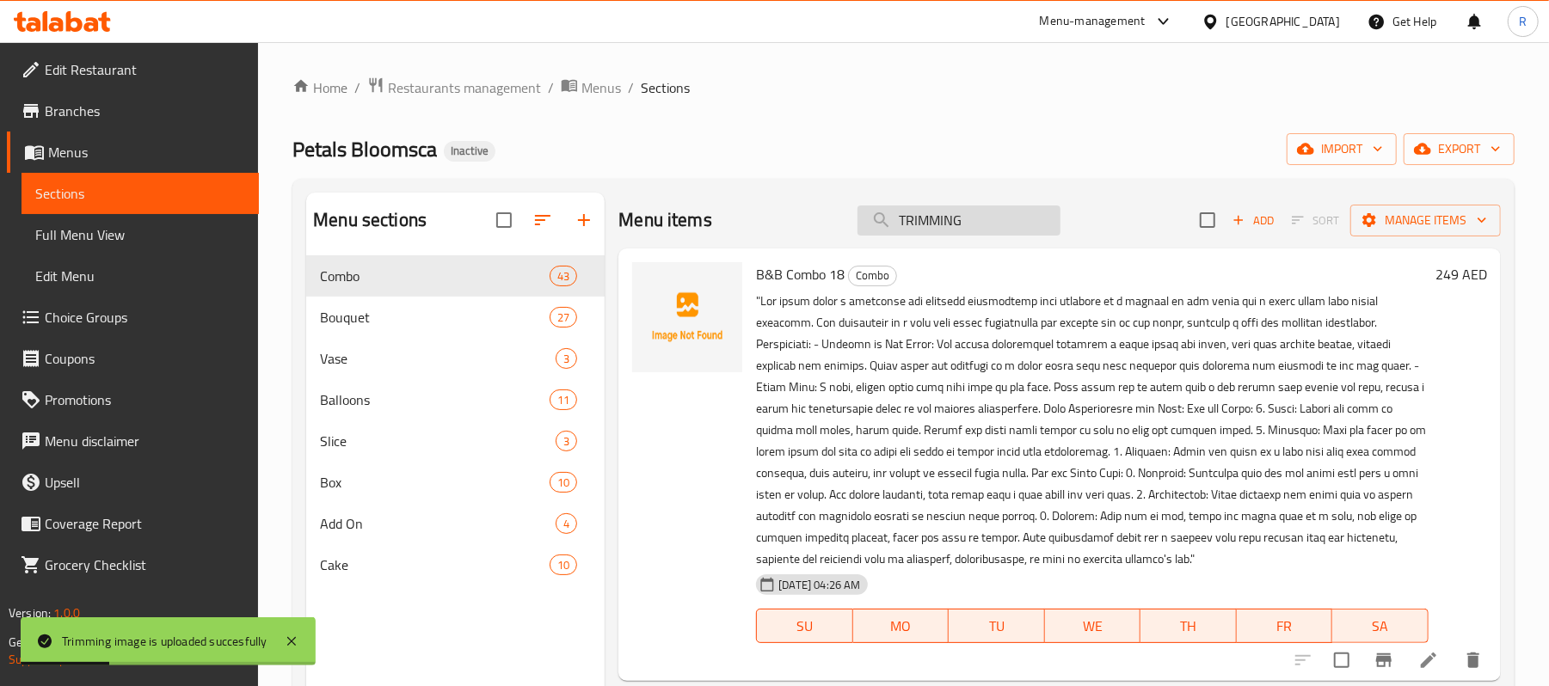
click at [946, 225] on input "TRIMMING" at bounding box center [958, 221] width 203 height 30
paste input "OPICAL LOVE"
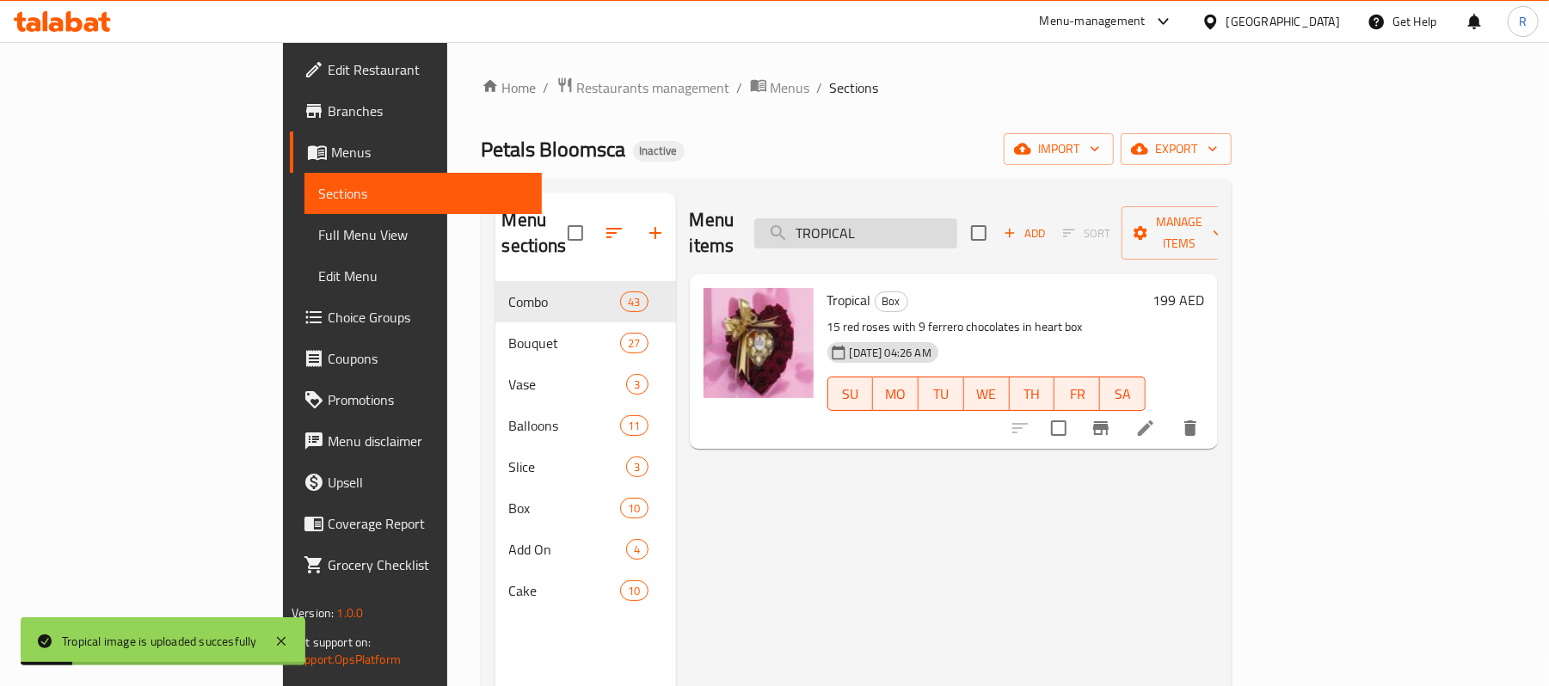
click at [957, 220] on input "TROPICAL" at bounding box center [855, 233] width 203 height 30
paste input "U R A STAR"
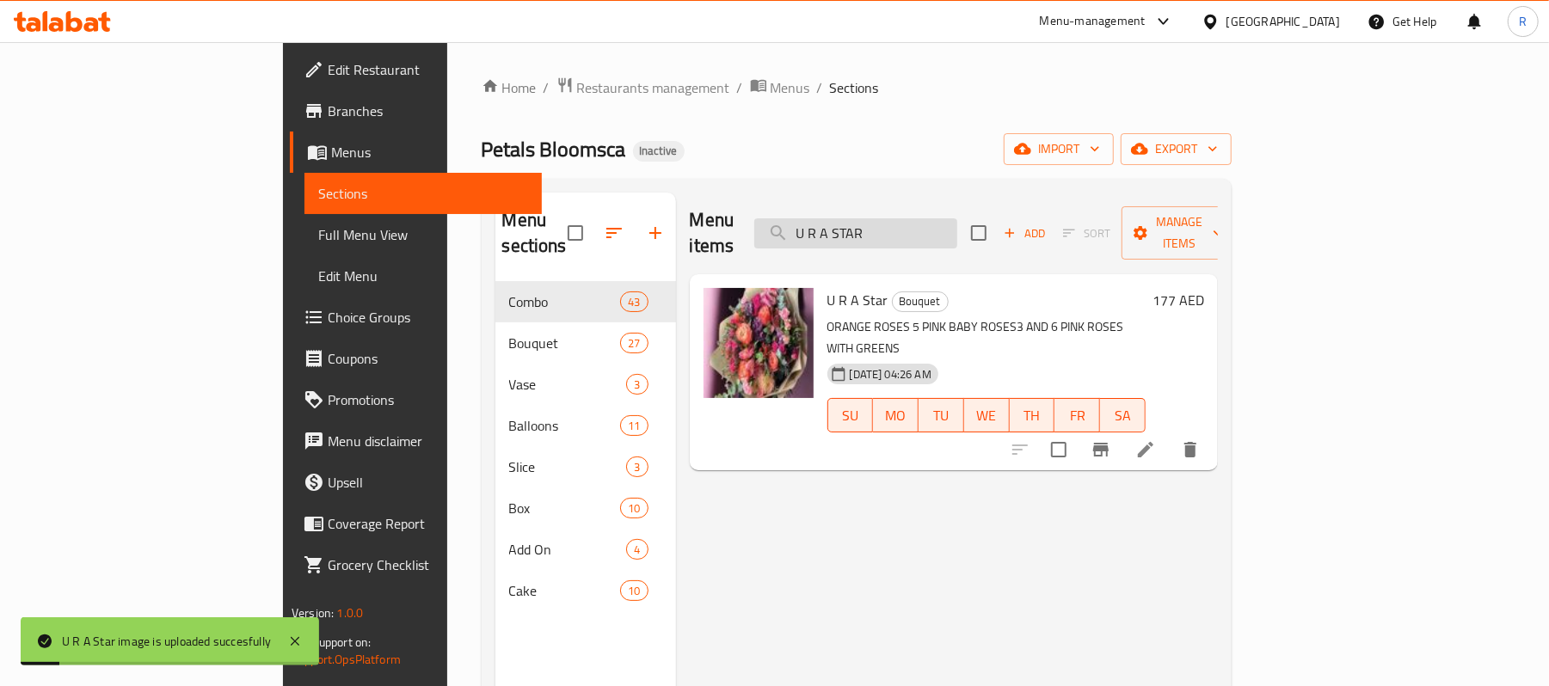
click at [957, 224] on input "U R A STAR" at bounding box center [855, 233] width 203 height 30
click at [957, 222] on input "U R A STAR" at bounding box center [855, 233] width 203 height 30
paste input "K SUMME"
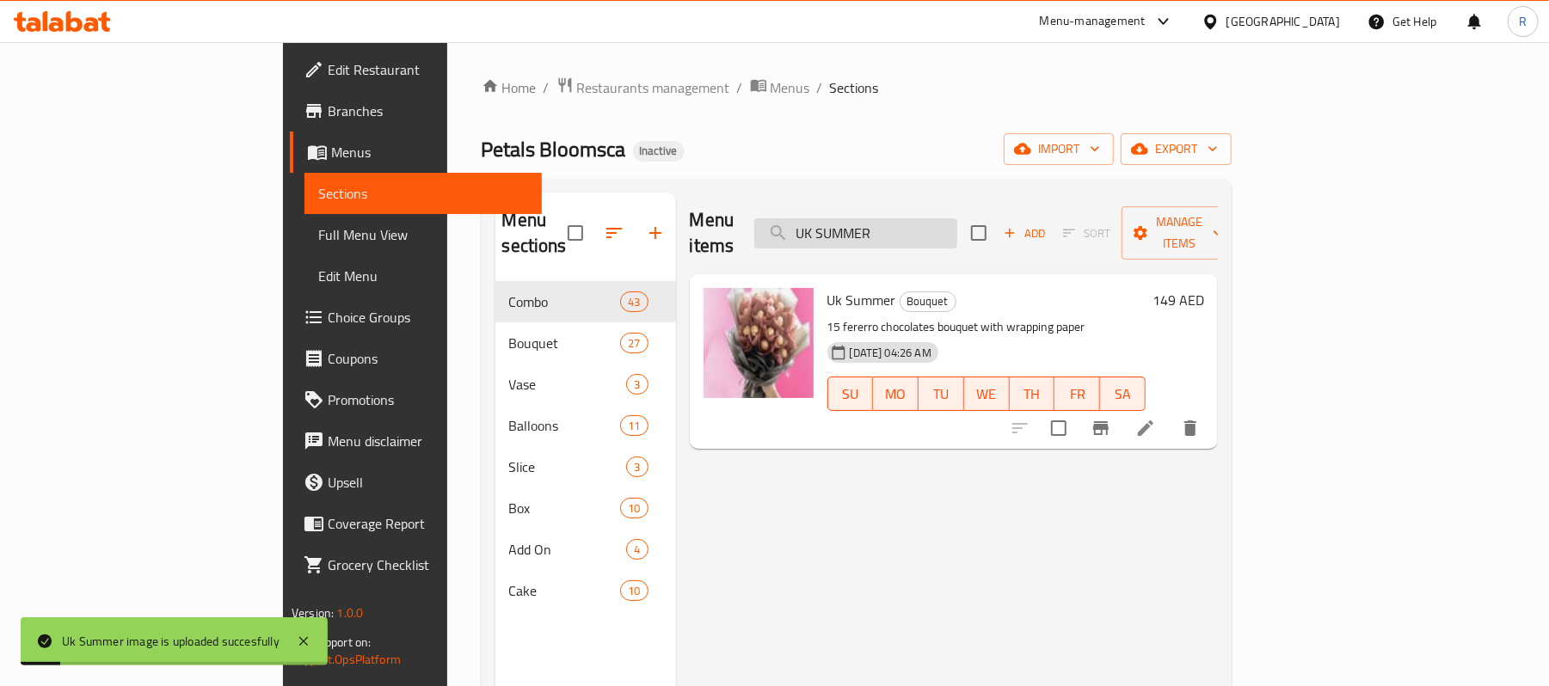
click at [957, 218] on input "UK SUMMER" at bounding box center [855, 233] width 203 height 30
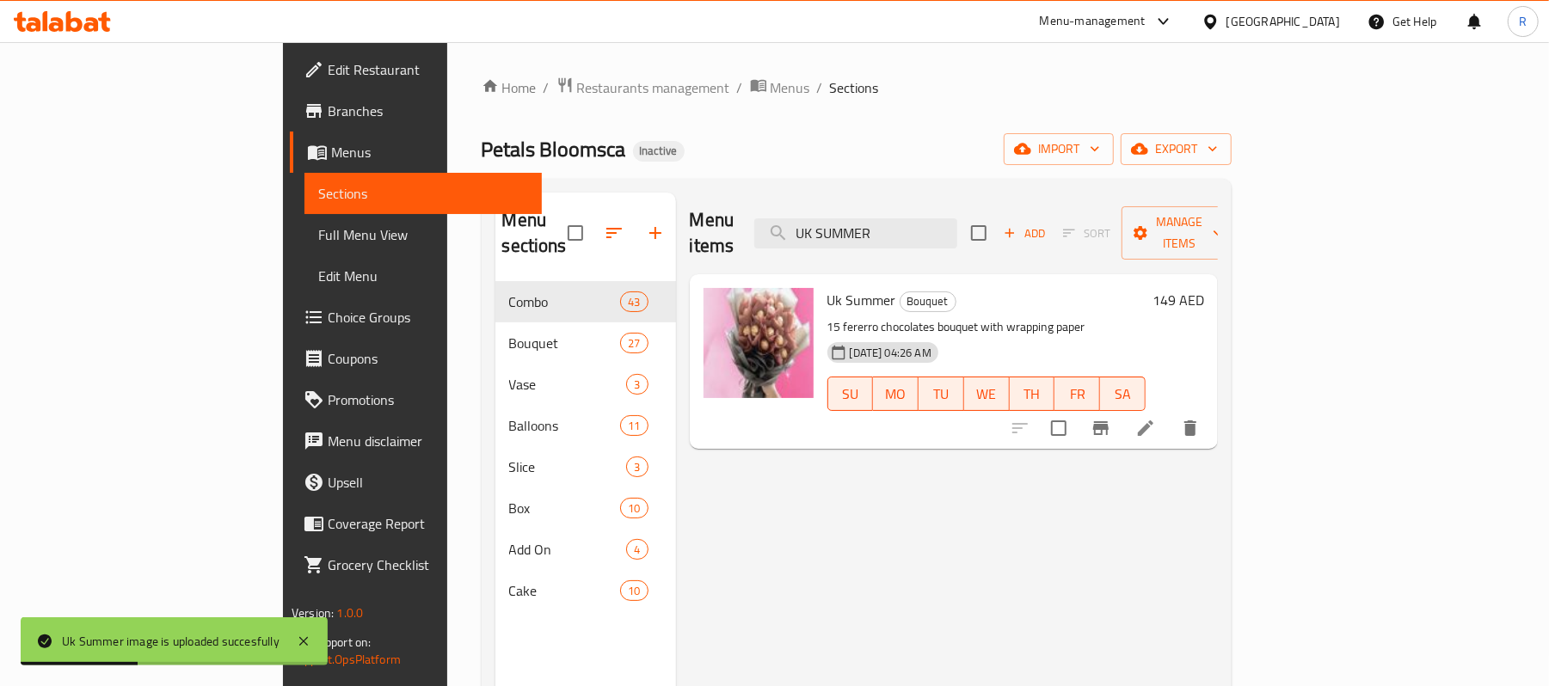
paste input "WINTRY LOVE"
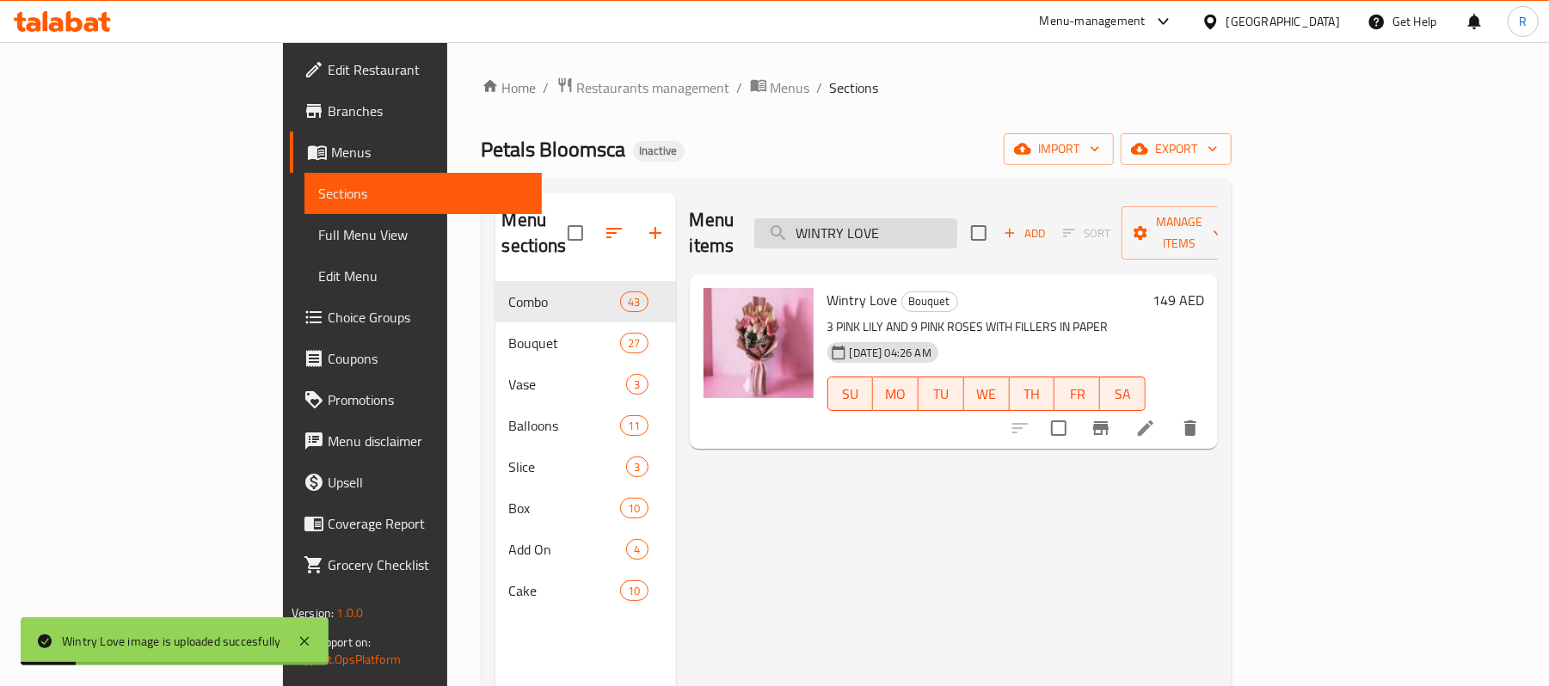
click at [957, 218] on input "WINTRY LOVE" at bounding box center [855, 233] width 203 height 30
paste input "SHES"
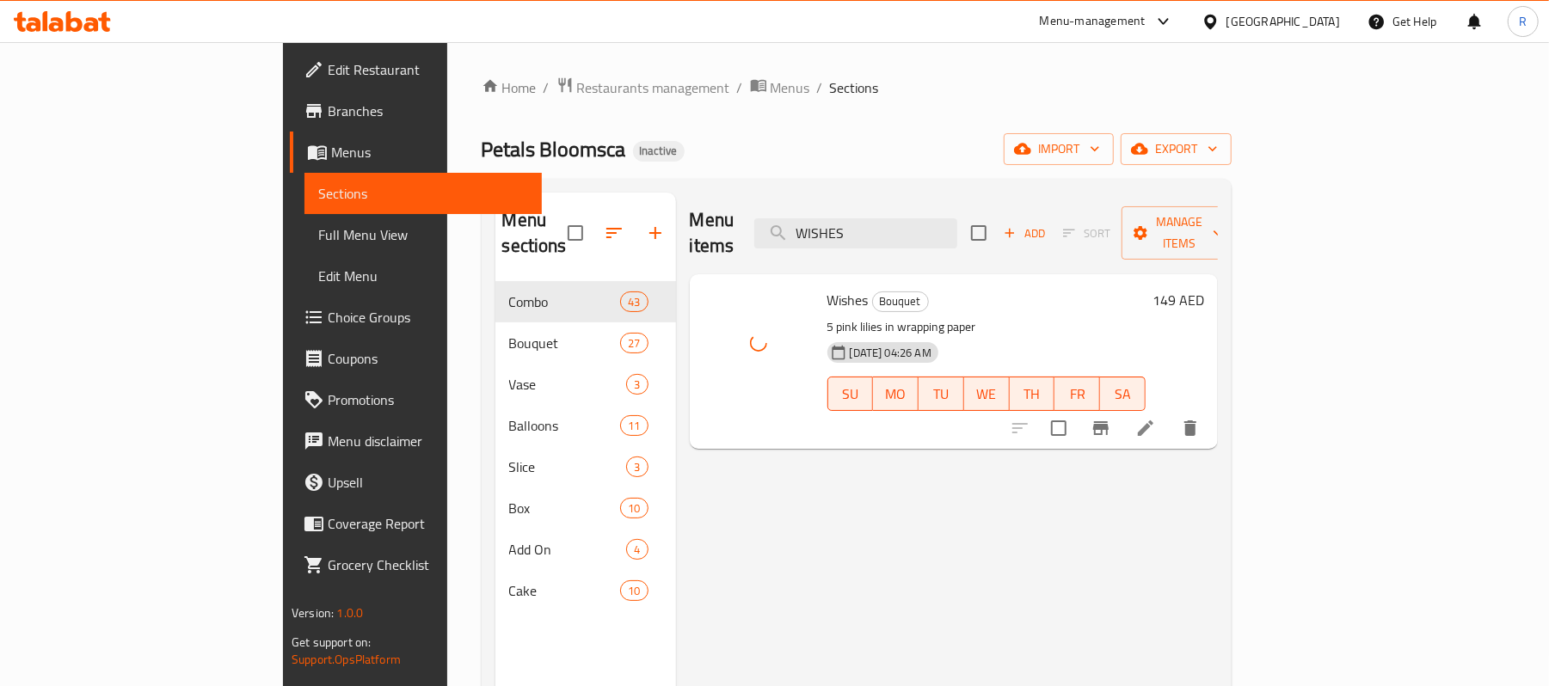
click at [943, 239] on div "Menu items WISHES Add Sort Manage items" at bounding box center [954, 234] width 528 height 82
click at [947, 224] on input "WISHES" at bounding box center [855, 233] width 203 height 30
paste input "TH LOVE"
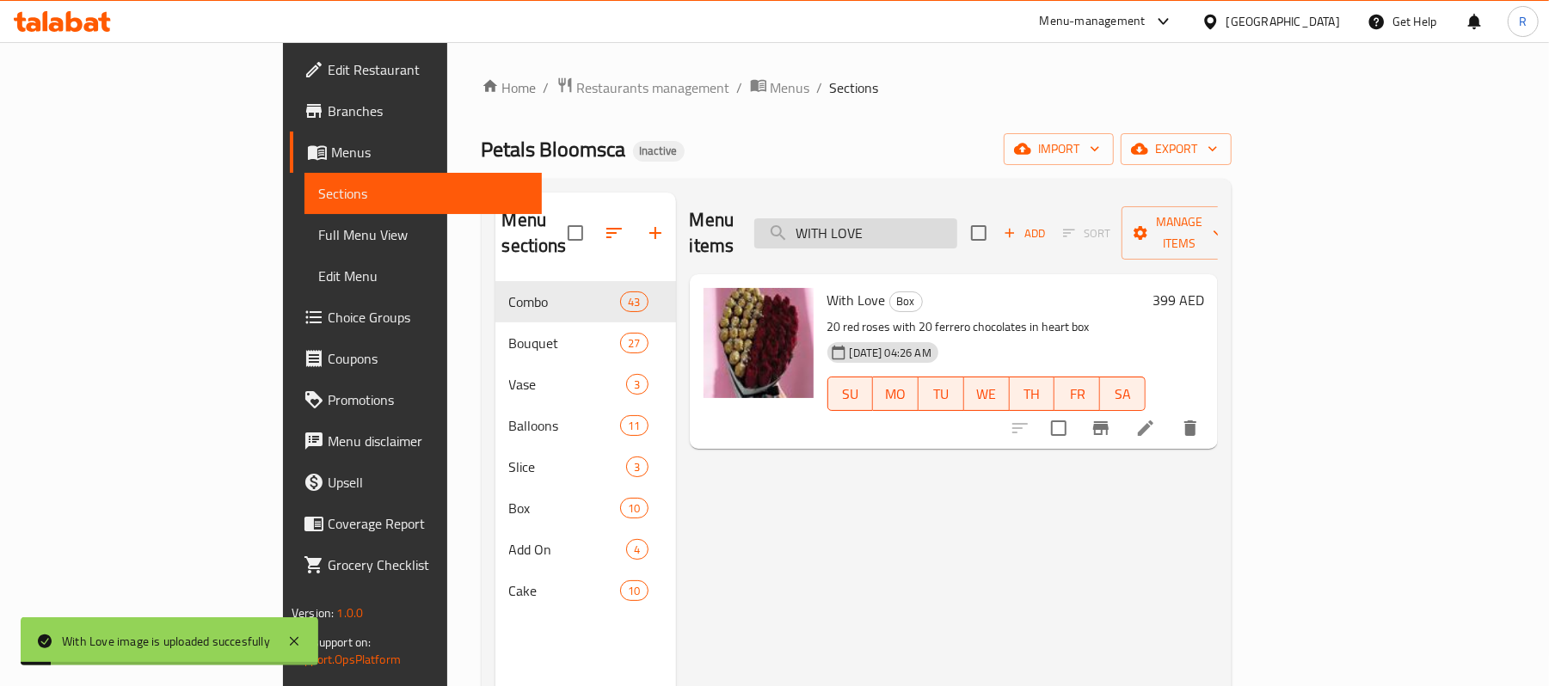
click at [957, 220] on input "WITH LOVE" at bounding box center [855, 233] width 203 height 30
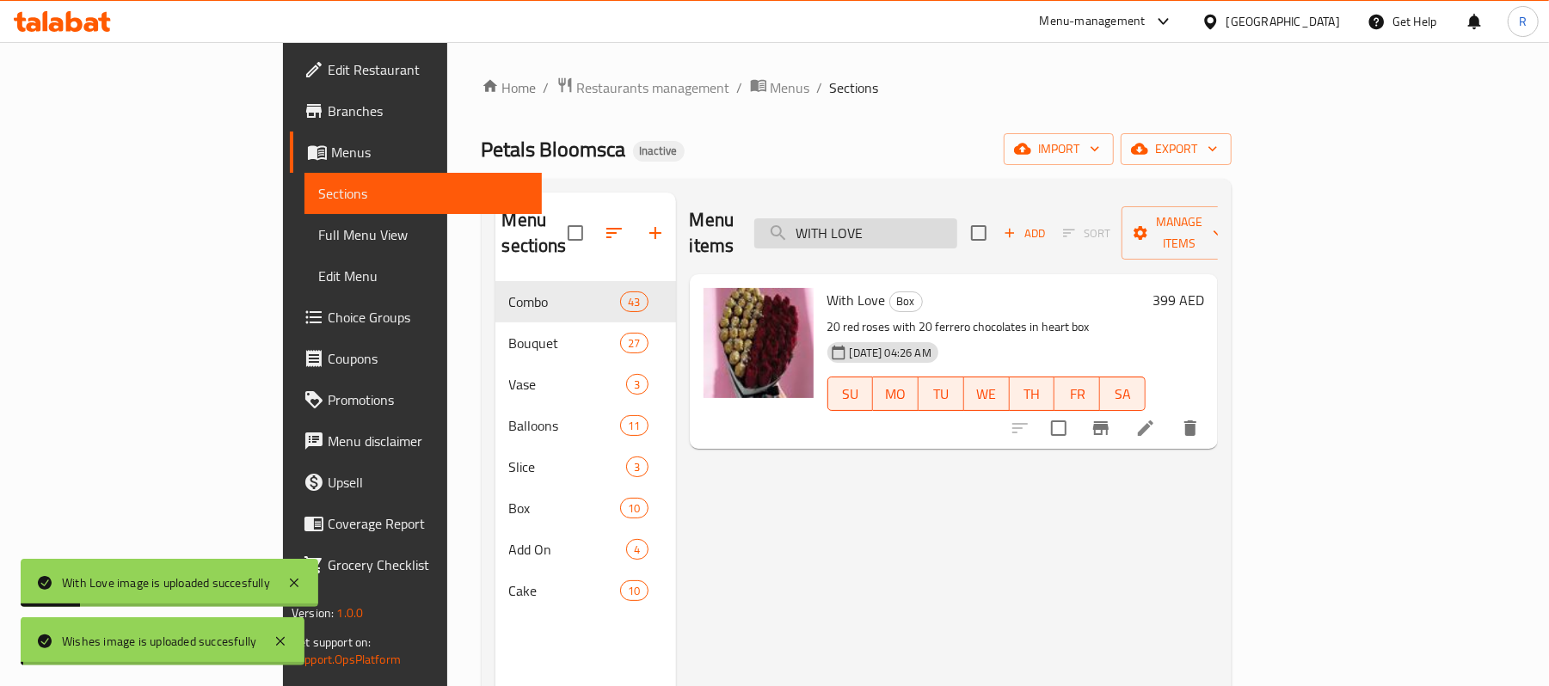
click at [957, 221] on input "WITH LOVE" at bounding box center [855, 233] width 203 height 30
paste input "YOU ARE BEAUTY"
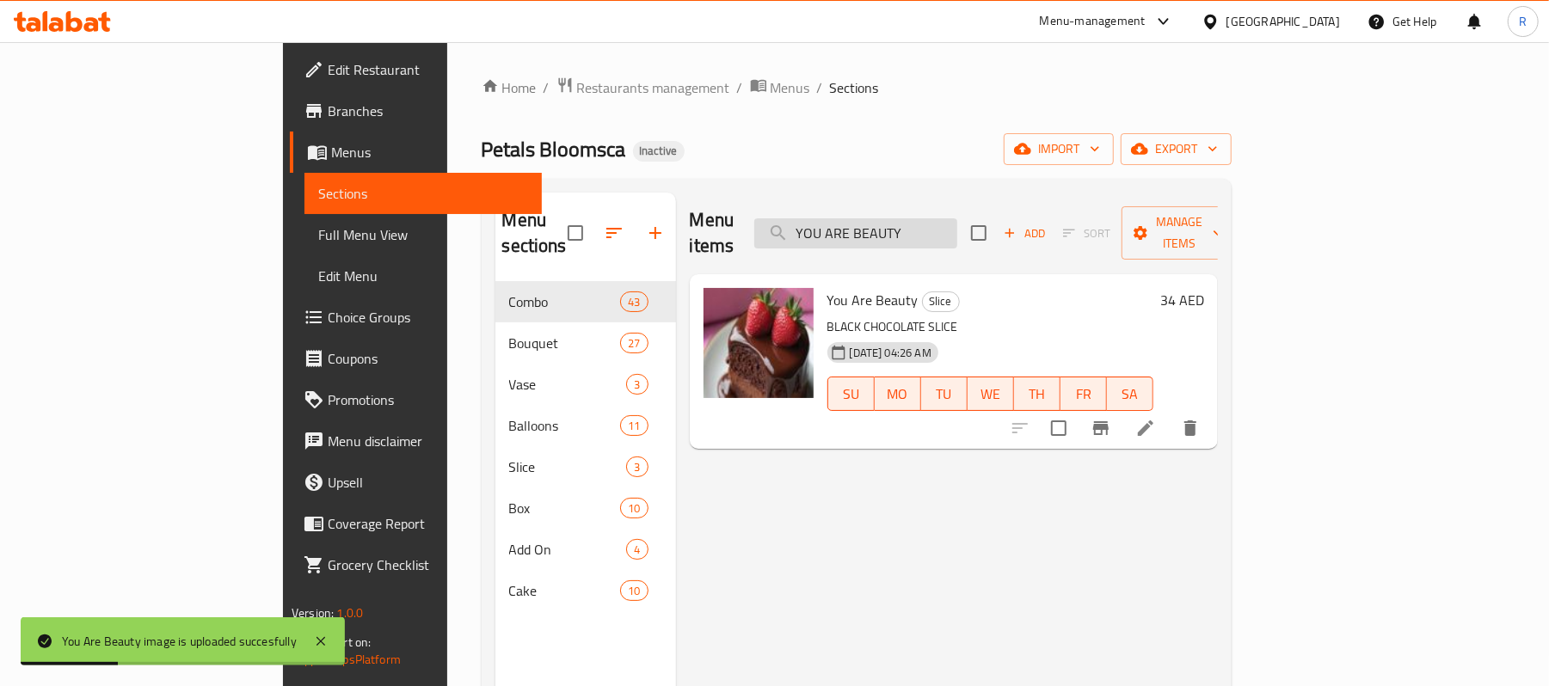
click at [957, 228] on input "YOU ARE BEAUTY" at bounding box center [855, 233] width 203 height 30
paste input "search"
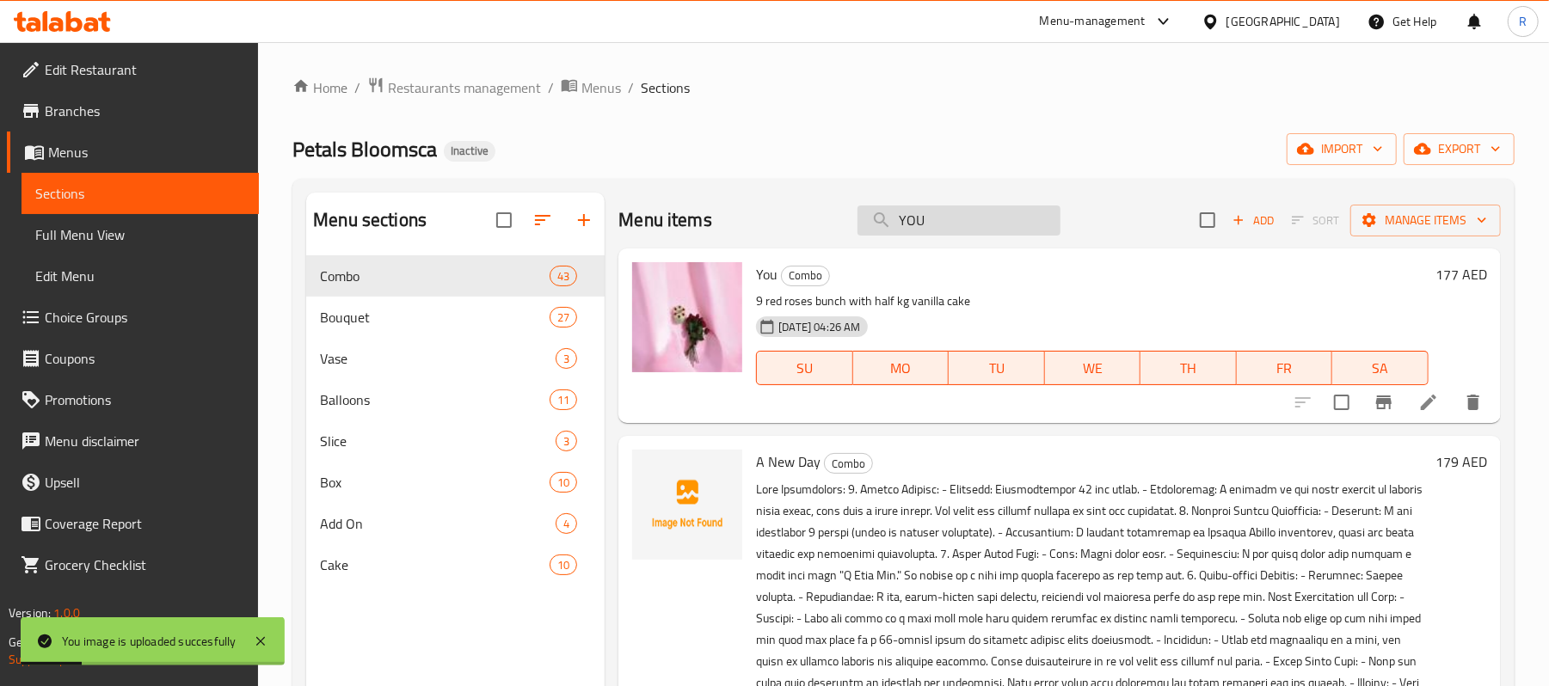
click at [958, 236] on input "YOU" at bounding box center [958, 221] width 203 height 30
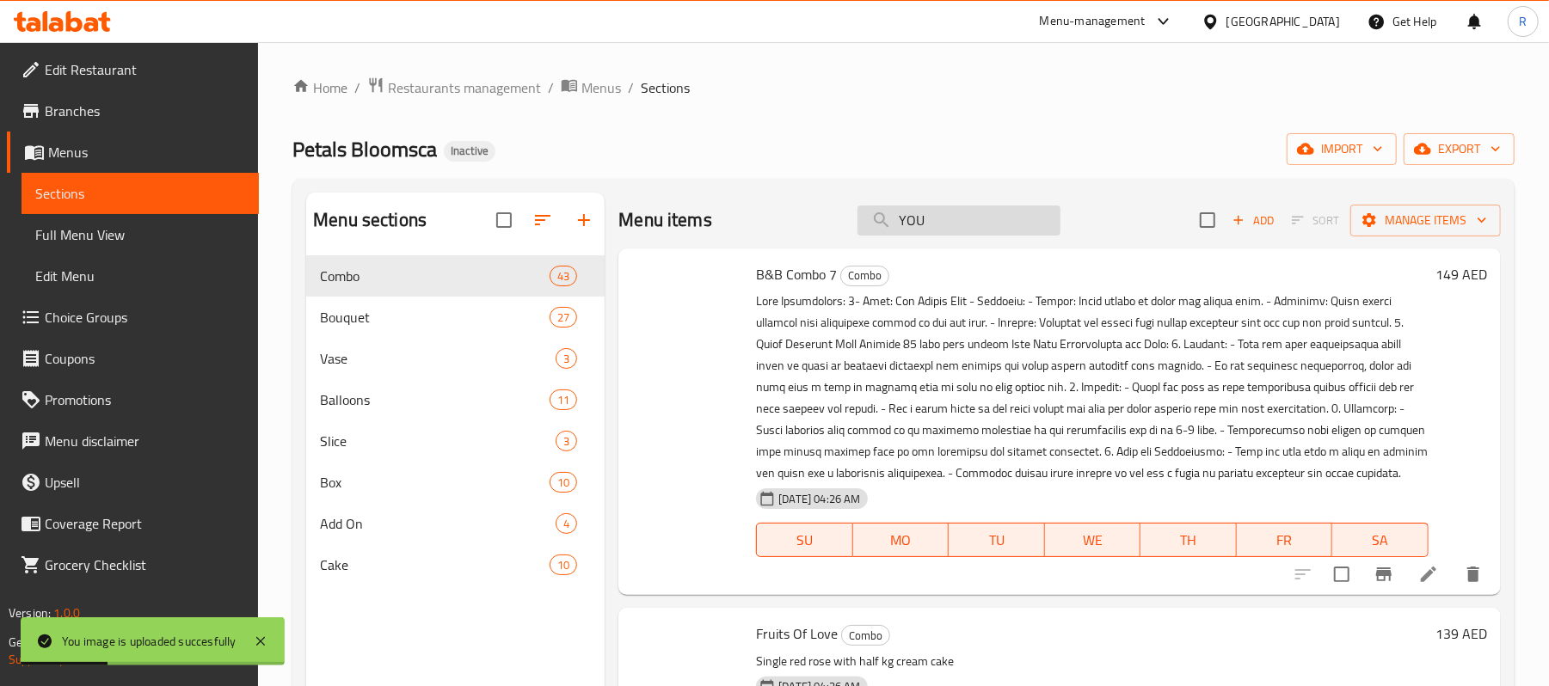
paste input "A FOREST"
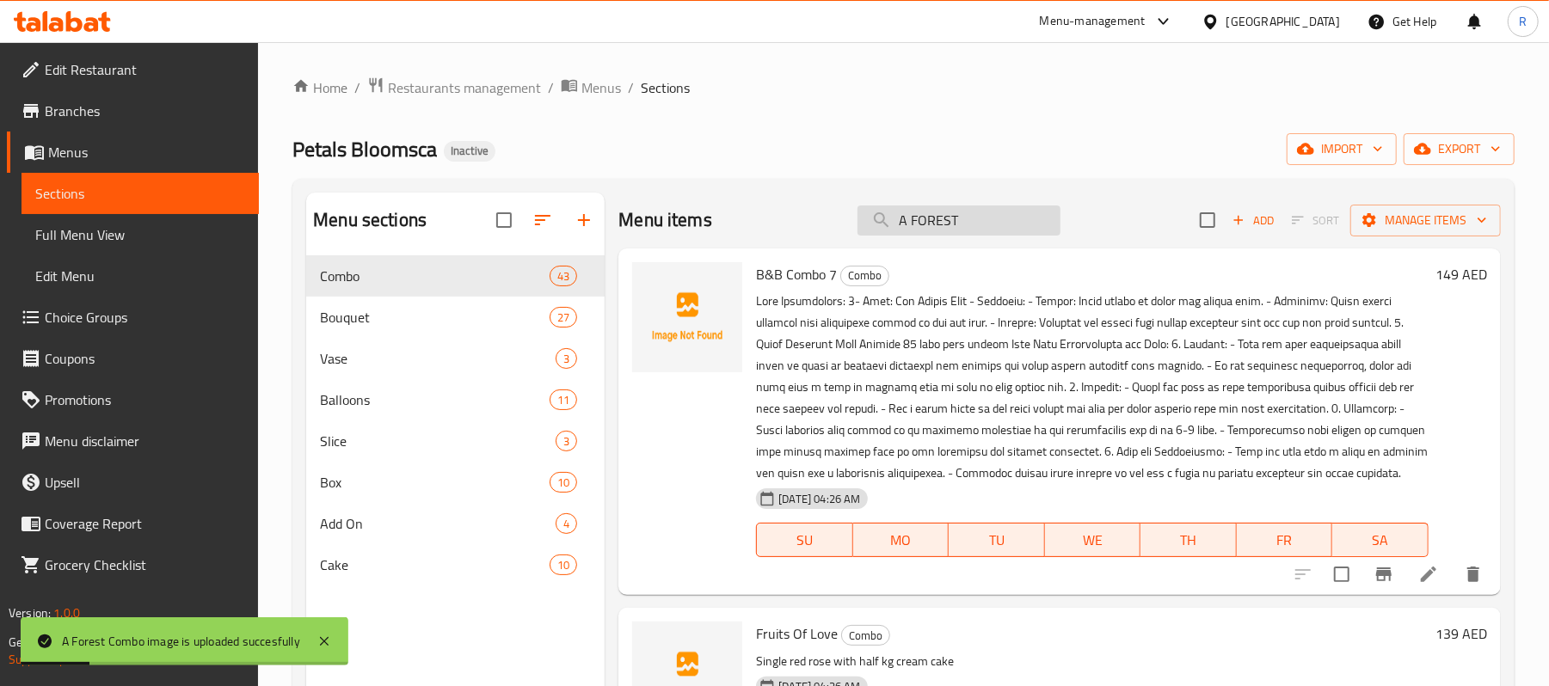
click at [988, 217] on input "A FOREST" at bounding box center [958, 221] width 203 height 30
paste input "NEW DAY"
click at [979, 224] on input "A NEW DAY" at bounding box center [958, 221] width 203 height 30
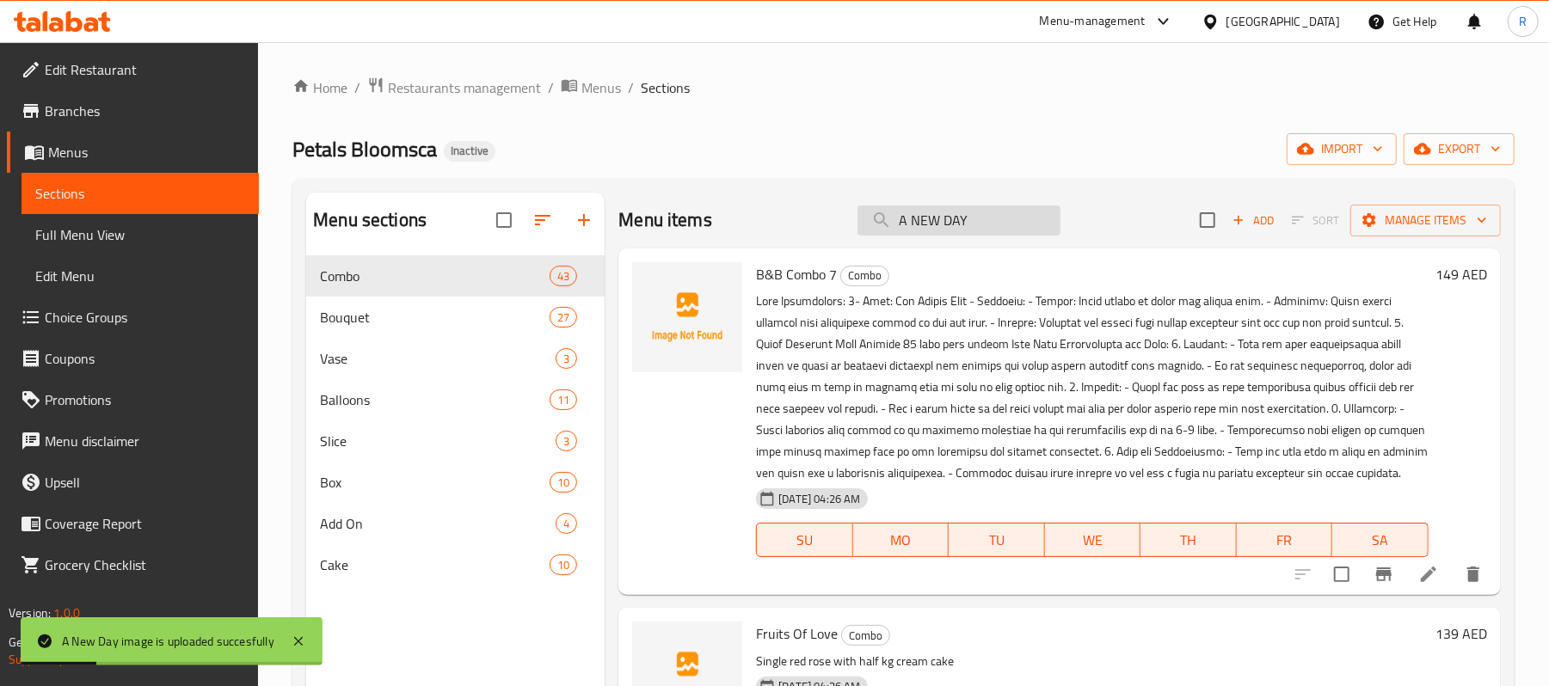
click at [979, 224] on input "A NEW DAY" at bounding box center [958, 221] width 203 height 30
paste input "WHITE"
click at [919, 218] on input "A WHITE" at bounding box center [958, 221] width 203 height 30
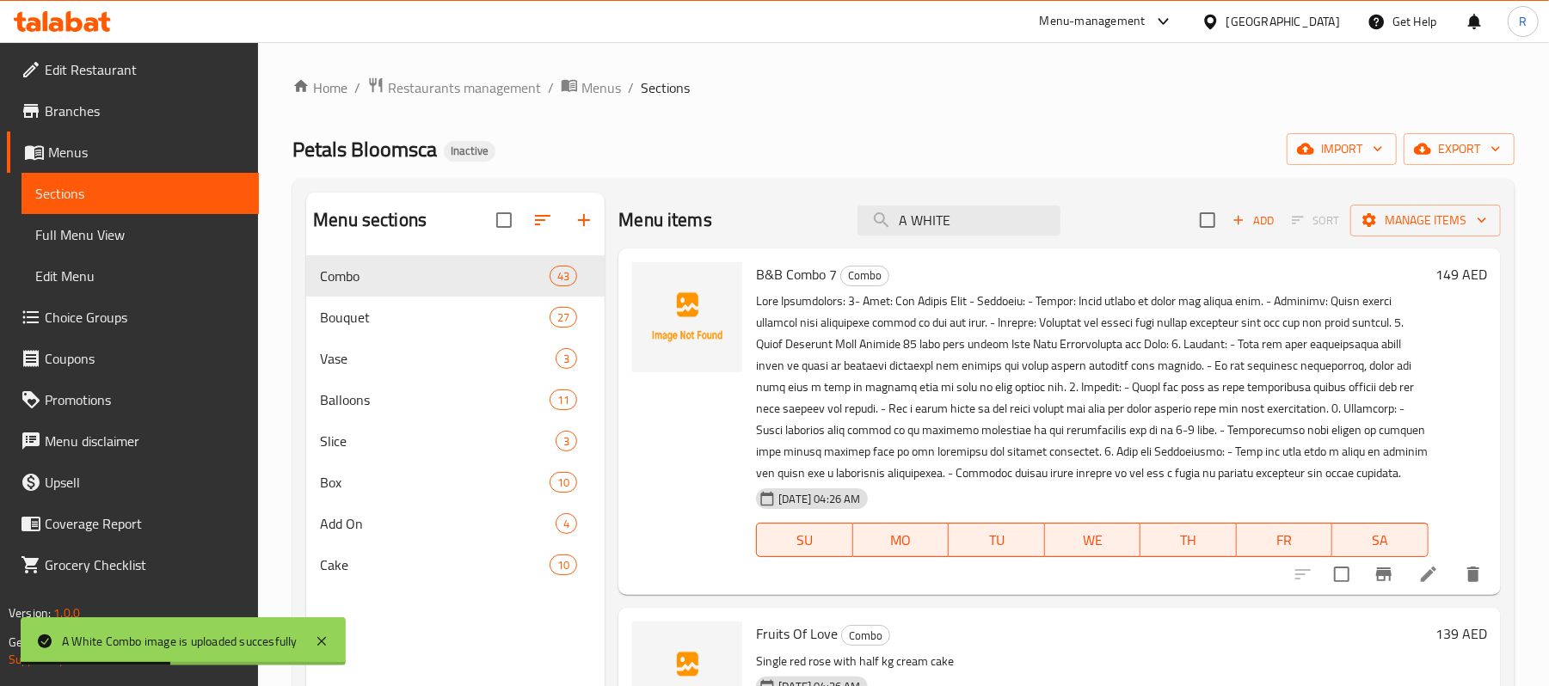
paste input "A WONDER"
click at [934, 214] on input "A A WONDER" at bounding box center [958, 221] width 203 height 30
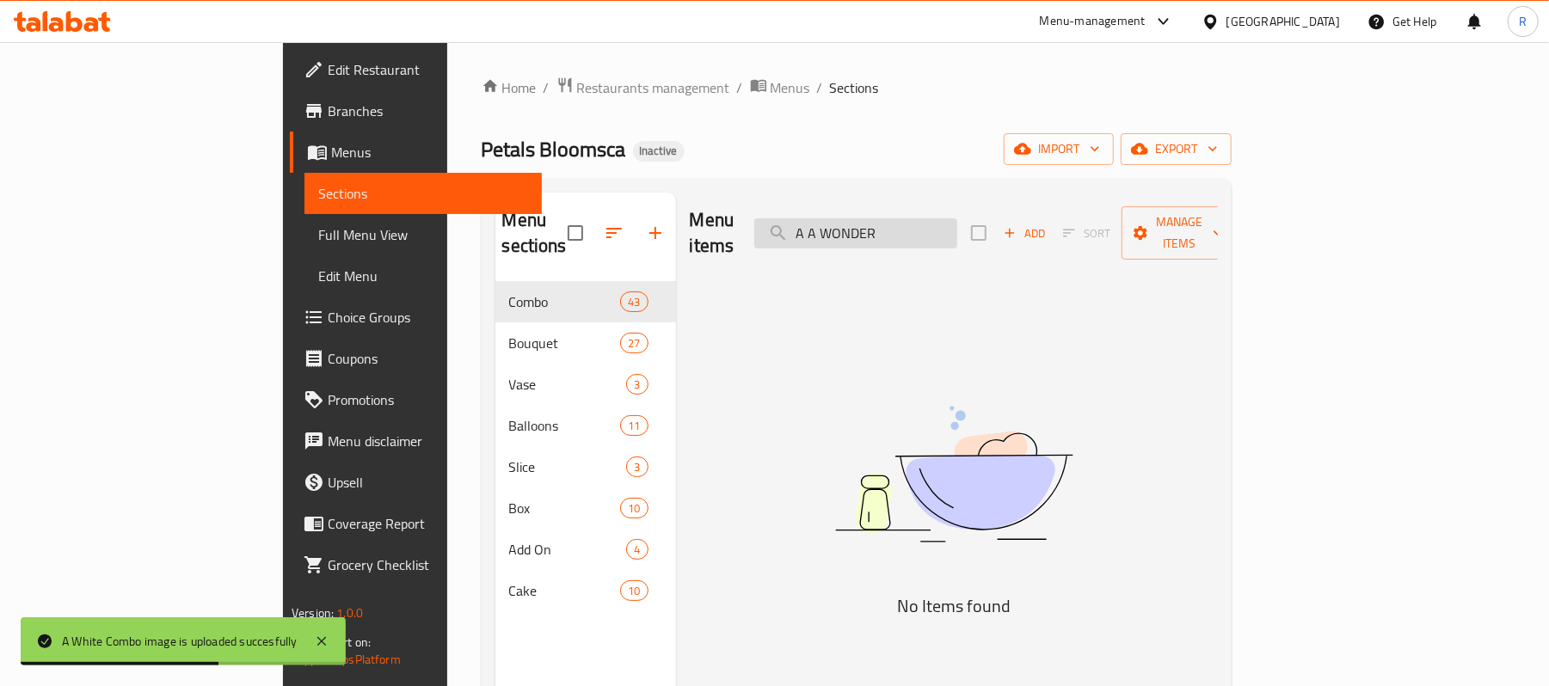
click at [934, 218] on input "A A WONDER" at bounding box center [855, 233] width 203 height 30
paste input "search"
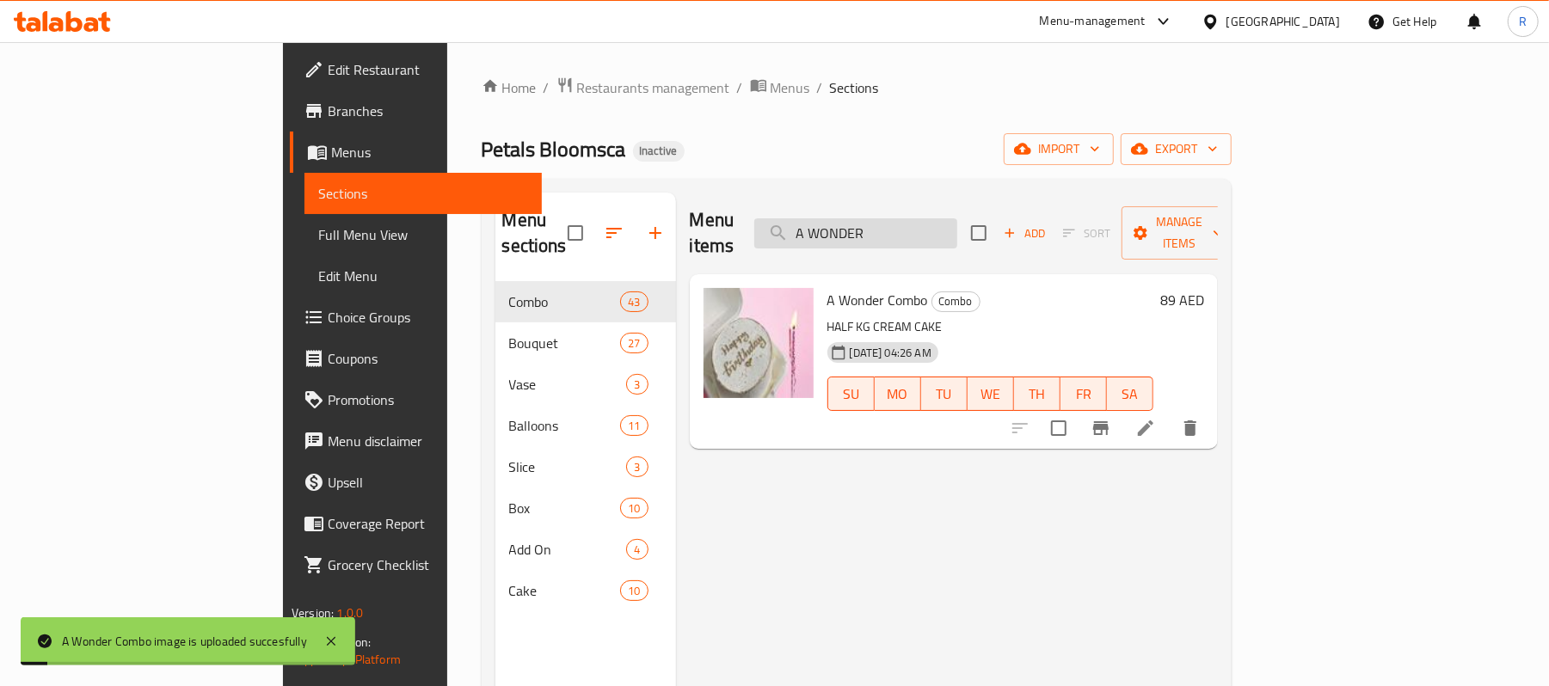
click at [953, 218] on input "A WONDER" at bounding box center [855, 233] width 203 height 30
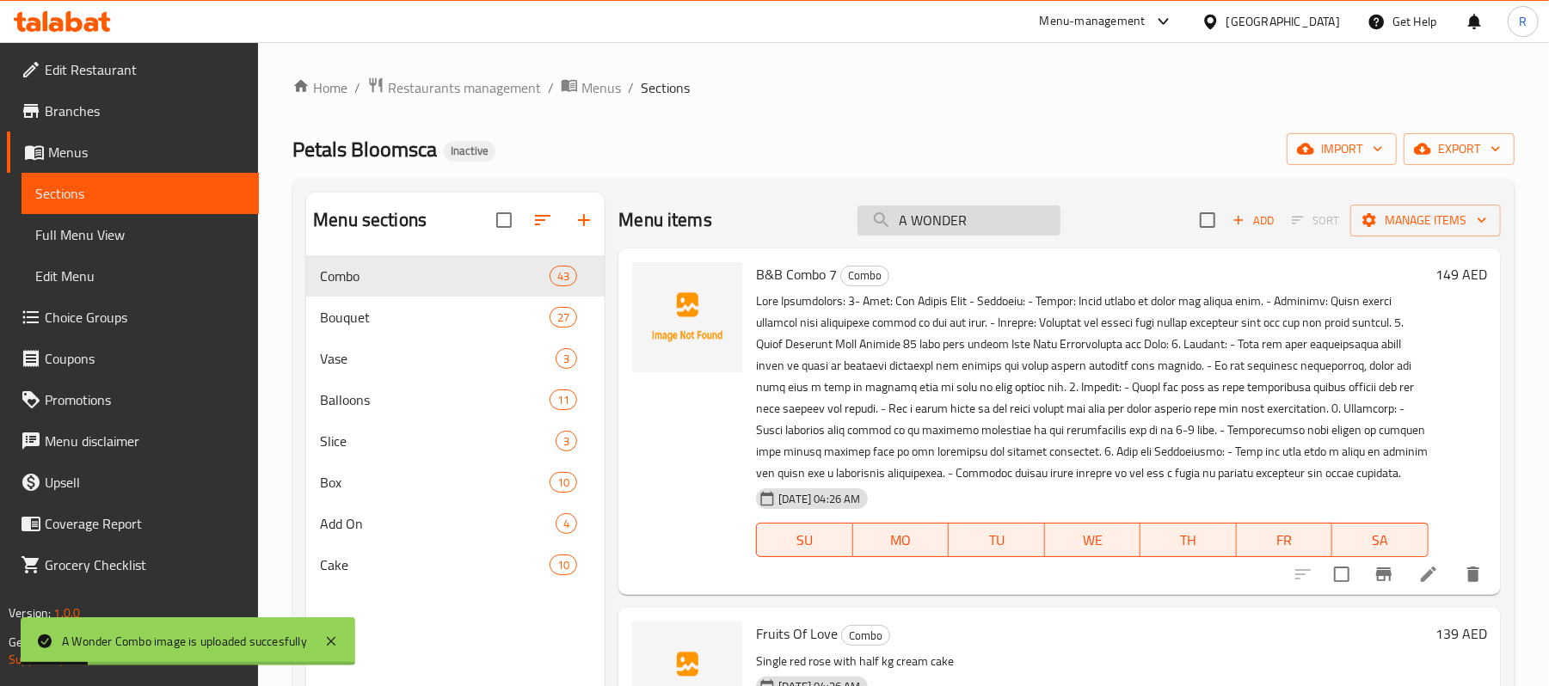
click at [950, 222] on input "A WONDER" at bounding box center [958, 221] width 203 height 30
paste input "LL STARS"
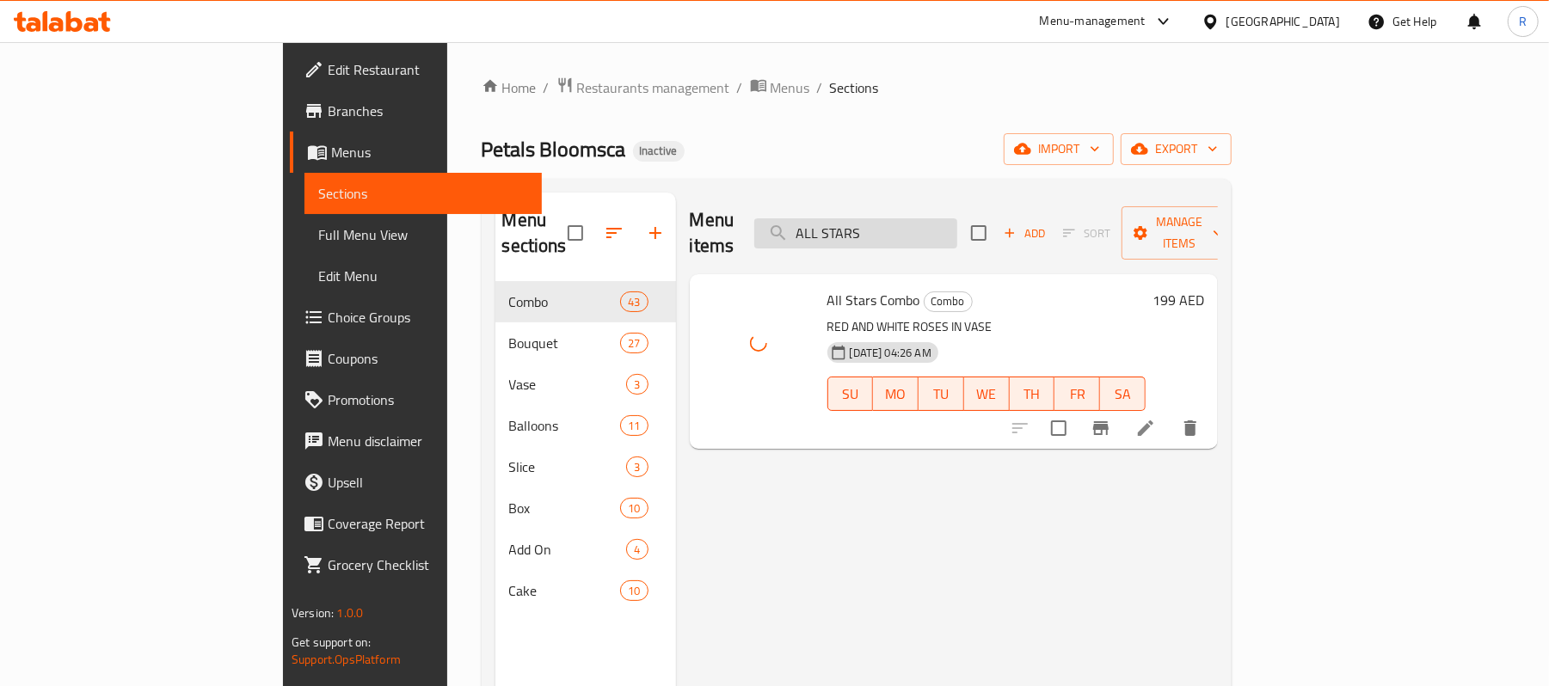
click at [955, 227] on input "ALL STARS" at bounding box center [855, 233] width 203 height 30
paste input "MOUR"
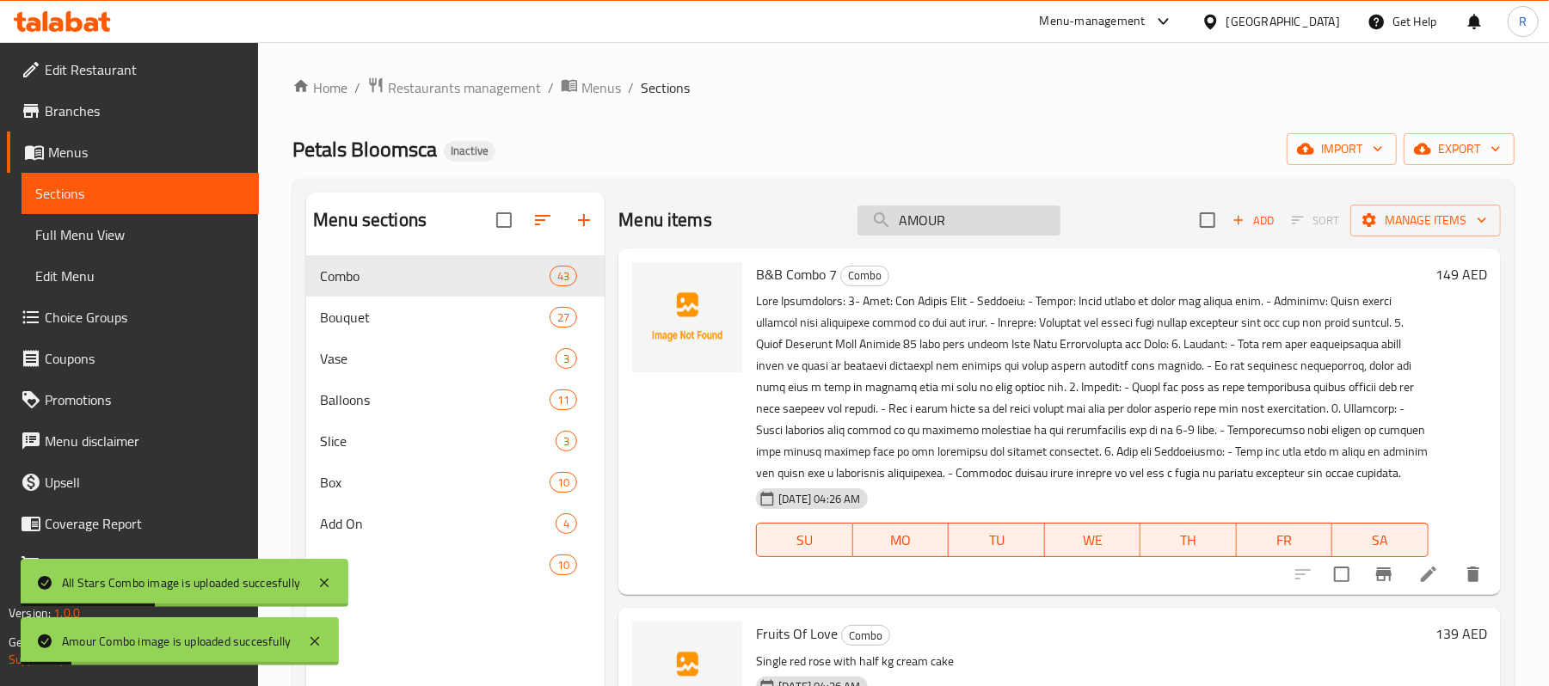
click at [940, 217] on input "AMOUR" at bounding box center [958, 221] width 203 height 30
paste input "RRIVAL IN PINK"
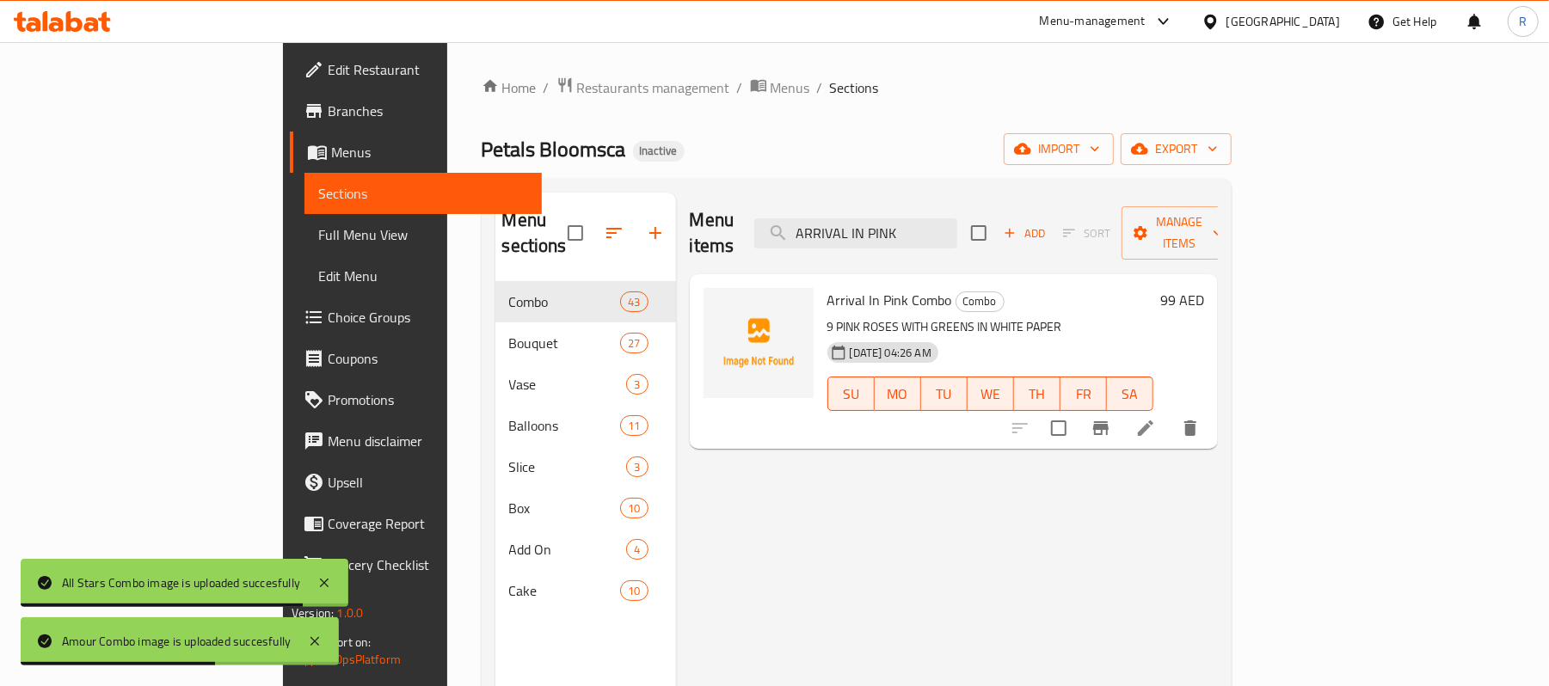
type input "ARRIVAL IN PINK"
